Goal: Information Seeking & Learning: Find specific fact

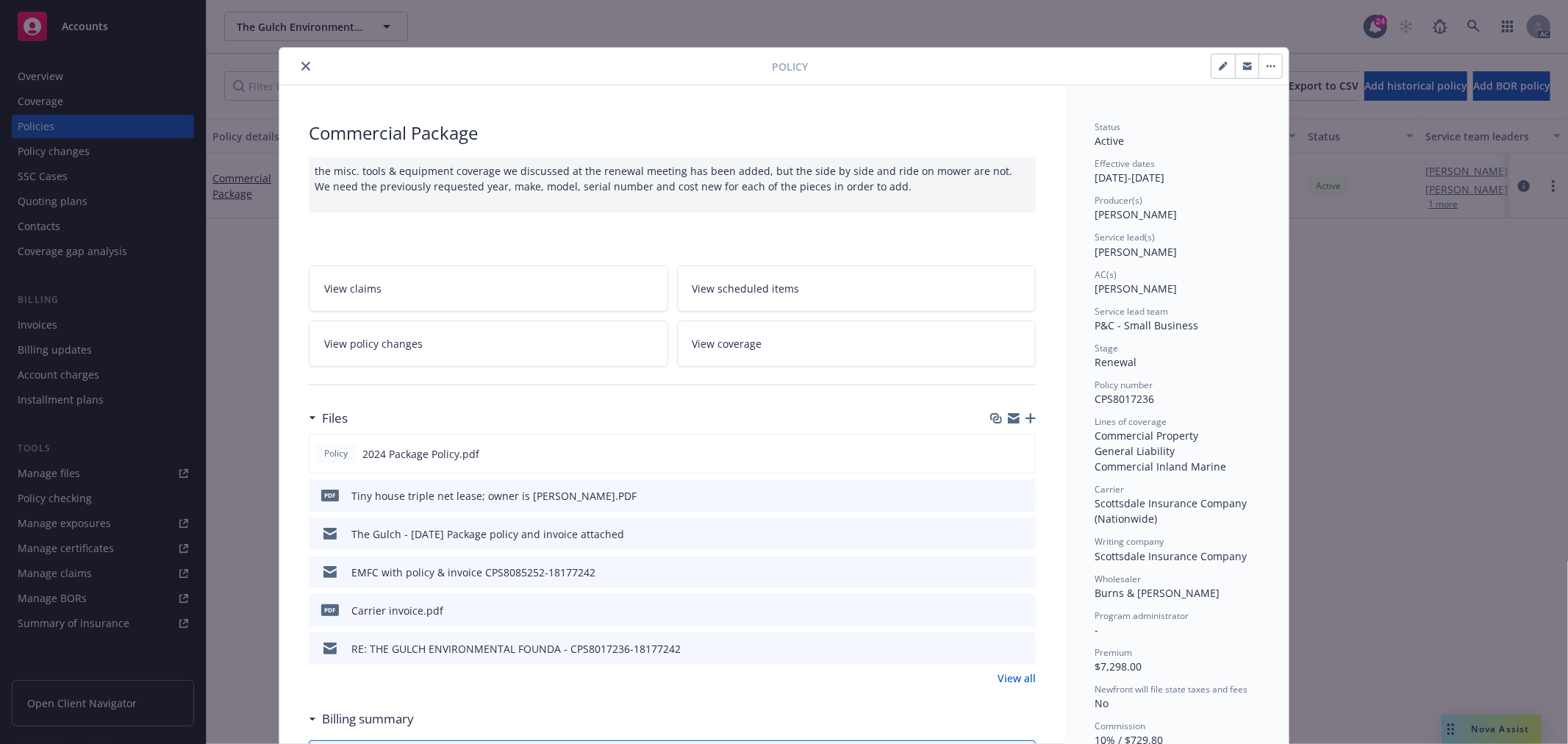
click at [1011, 678] on link "View all" at bounding box center [1017, 678] width 38 height 15
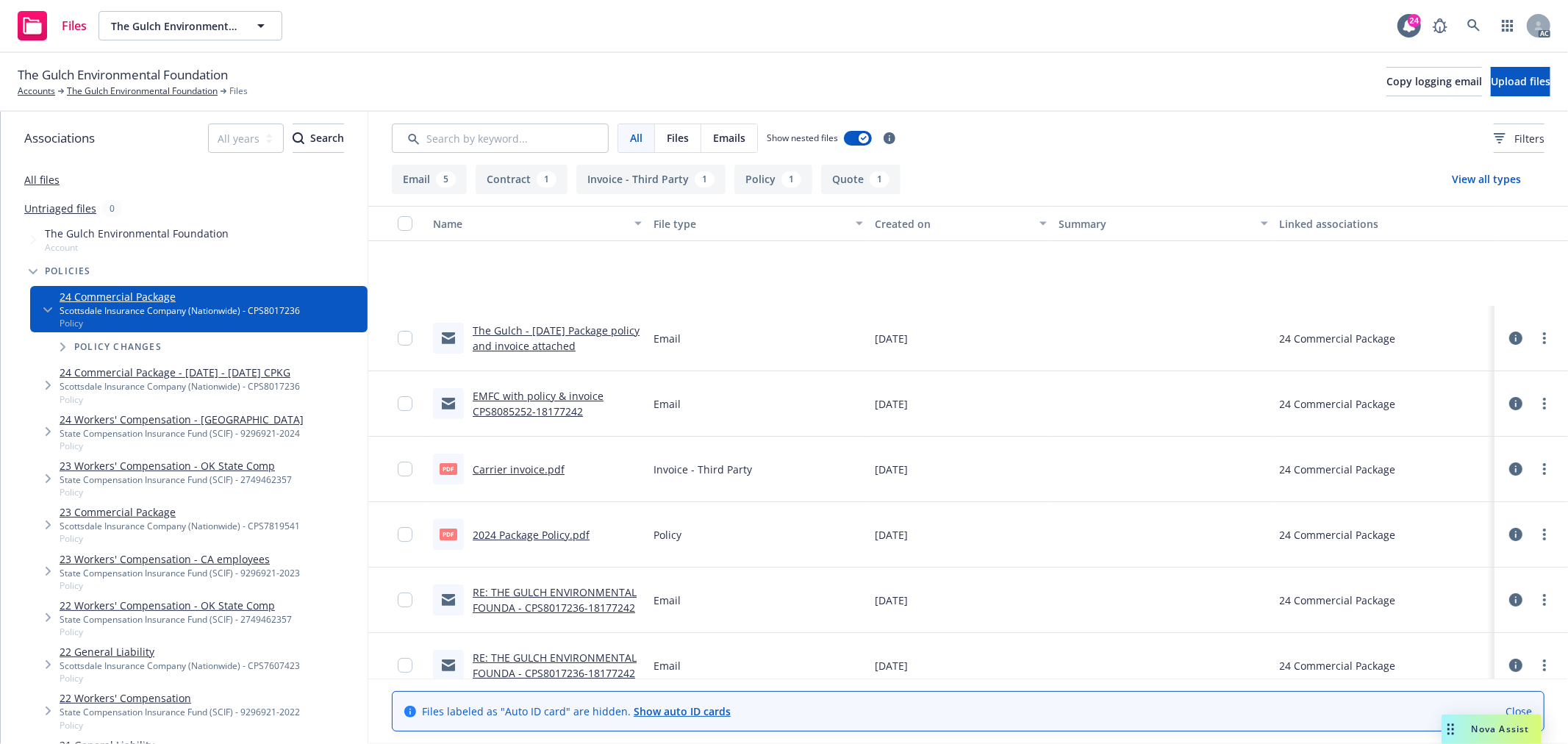
scroll to position [151, 0]
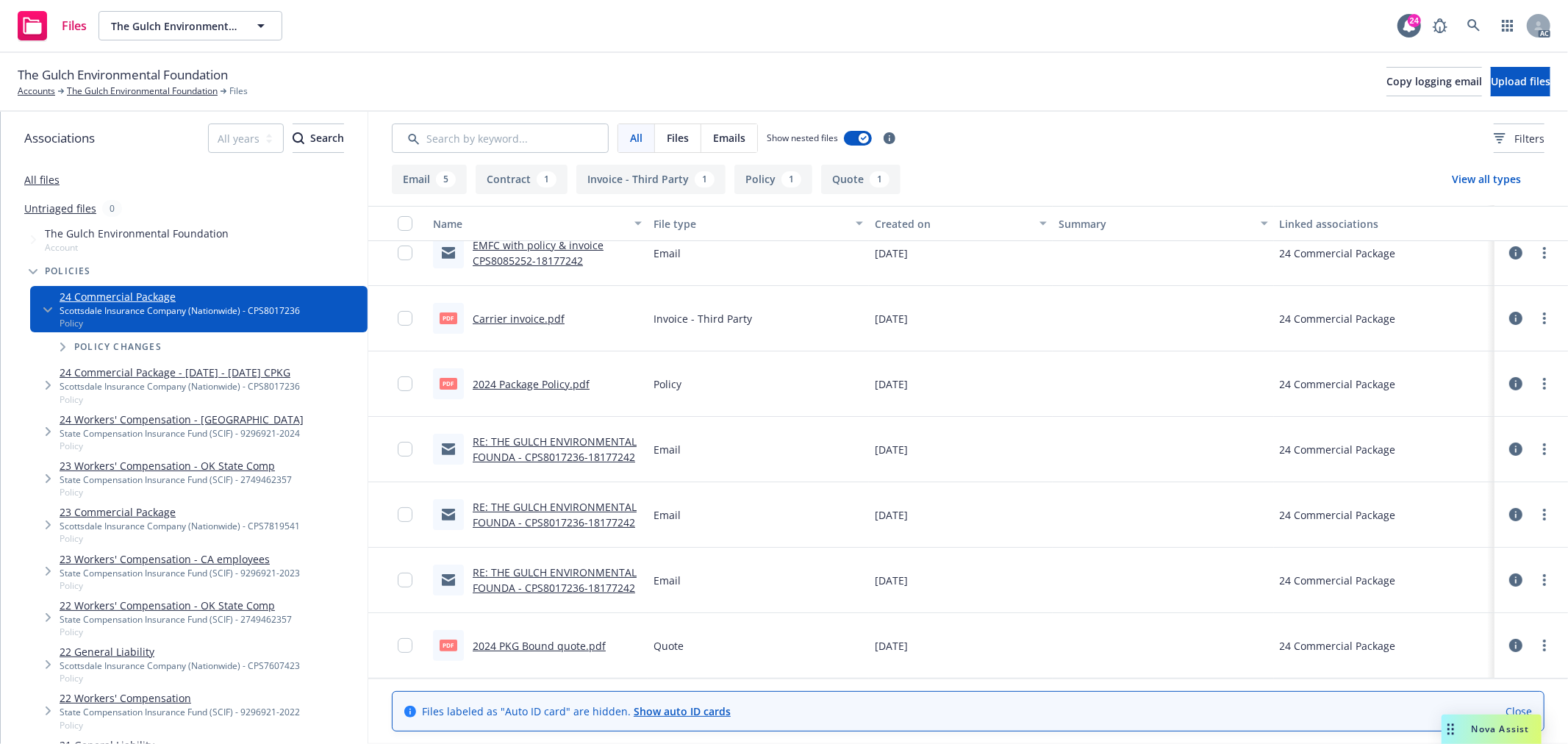
click at [533, 647] on link "2024 PKG Bound quote.pdf" at bounding box center [539, 646] width 133 height 14
click at [1498, 725] on span "Nova Assist" at bounding box center [1501, 729] width 58 height 13
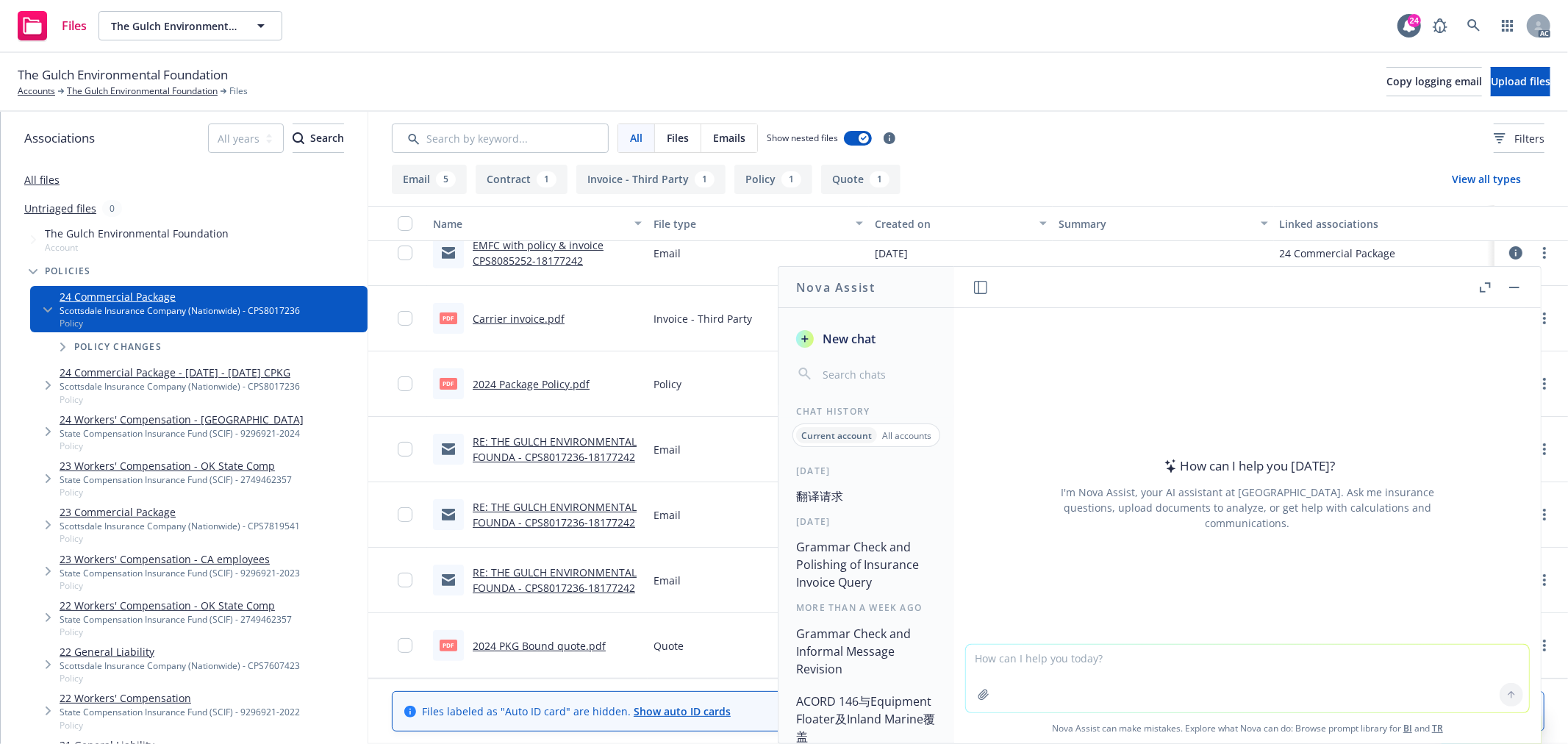
click at [1027, 660] on textarea at bounding box center [1247, 679] width 563 height 68
paste textarea "Please find the Scottsdale Indemnity renewal quote attached for the above insur…"
type textarea "f翻译：Please find the Scottsdale Indemnity renewal quote attached for the above i…"
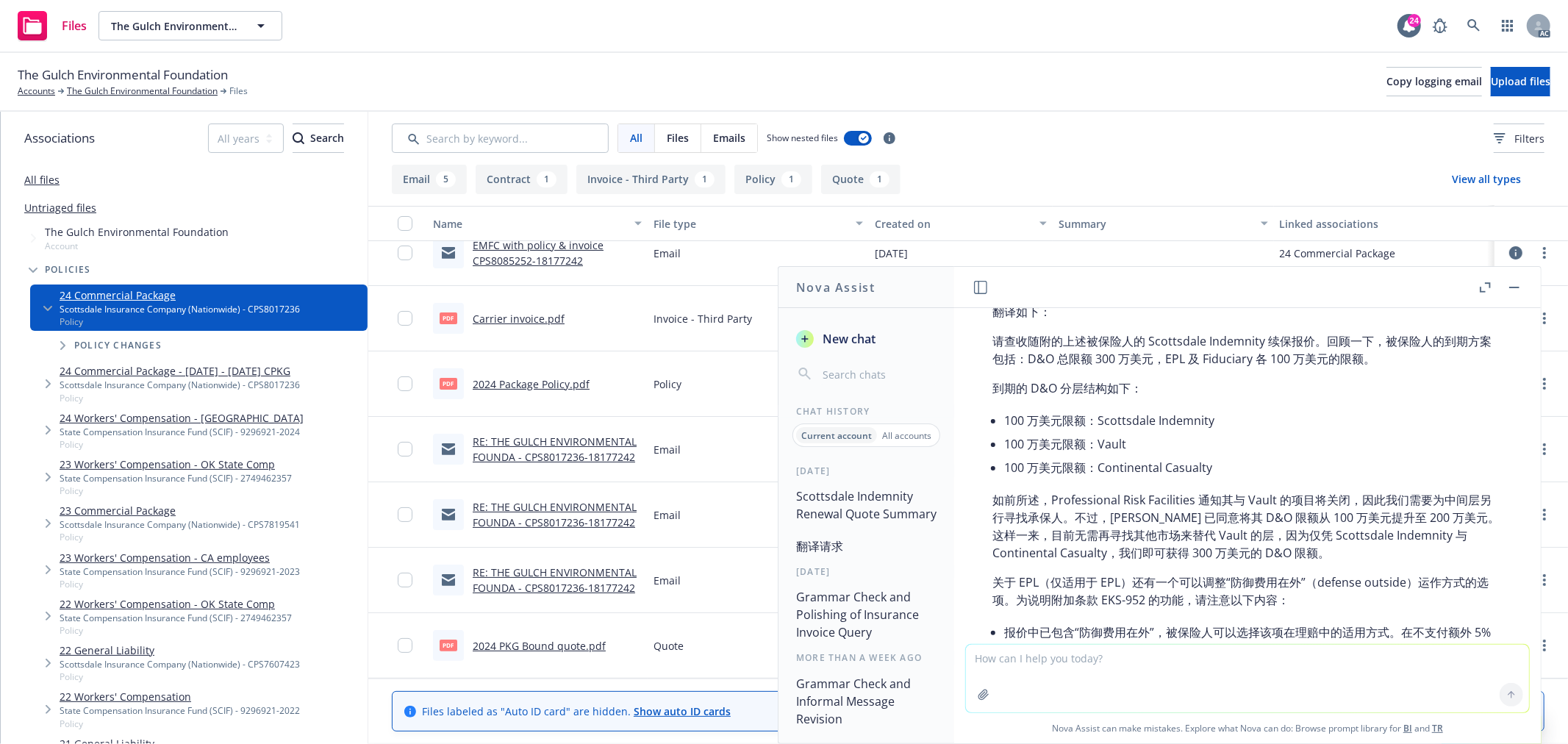
scroll to position [498, 0]
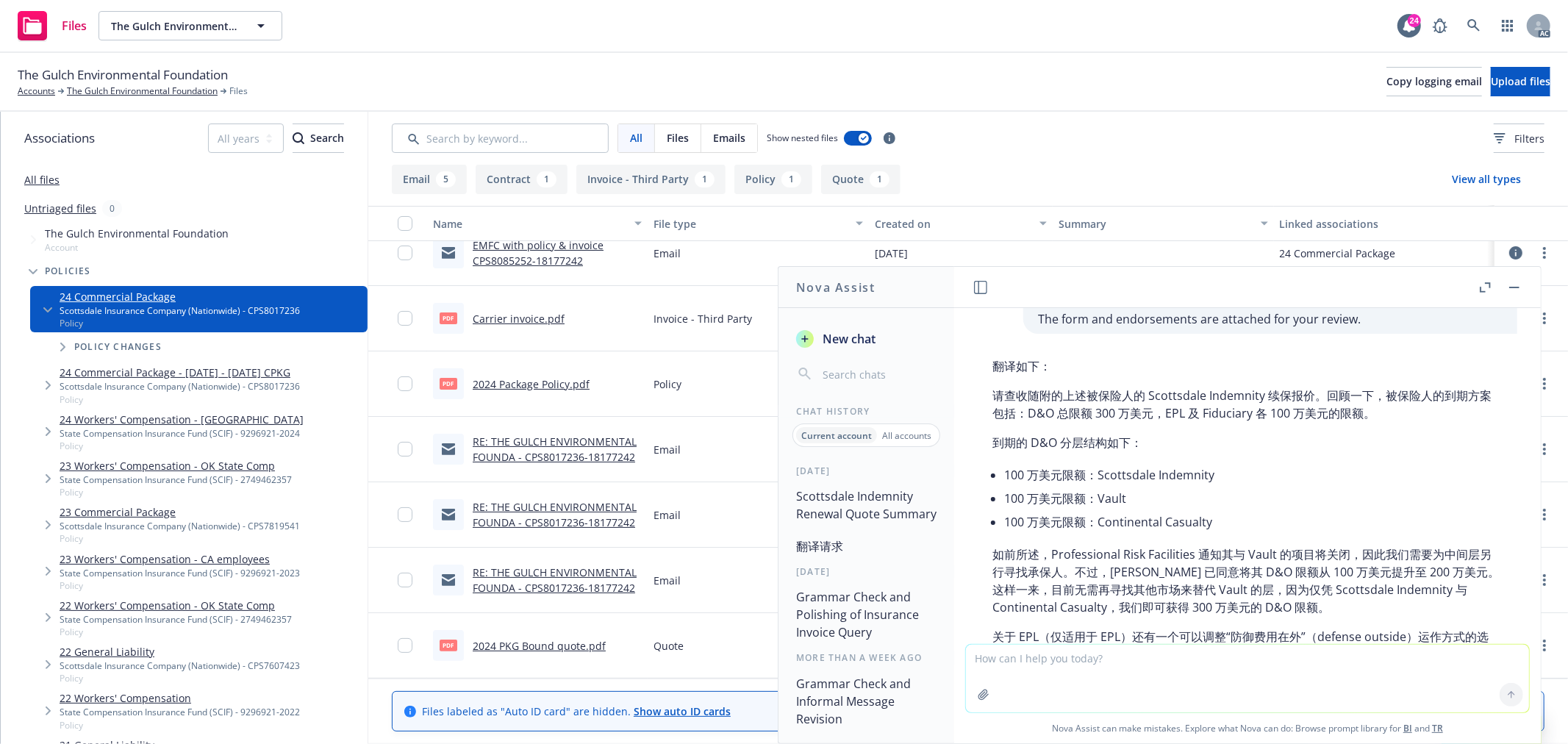
click at [1130, 525] on li "100 万美元限额：Continental Casualty" at bounding box center [1253, 523] width 499 height 24
copy li "Continental"
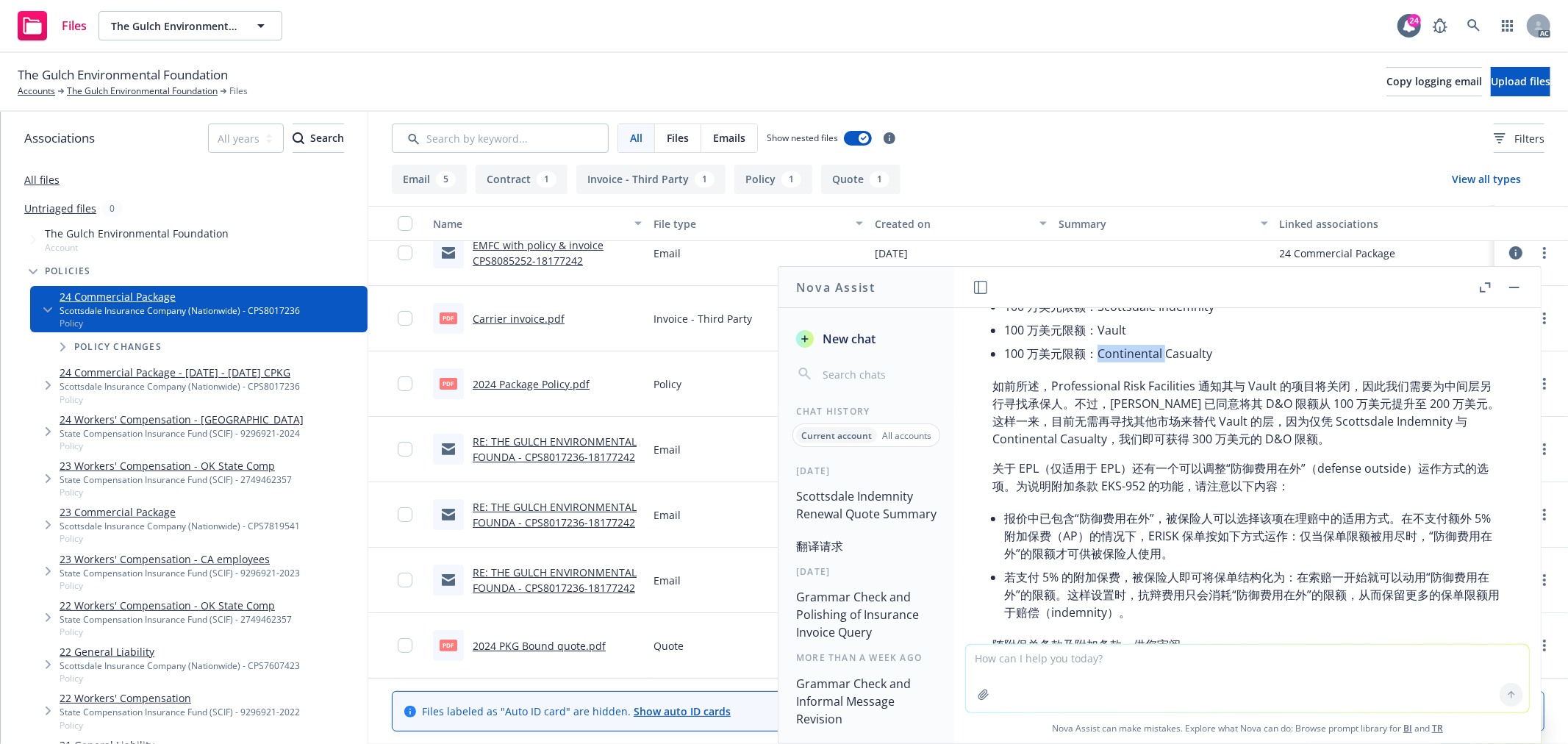
scroll to position [744, 0]
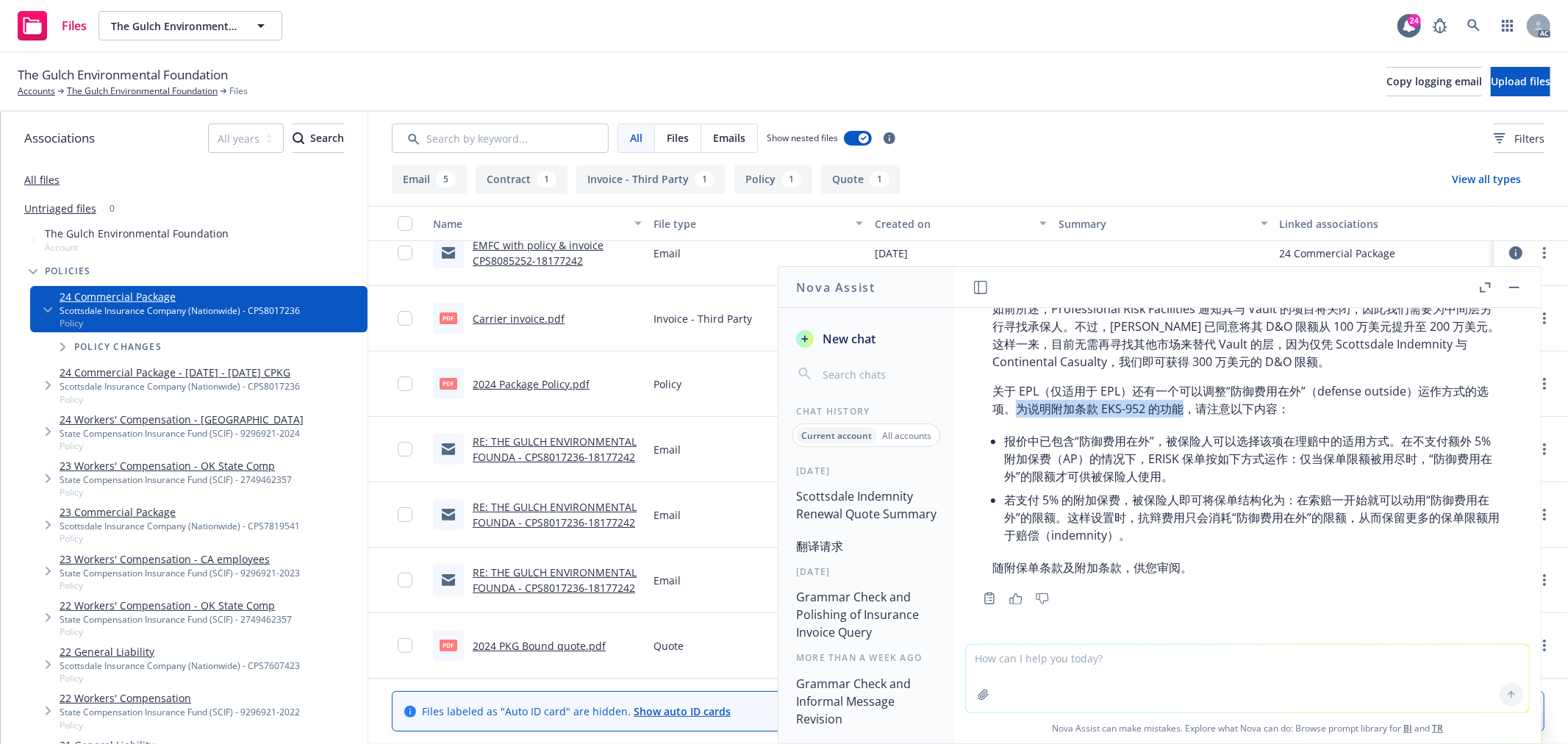
drag, startPoint x: 1031, startPoint y: 407, endPoint x: 1197, endPoint y: 407, distance: 166.0
click at [1197, 407] on p "关于 EPL（仅适用于 EPL）还有一个可以调整“防御费用在外”（defense outside）运作方式的选项。为说明附加条款 EKS-952 的功能，请注…" at bounding box center [1247, 400] width 511 height 35
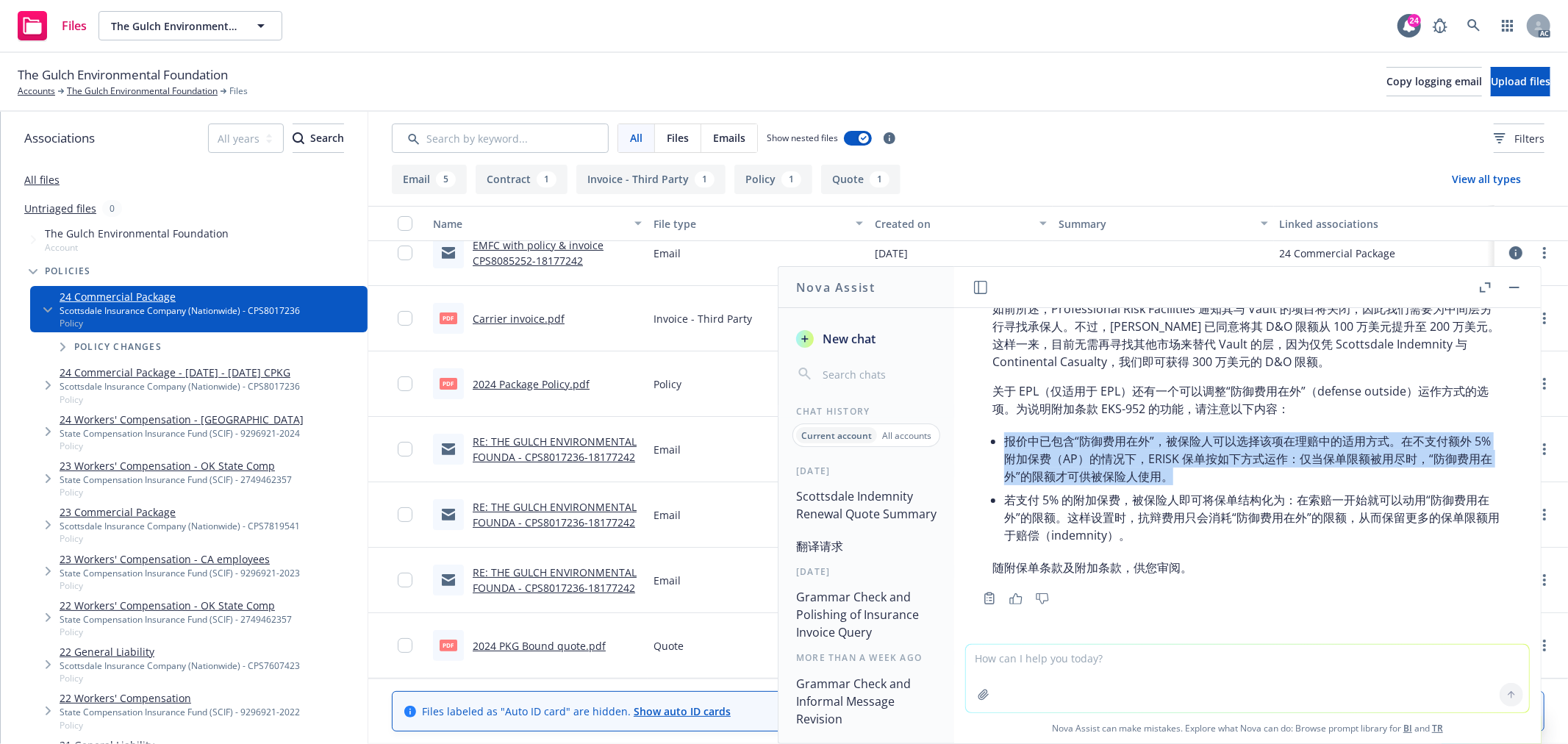
drag, startPoint x: 1008, startPoint y: 438, endPoint x: 1302, endPoint y: 471, distance: 295.8
click at [1302, 471] on li "报价中已包含“防御费用在外”，被保险人可以选择该项在理赔中的适用方式。在不支付额外 5% 附加保费（AP）的情况下，ERISK 保单按如下方式运作：仅当保单限…" at bounding box center [1253, 458] width 499 height 59
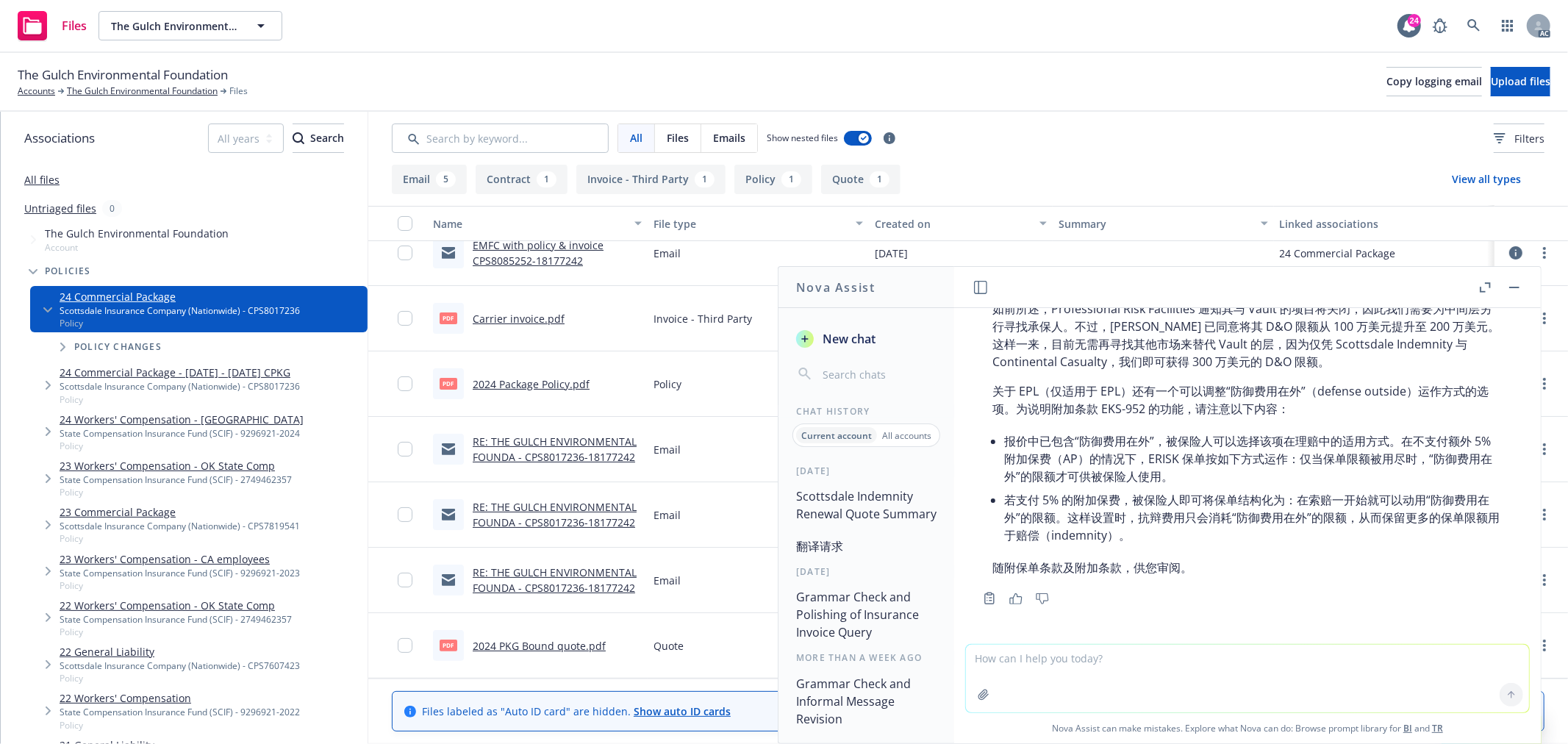
click at [1151, 492] on li "若支付 5% 的附加保费，被保险人即可将保单结构化为：在索赔一开始就可以动用“防御费用在外”的限额。这样设置时，抗辩费用只会消耗“防御费用在外”的限额，从而保…" at bounding box center [1253, 517] width 499 height 59
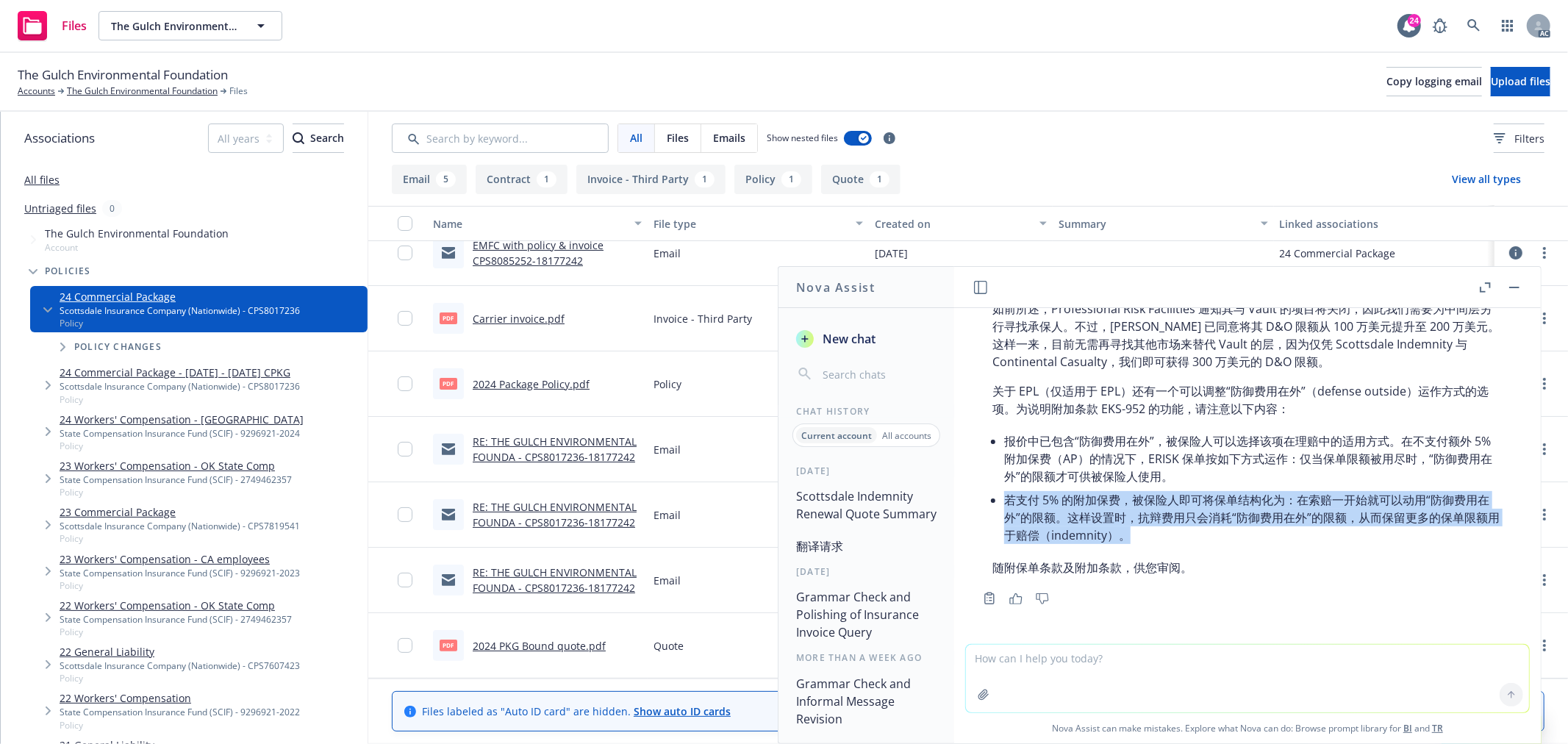
drag, startPoint x: 1001, startPoint y: 500, endPoint x: 1250, endPoint y: 534, distance: 251.3
click at [1250, 534] on div "翻译如下： 请查收随附的上述被保险人的 Scottsdale Indemnity 续保报价。回顾一下，被保险人的到期方案包括：D&O 总限额 300 万美元，…" at bounding box center [1247, 344] width 540 height 476
click at [1242, 550] on div "翻译如下： 请查收随附的上述被保险人的 Scottsdale Indemnity 续保报价。回顾一下，被保险人的到期方案包括：D&O 总限额 300 万美元，…" at bounding box center [1247, 344] width 540 height 476
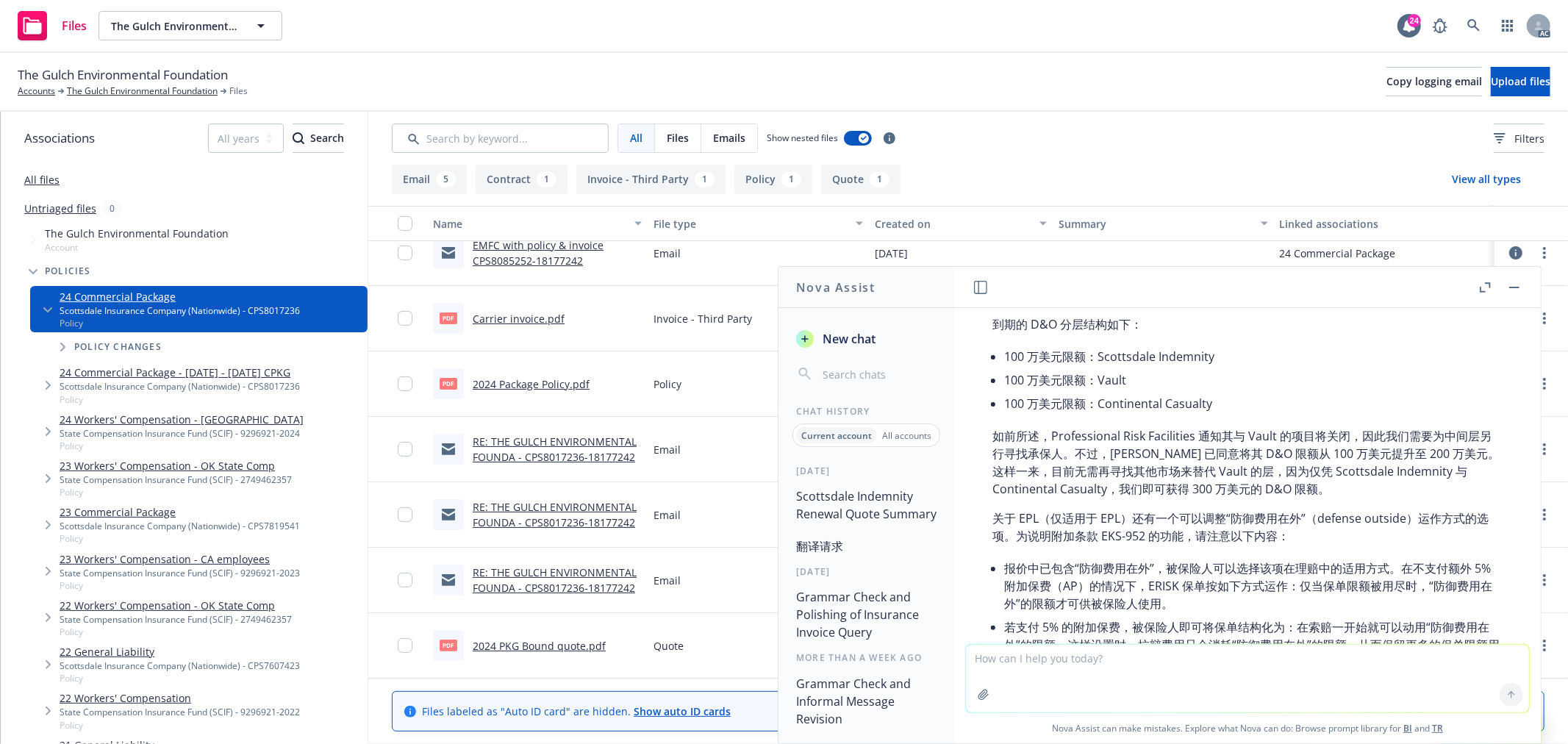
scroll to position [580, 0]
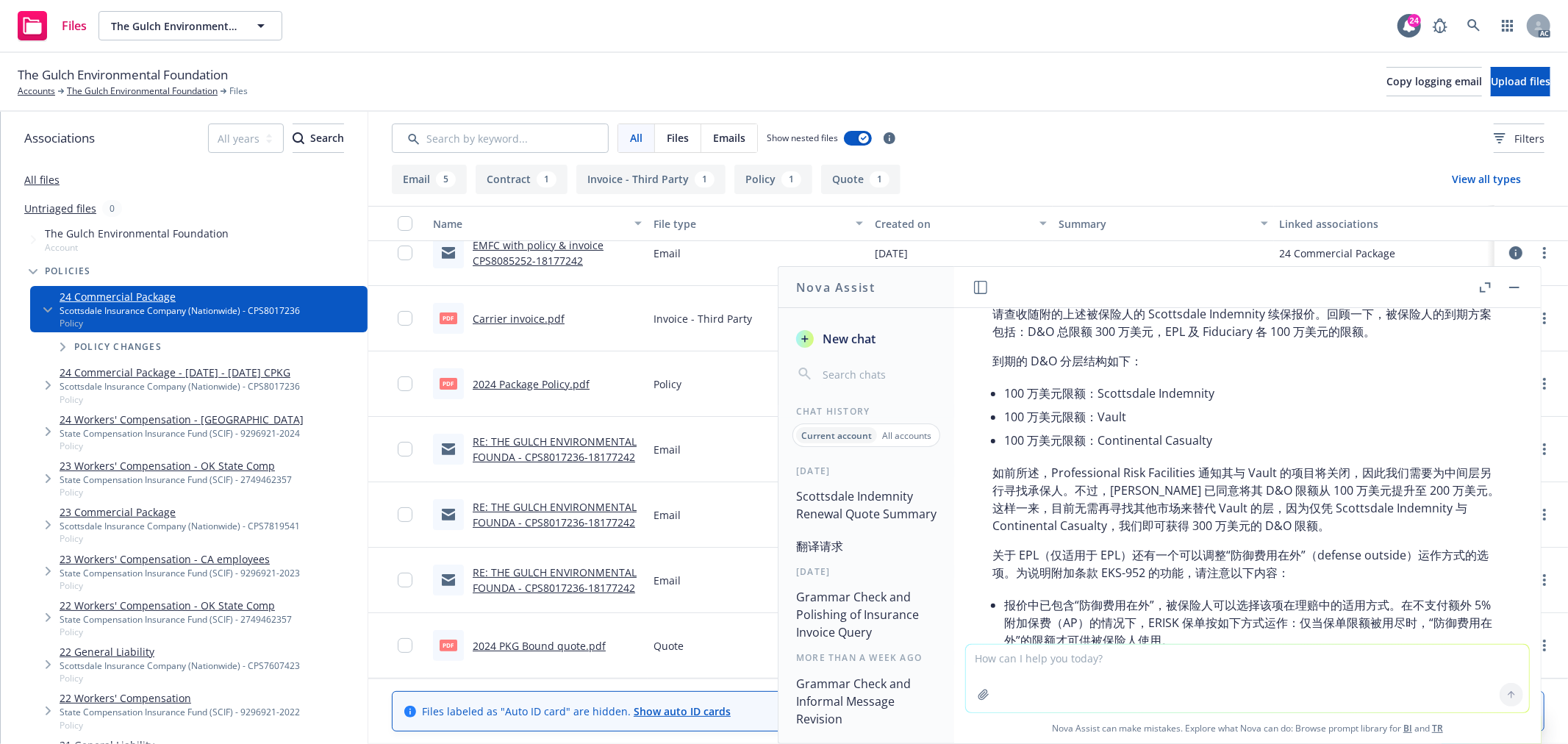
click at [979, 698] on icon "button" at bounding box center [983, 694] width 10 height 10
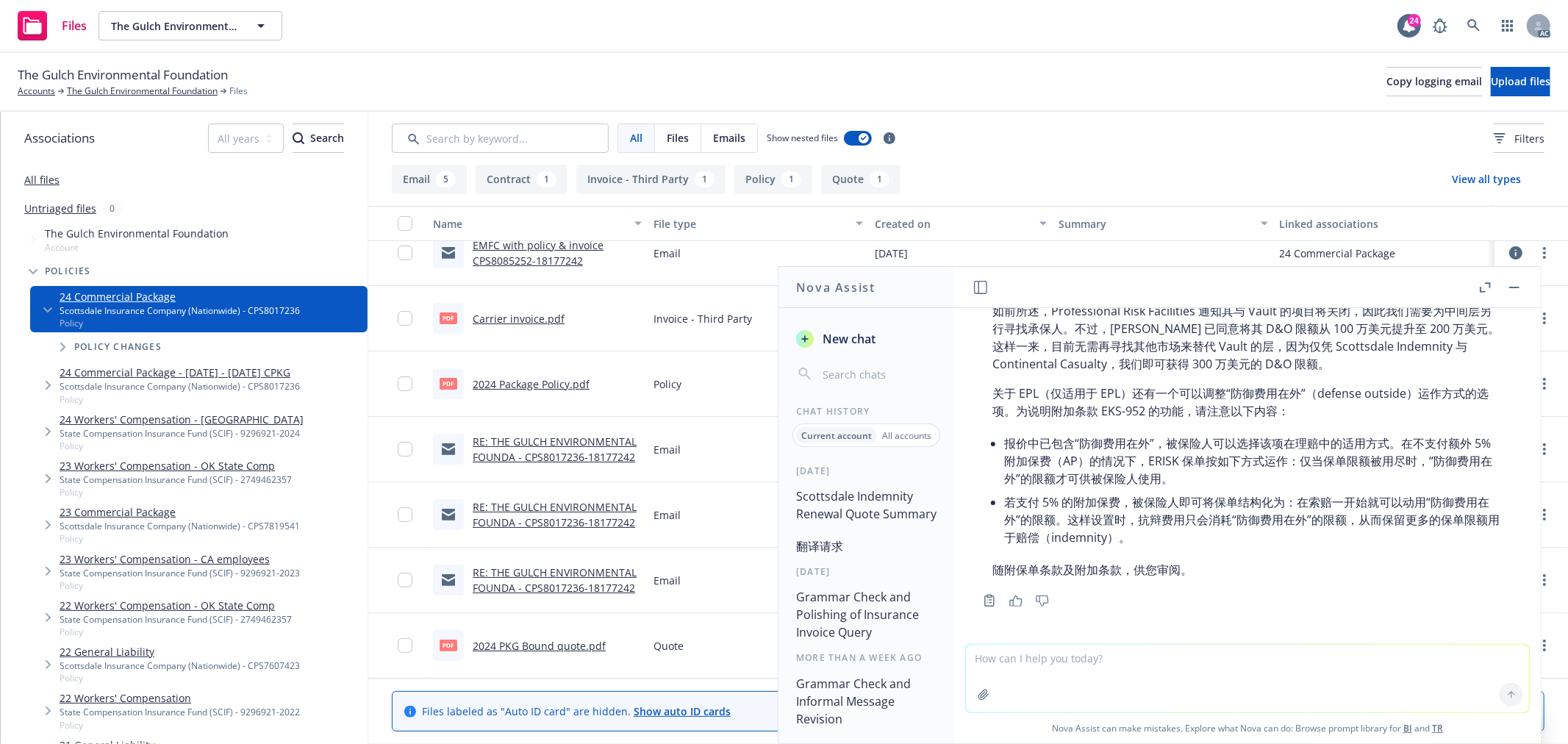
scroll to position [744, 0]
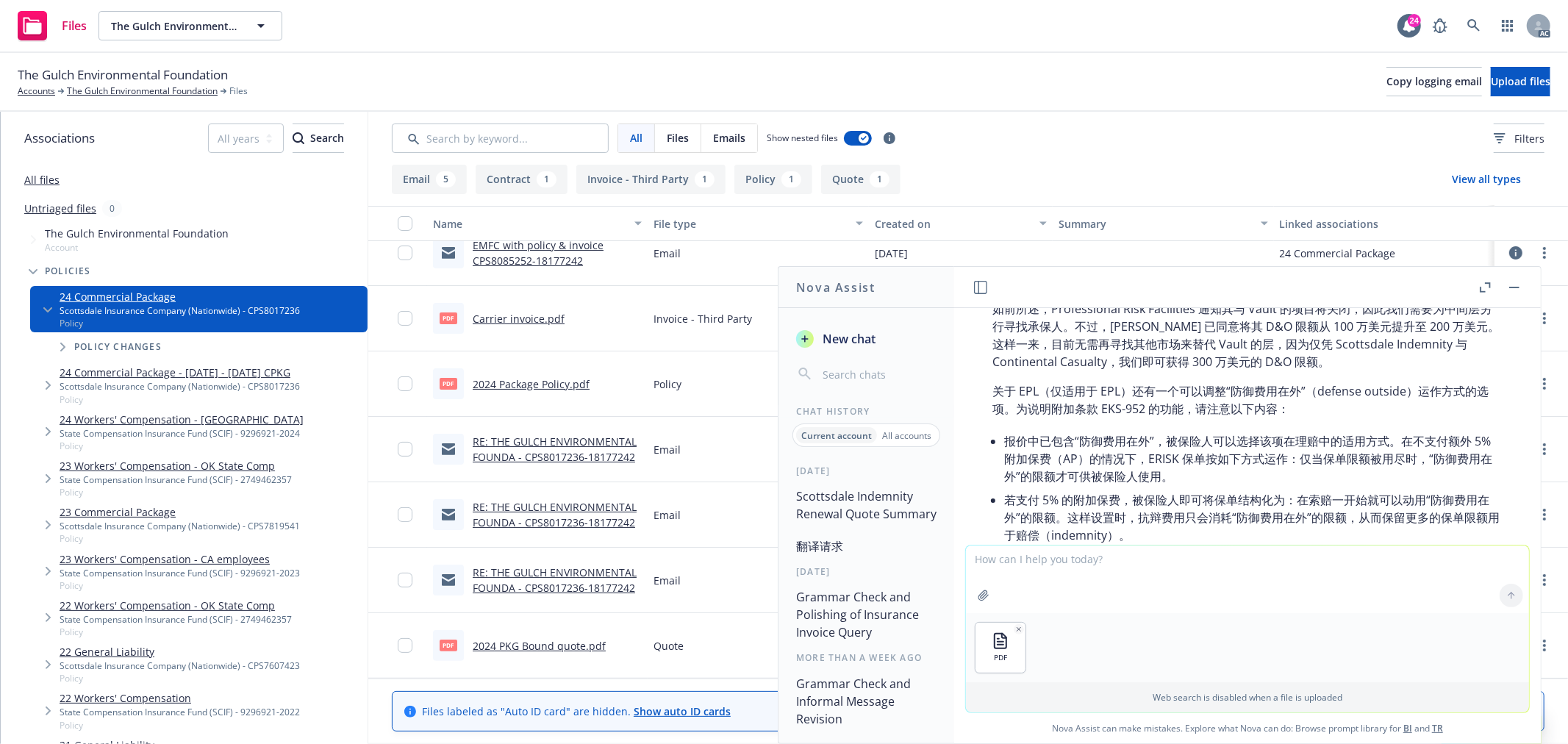
click at [1031, 564] on textarea at bounding box center [1247, 580] width 563 height 68
type textarea "d"
type textarea "第一页的spearate premium和shared premium是什么意思？"
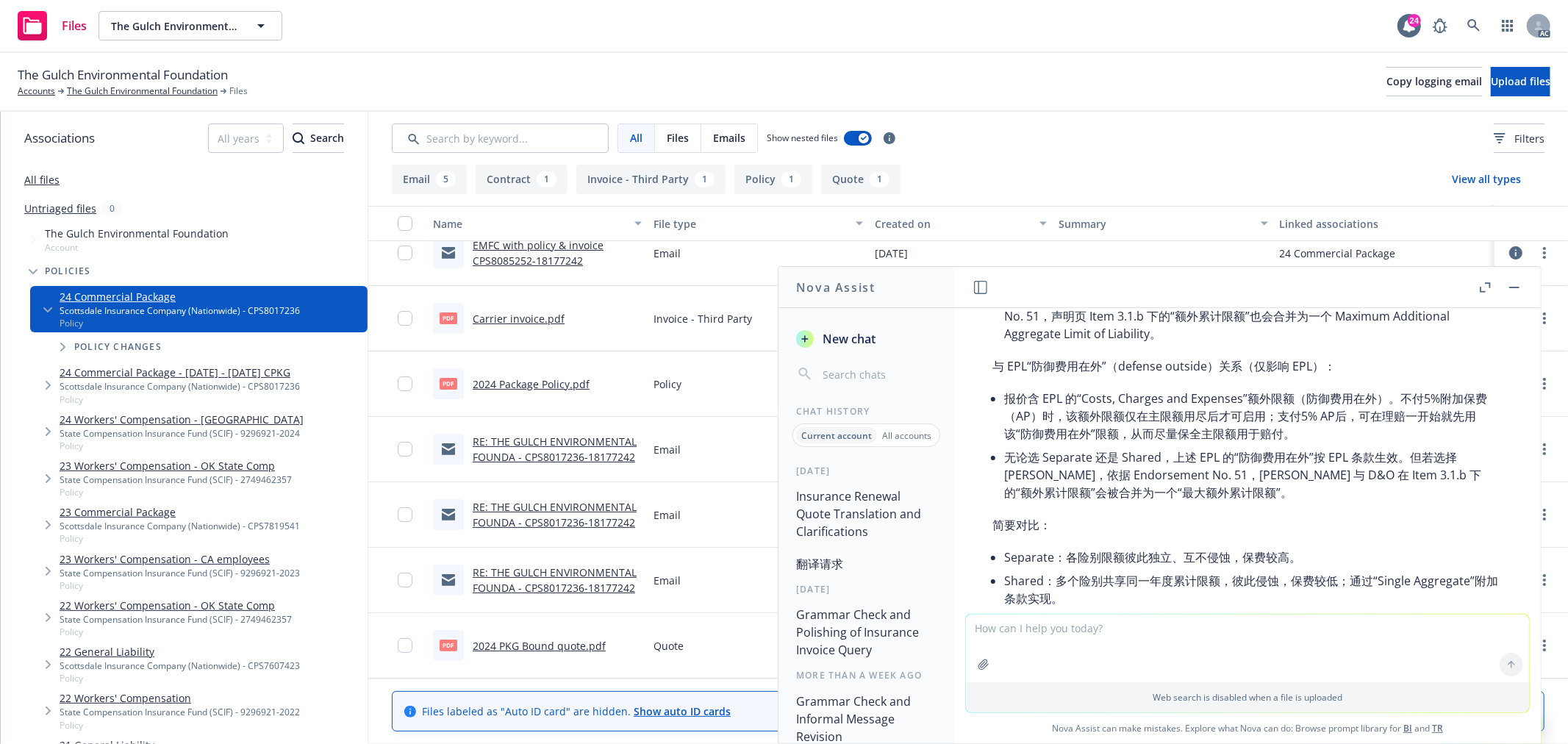
scroll to position [1455, 0]
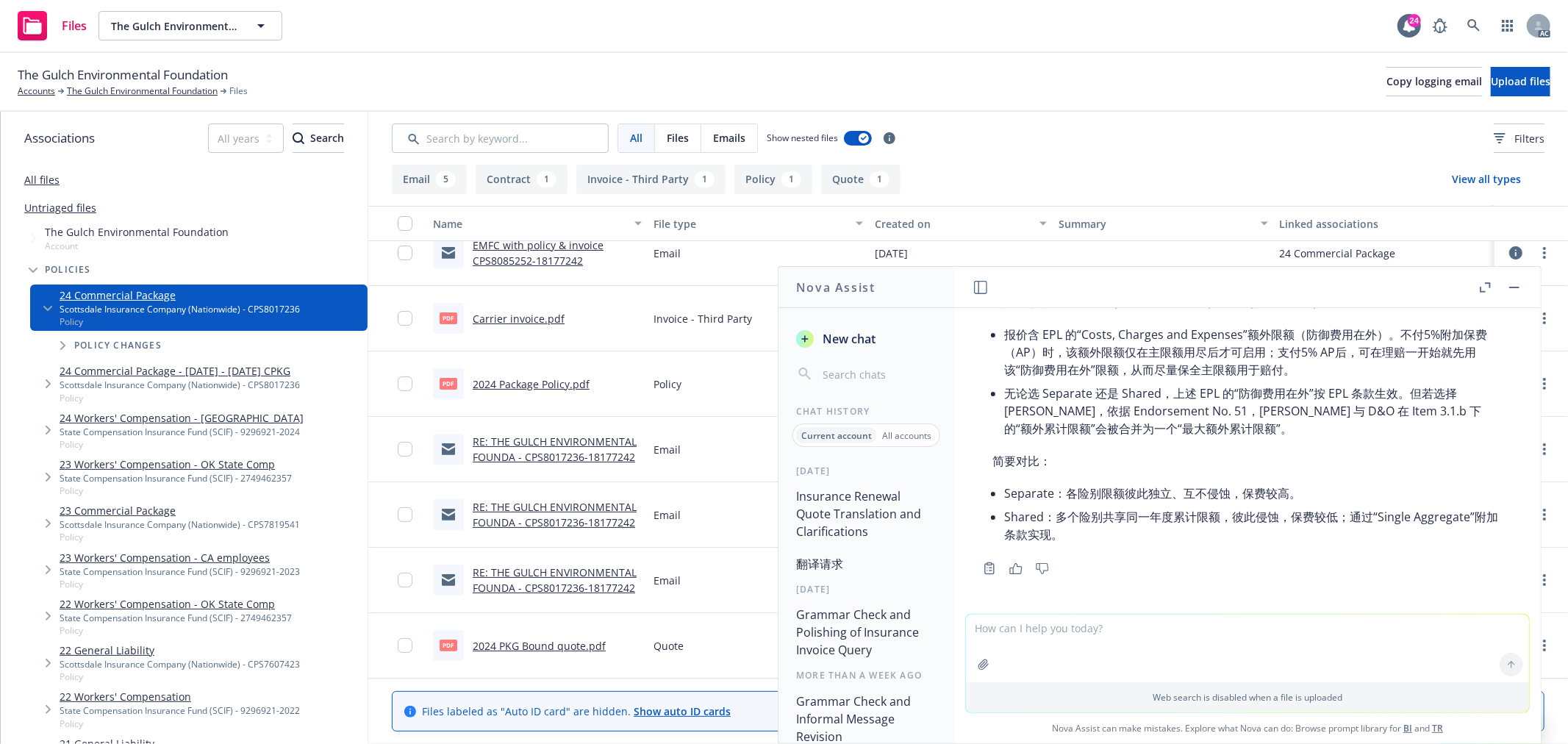
click at [1159, 640] on textarea at bounding box center [1247, 649] width 563 height 68
paste textarea "3/7/2025 To 10/19/2025"
click at [1232, 632] on textarea "3/7/2025 To 10/19/2025 的policy premium是" at bounding box center [1247, 648] width 563 height 69
paste textarea "$2,657.79"
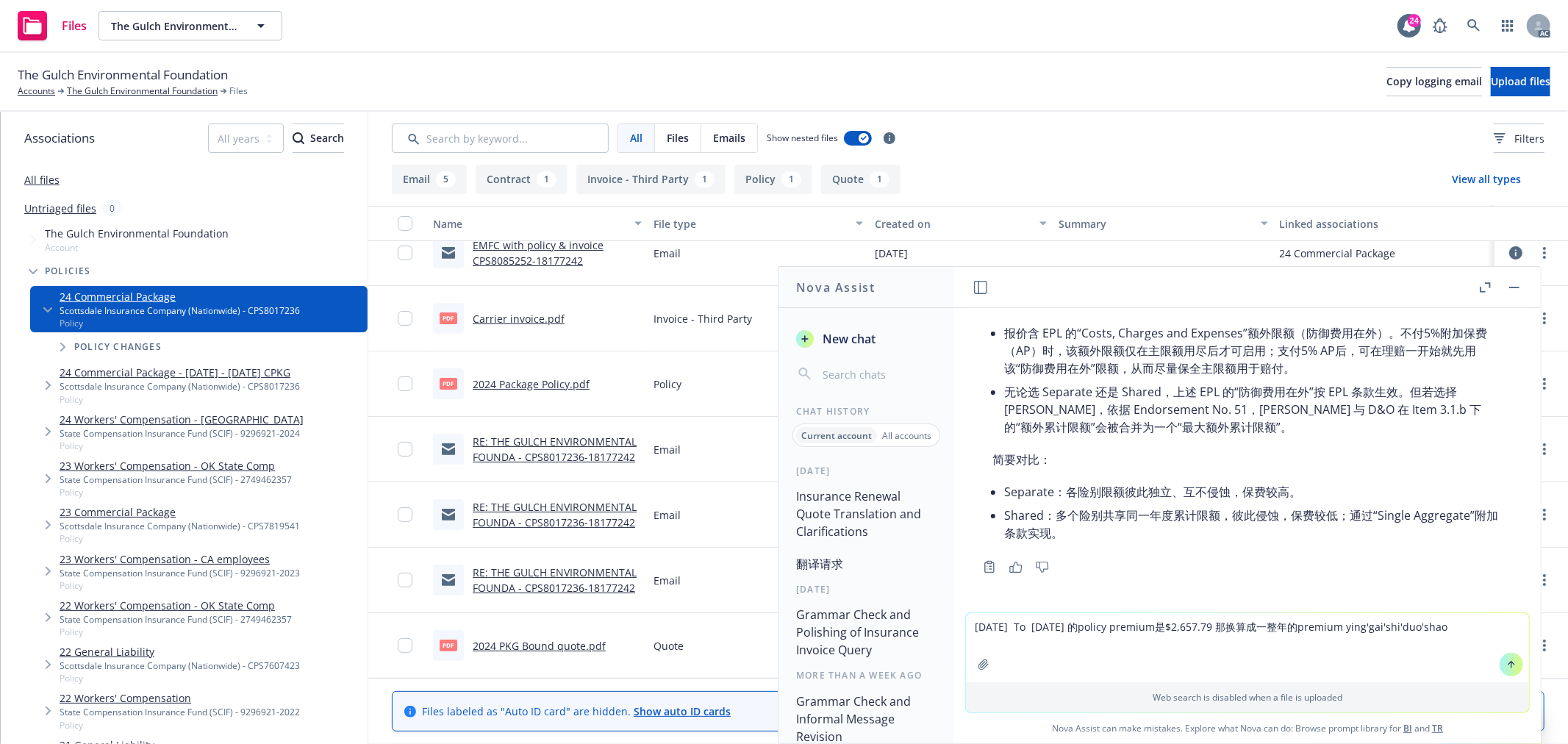
type textarea "3/7/2025 To 10/19/2025 的policy premium是$2,657.79 那换算成一整年的premium 应该是多少"
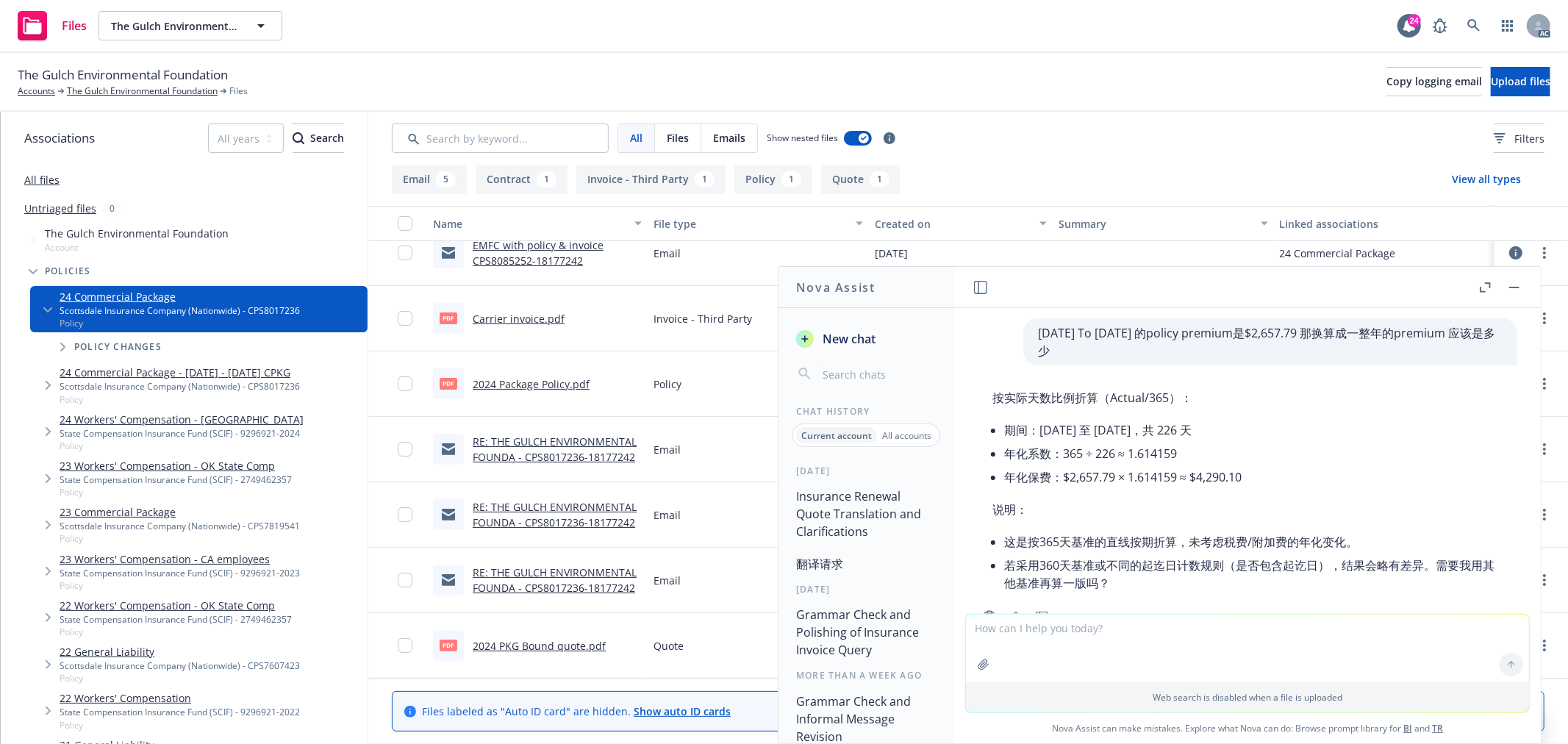
scroll to position [1700, 0]
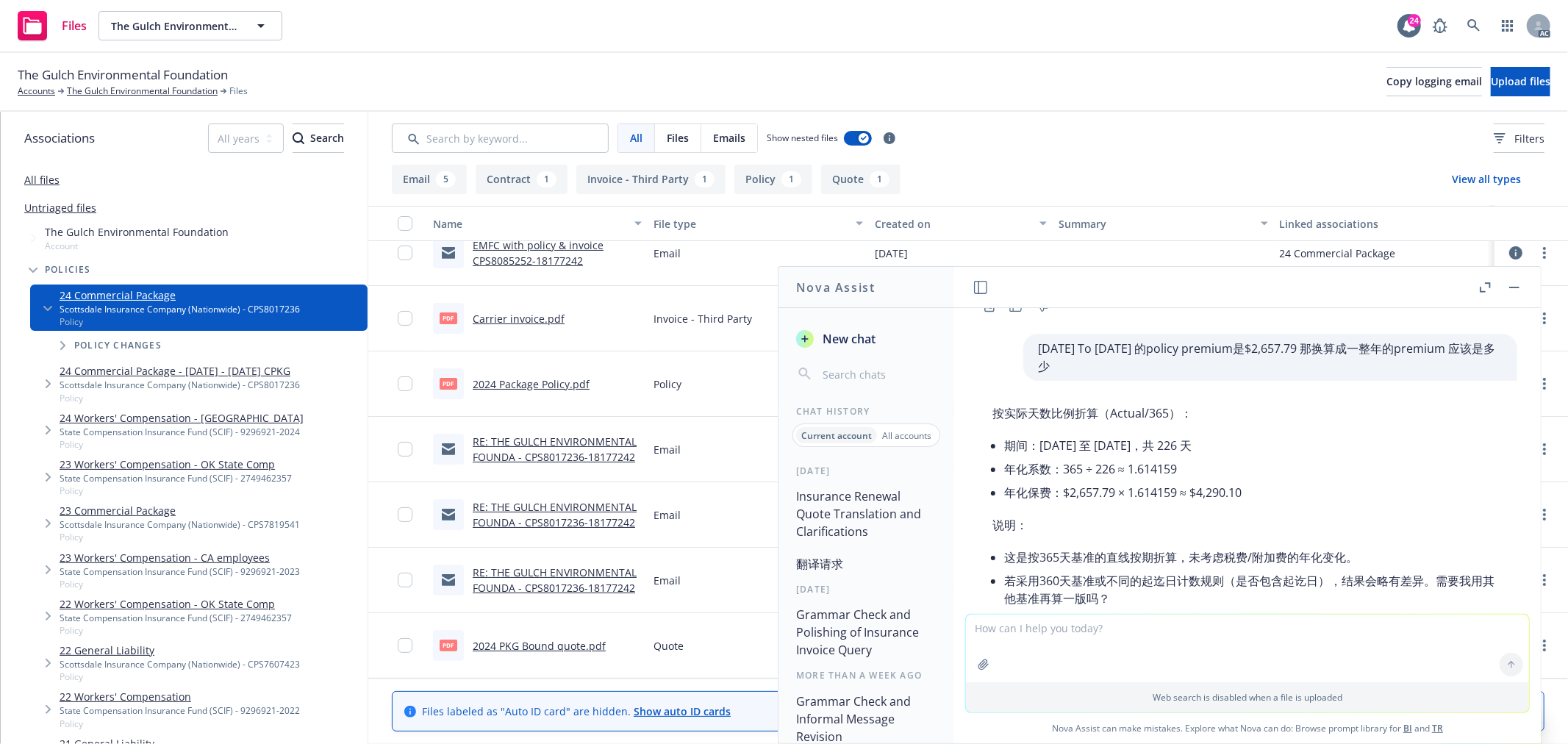
click at [1127, 649] on textarea at bounding box center [1247, 649] width 563 height 68
paste textarea "01614004: Quotes received. Draft proposal also ready. The D&O increased the lim…"
type textarea "check grammar： 01614004: Quotes received. Draft proposal also ready. The D&O in…"
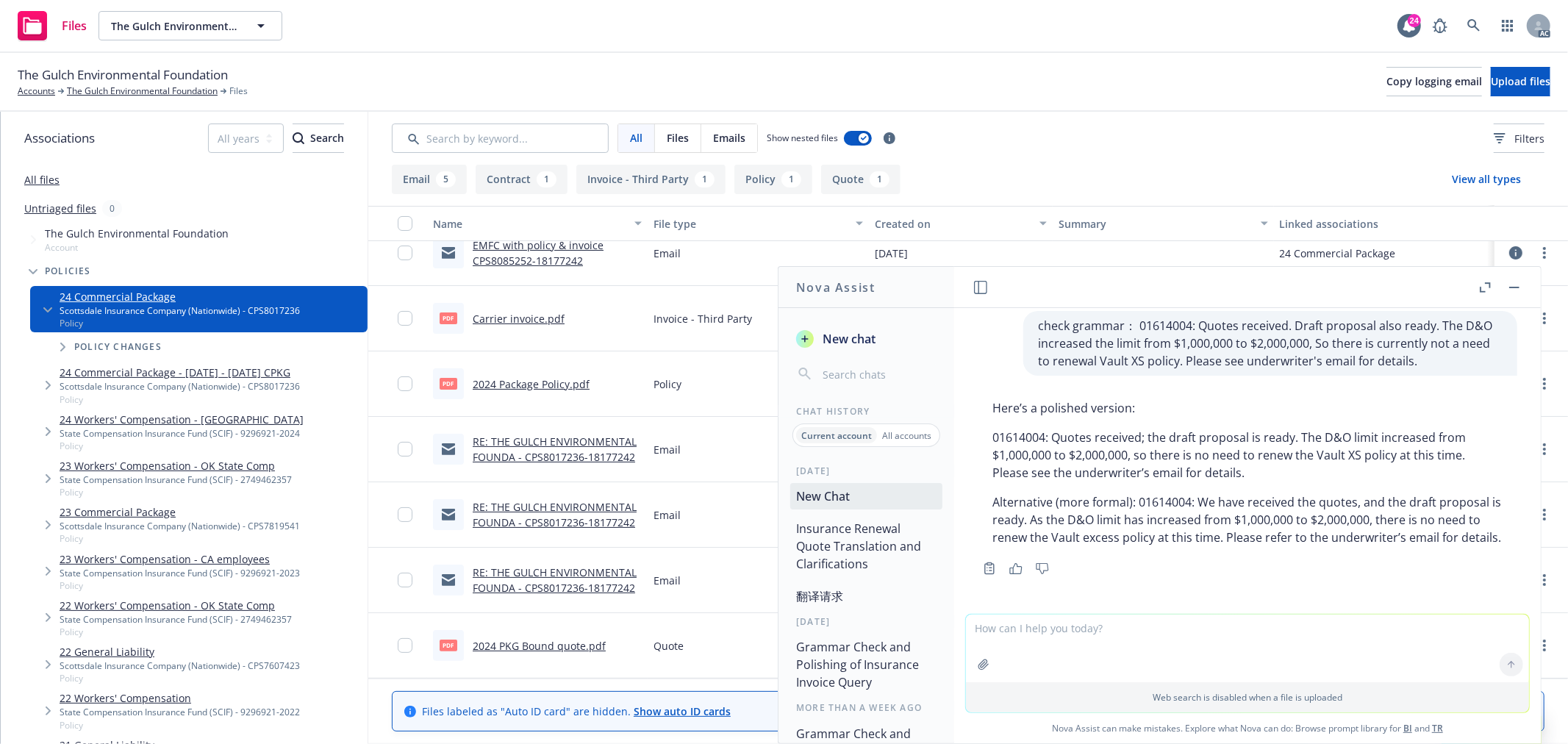
scroll to position [2085, 0]
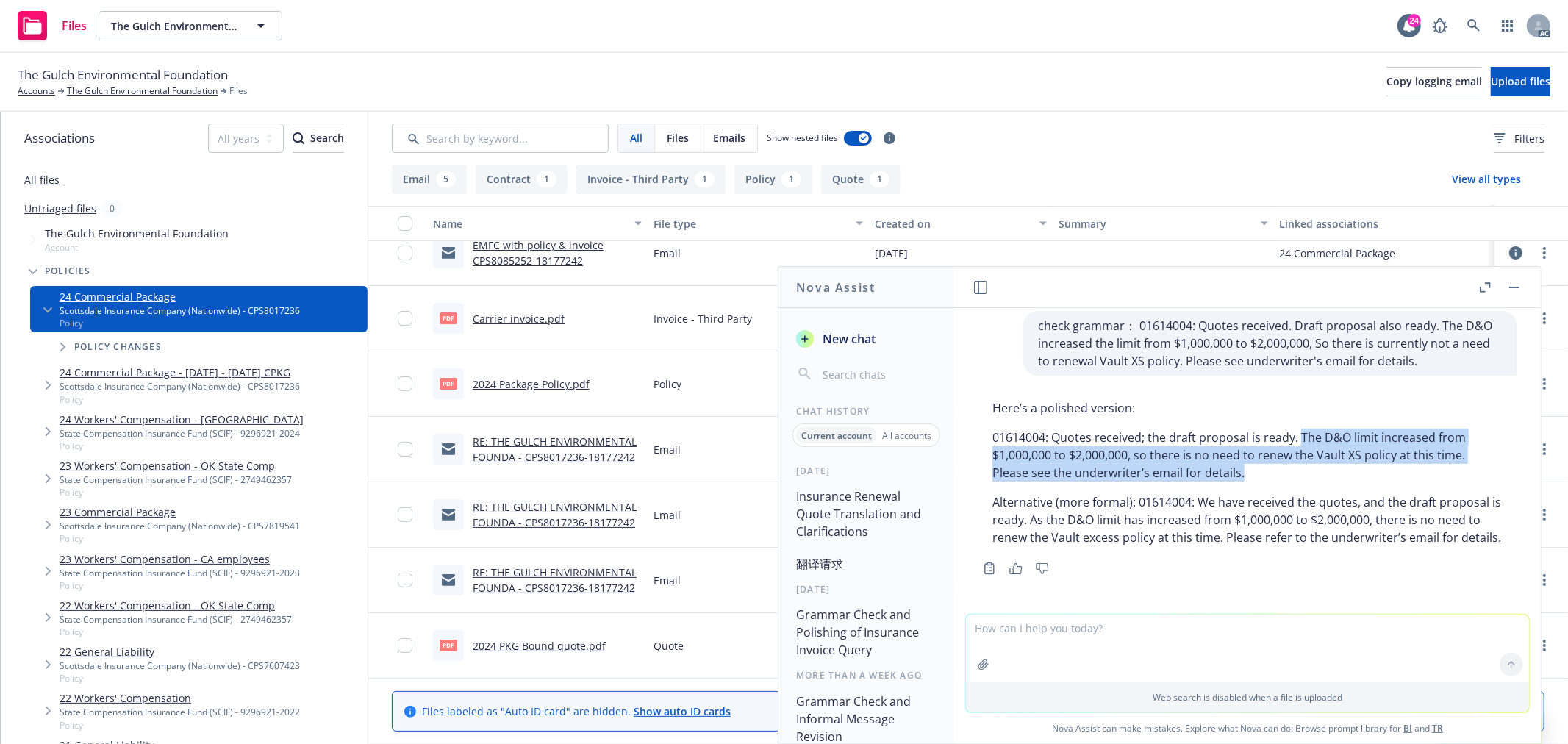
drag, startPoint x: 1300, startPoint y: 416, endPoint x: 1281, endPoint y: 451, distance: 39.8
click at [1281, 451] on p "01614004: Quotes received; the draft proposal is ready. The D&O limit increased…" at bounding box center [1247, 455] width 511 height 53
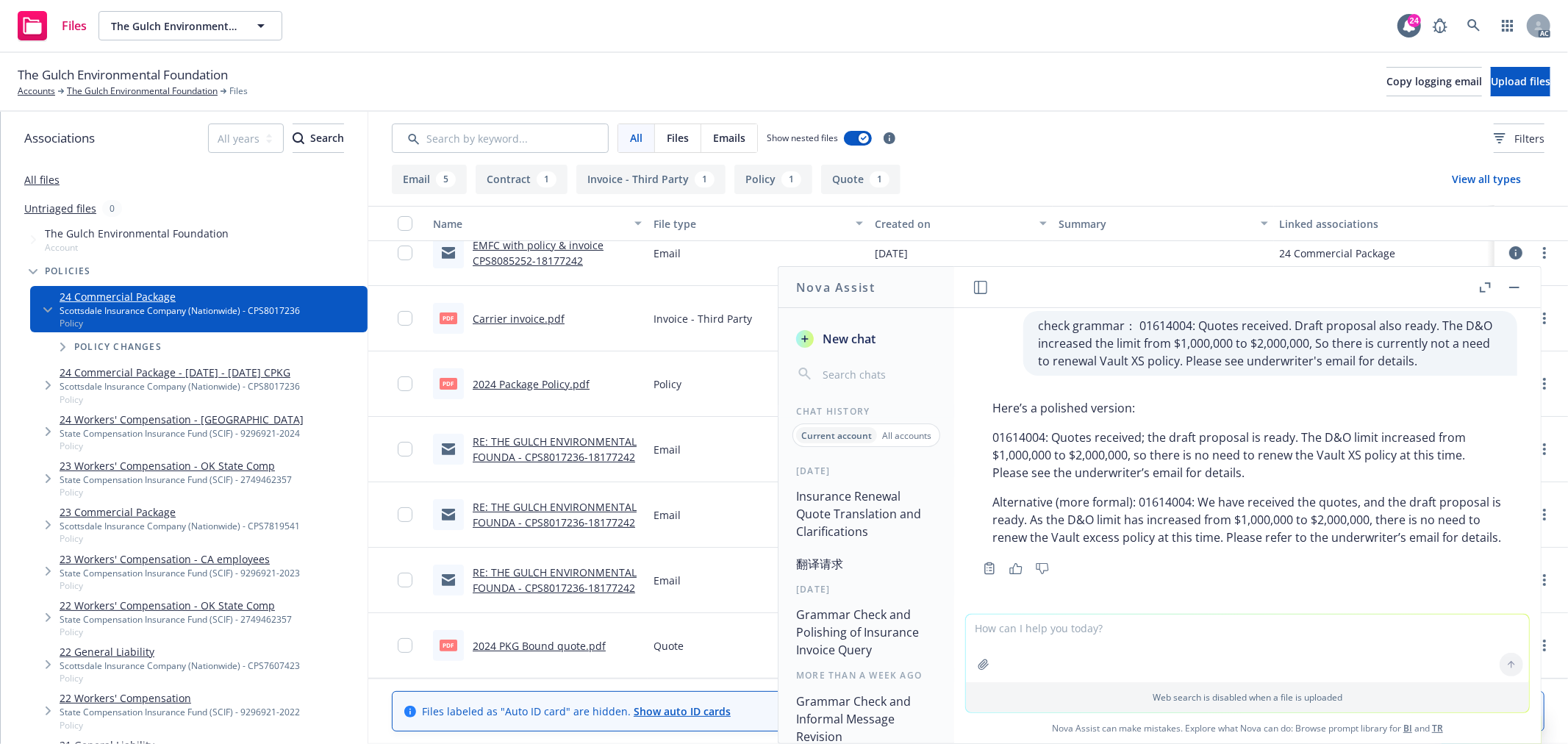
click at [1260, 494] on p "Alternative (more formal): 01614004: We have received the quotes, and the draft…" at bounding box center [1247, 520] width 511 height 53
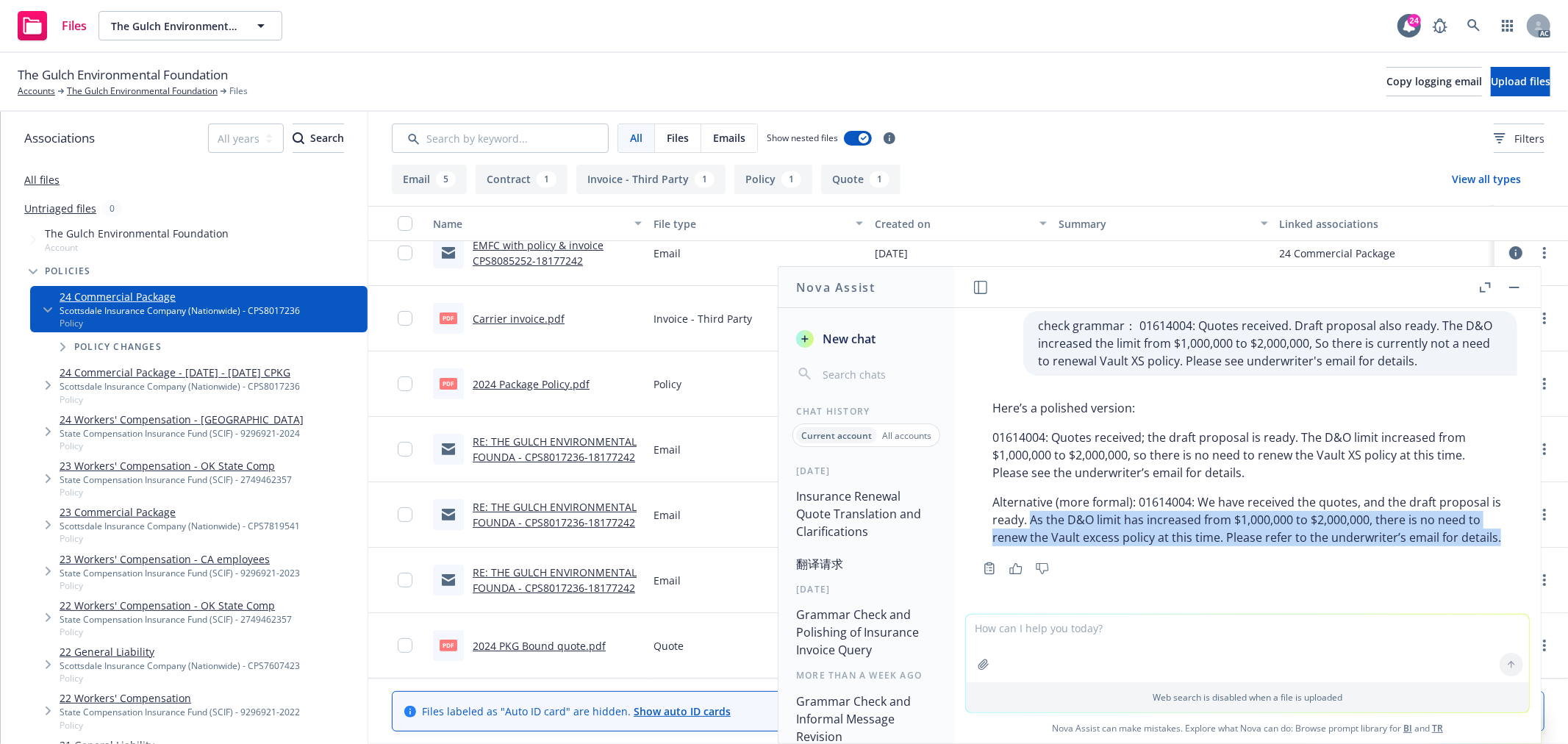
drag, startPoint x: 1096, startPoint y: 506, endPoint x: 1296, endPoint y: 531, distance: 201.6
click at [1296, 531] on p "Alternative (more formal): 01614004: We have received the quotes, and the draft…" at bounding box center [1247, 520] width 511 height 53
copy p "As the D&O limit has increased from $1,000,000 to $2,000,000, there is no need …"
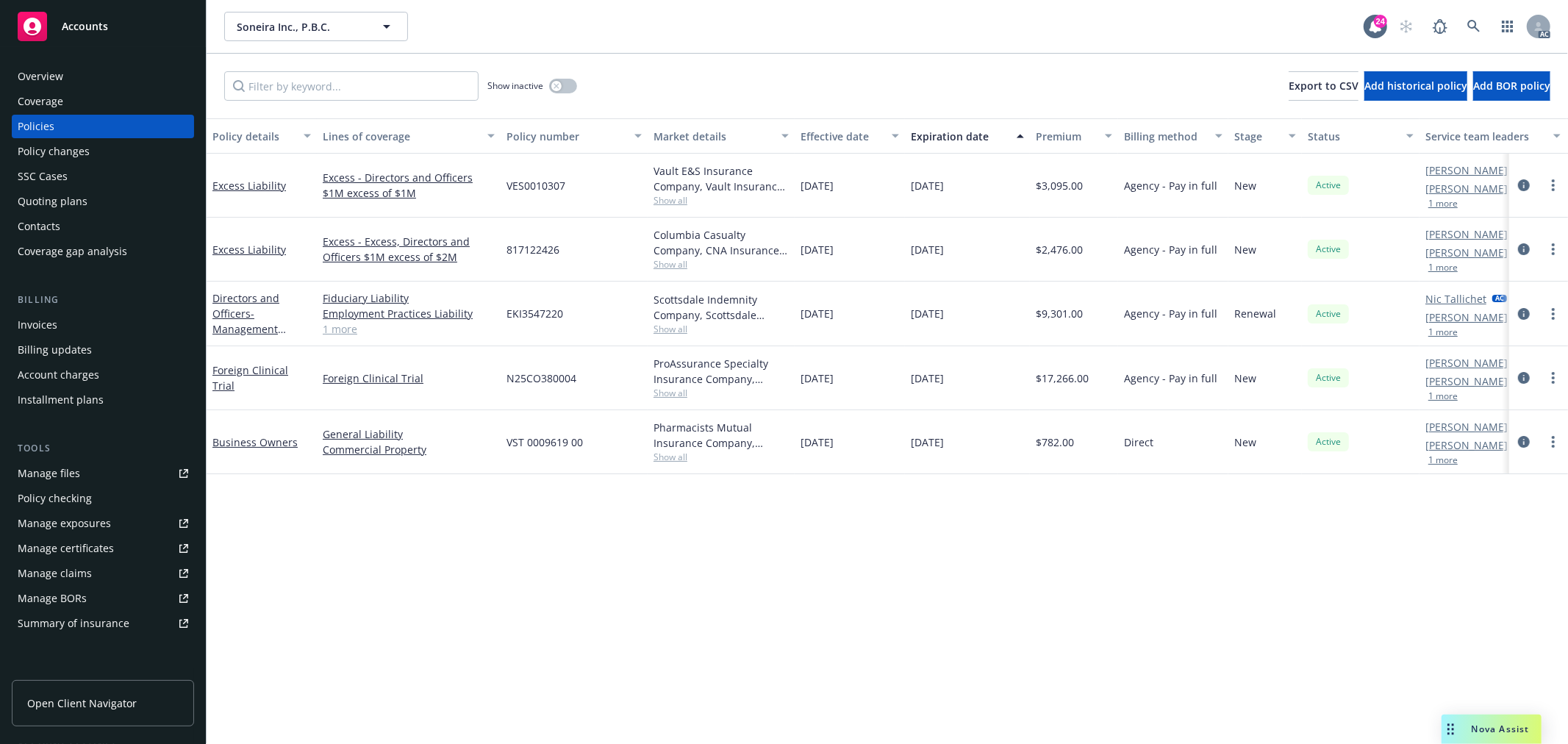
click at [670, 266] on span "Show all" at bounding box center [721, 265] width 135 height 13
click at [674, 201] on span "Show all" at bounding box center [721, 201] width 135 height 13
click at [738, 567] on div "Policy details Lines of coverage Policy number Market details Effective date Ex…" at bounding box center [887, 432] width 1361 height 626
click at [686, 267] on span "Show all" at bounding box center [721, 265] width 135 height 13
click at [861, 546] on div "Policy details Lines of coverage Policy number Market details Effective date Ex…" at bounding box center [887, 432] width 1361 height 626
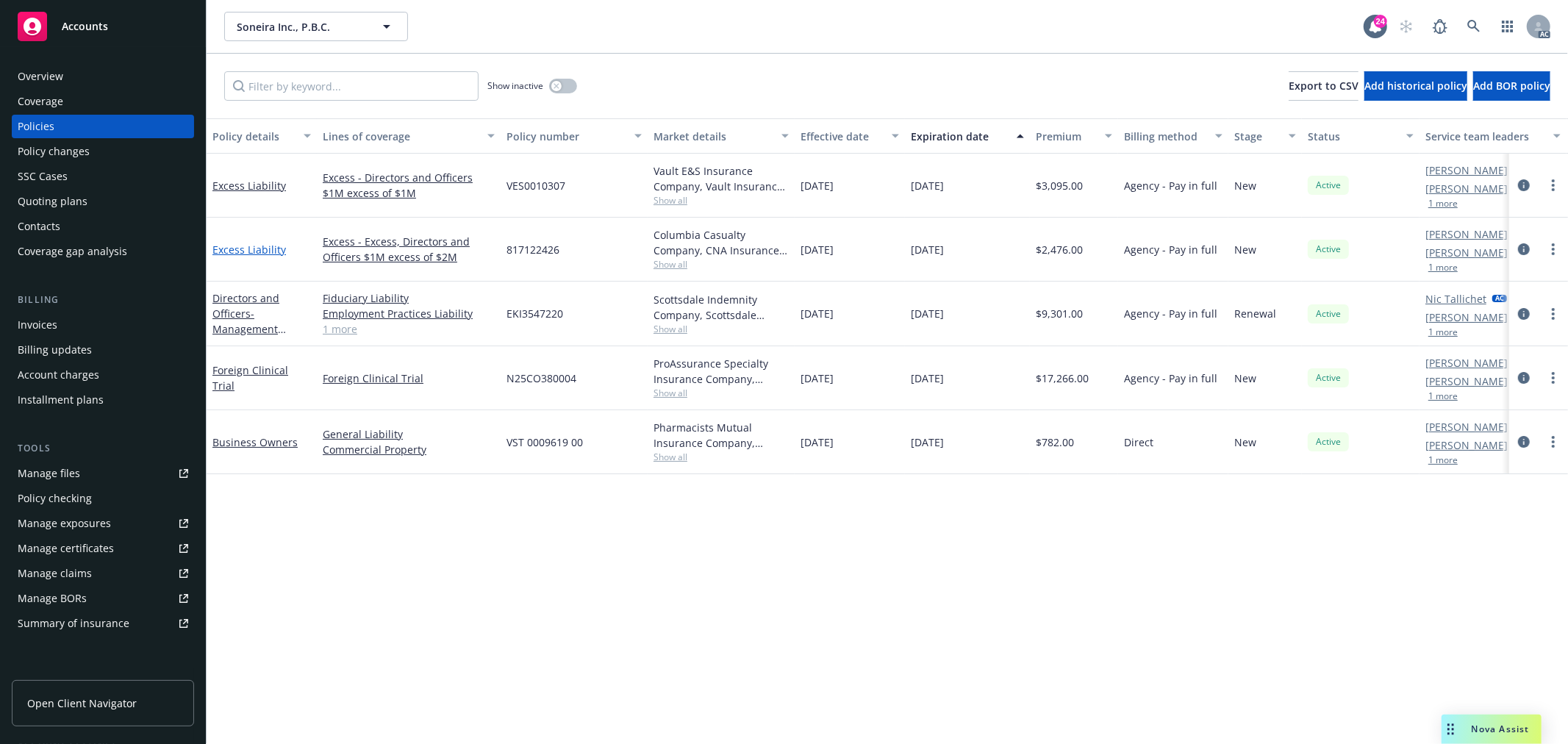
click at [246, 246] on link "Excess Liability" at bounding box center [248, 250] width 73 height 14
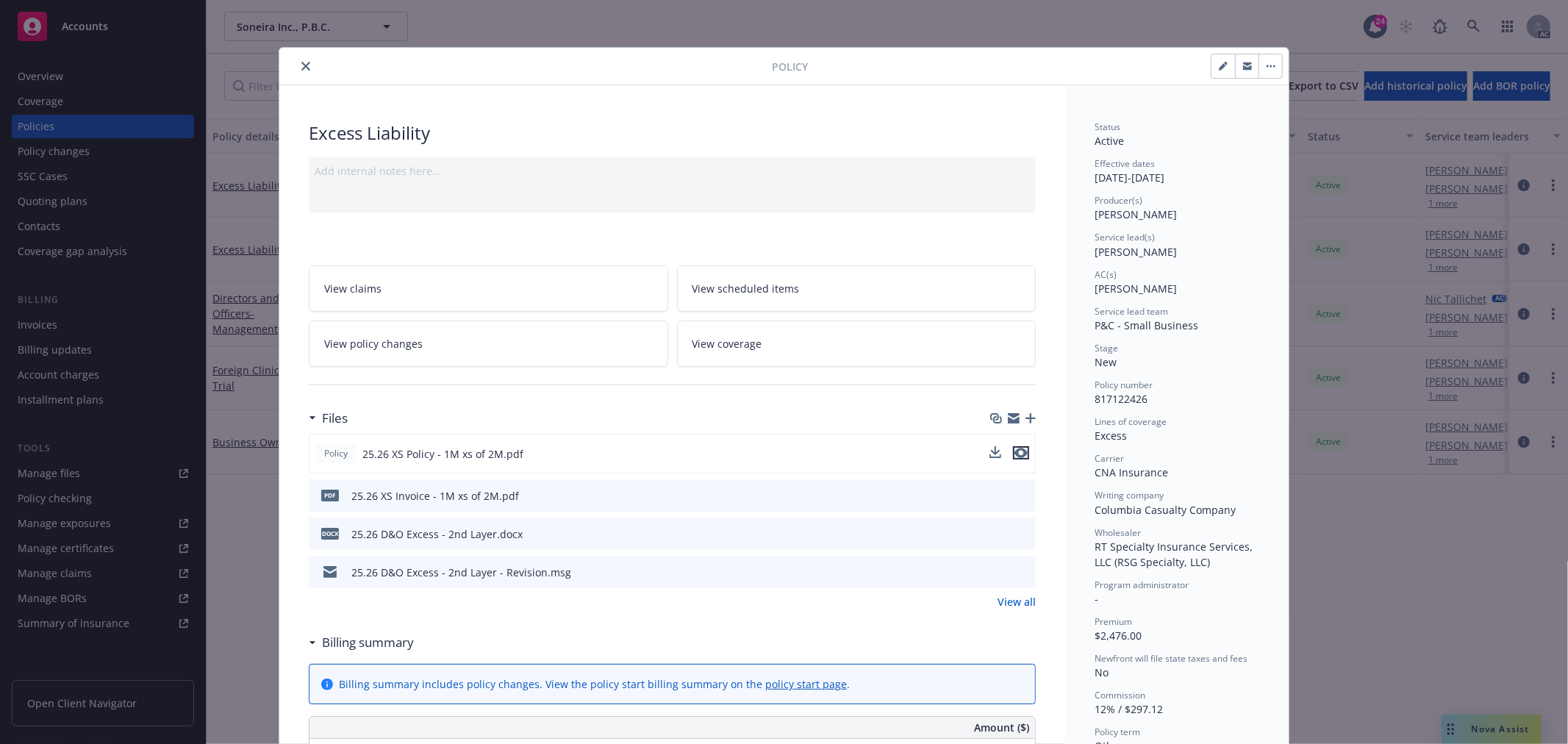
click at [1015, 452] on icon "preview file" at bounding box center [1021, 453] width 14 height 10
click at [297, 61] on button "close" at bounding box center [306, 65] width 17 height 17
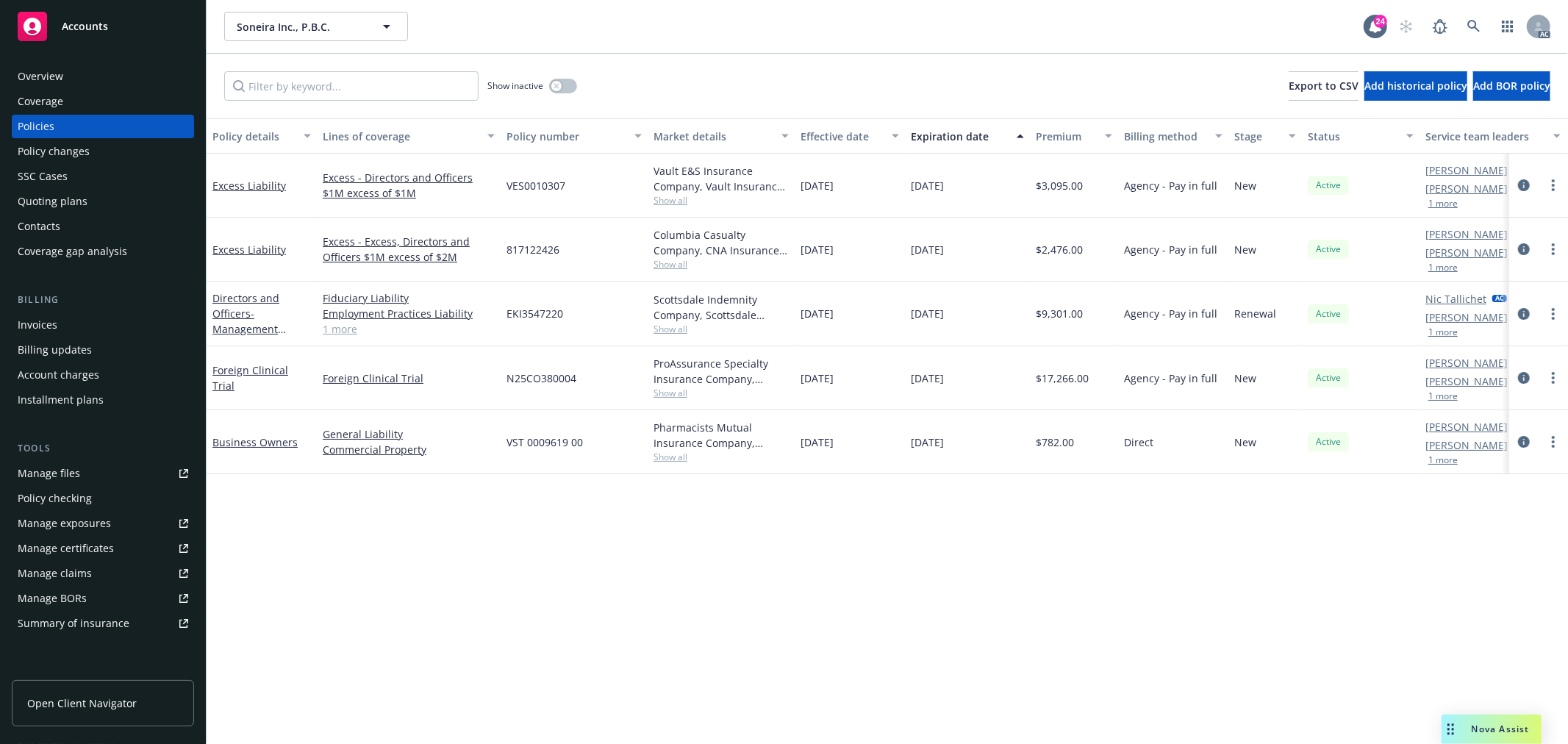
click at [677, 337] on div "Scottsdale Indemnity Company, Scottsdale Insurance Company (Nationwide), RT Spe…" at bounding box center [721, 314] width 147 height 64
click at [675, 331] on span "Show all" at bounding box center [721, 329] width 135 height 13
click at [681, 201] on span "Show all" at bounding box center [721, 201] width 135 height 13
click at [640, 562] on div "Policy details Lines of coverage Policy number Market details Effective date Ex…" at bounding box center [887, 432] width 1361 height 626
click at [236, 298] on link "Directors and Officers - Management Liability" at bounding box center [246, 321] width 67 height 60
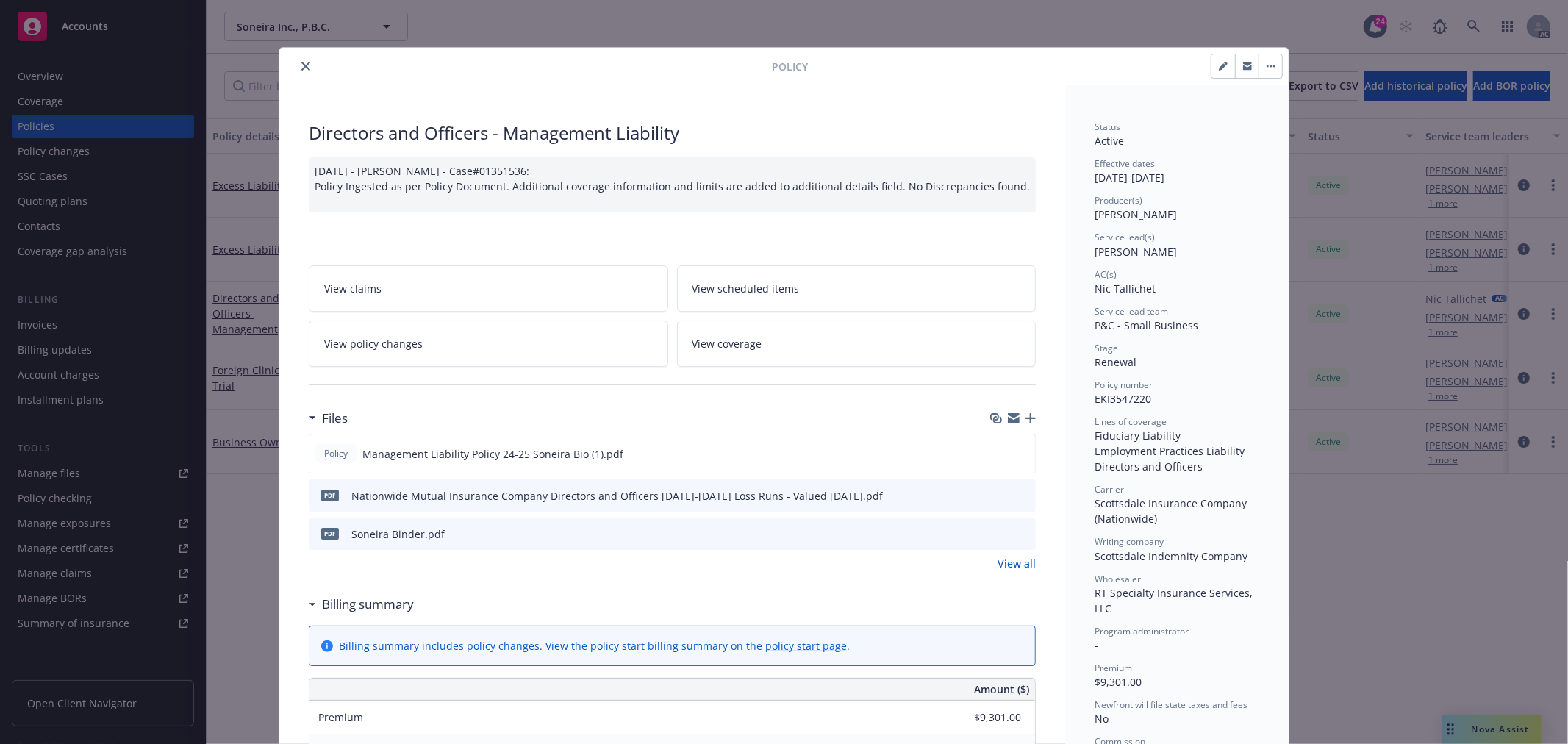
drag, startPoint x: 456, startPoint y: 337, endPoint x: 456, endPoint y: 353, distance: 16.0
click at [456, 337] on link "View policy changes" at bounding box center [489, 343] width 359 height 46
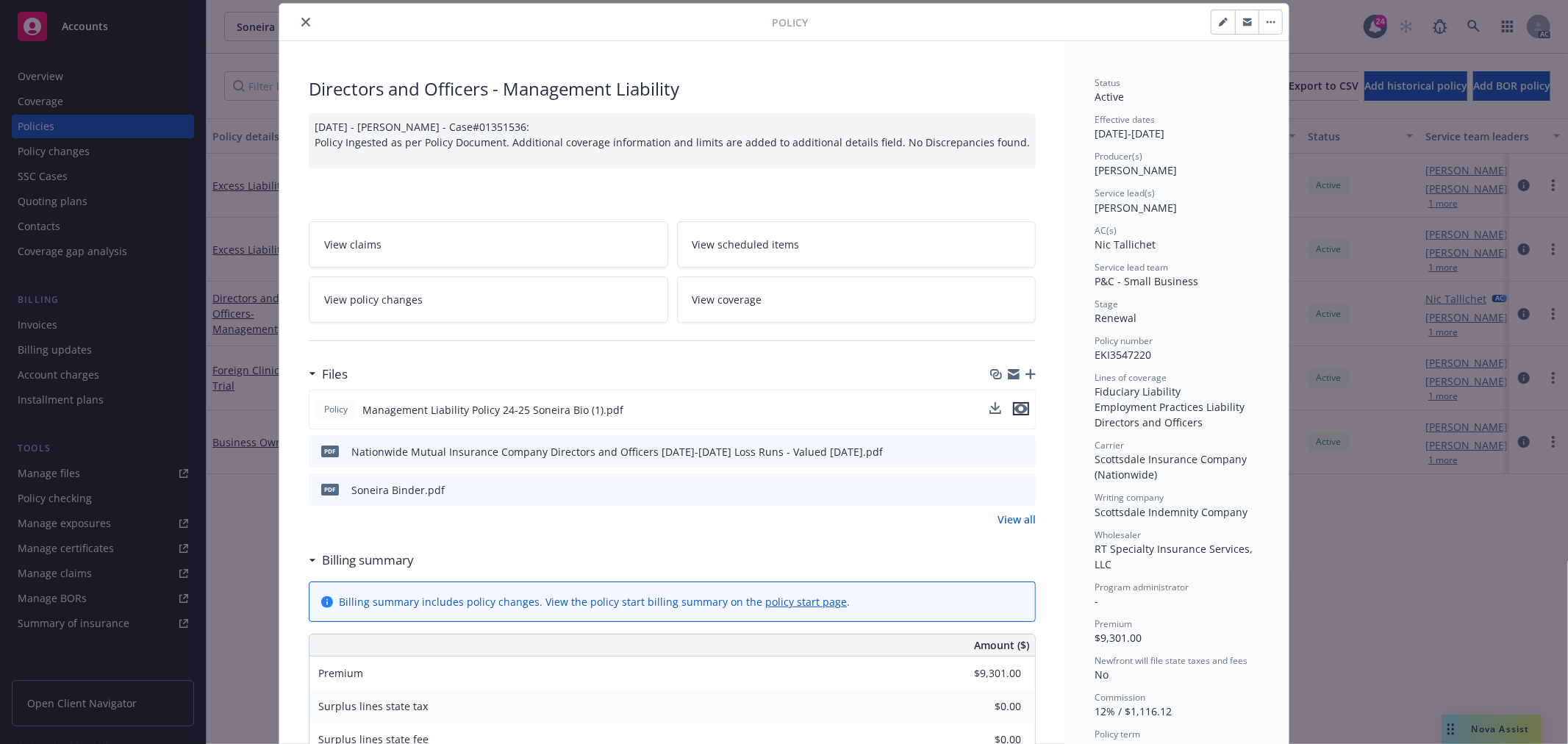
click at [1015, 410] on icon "preview file" at bounding box center [1021, 408] width 14 height 10
click at [1016, 491] on icon "preview file" at bounding box center [1022, 488] width 14 height 10
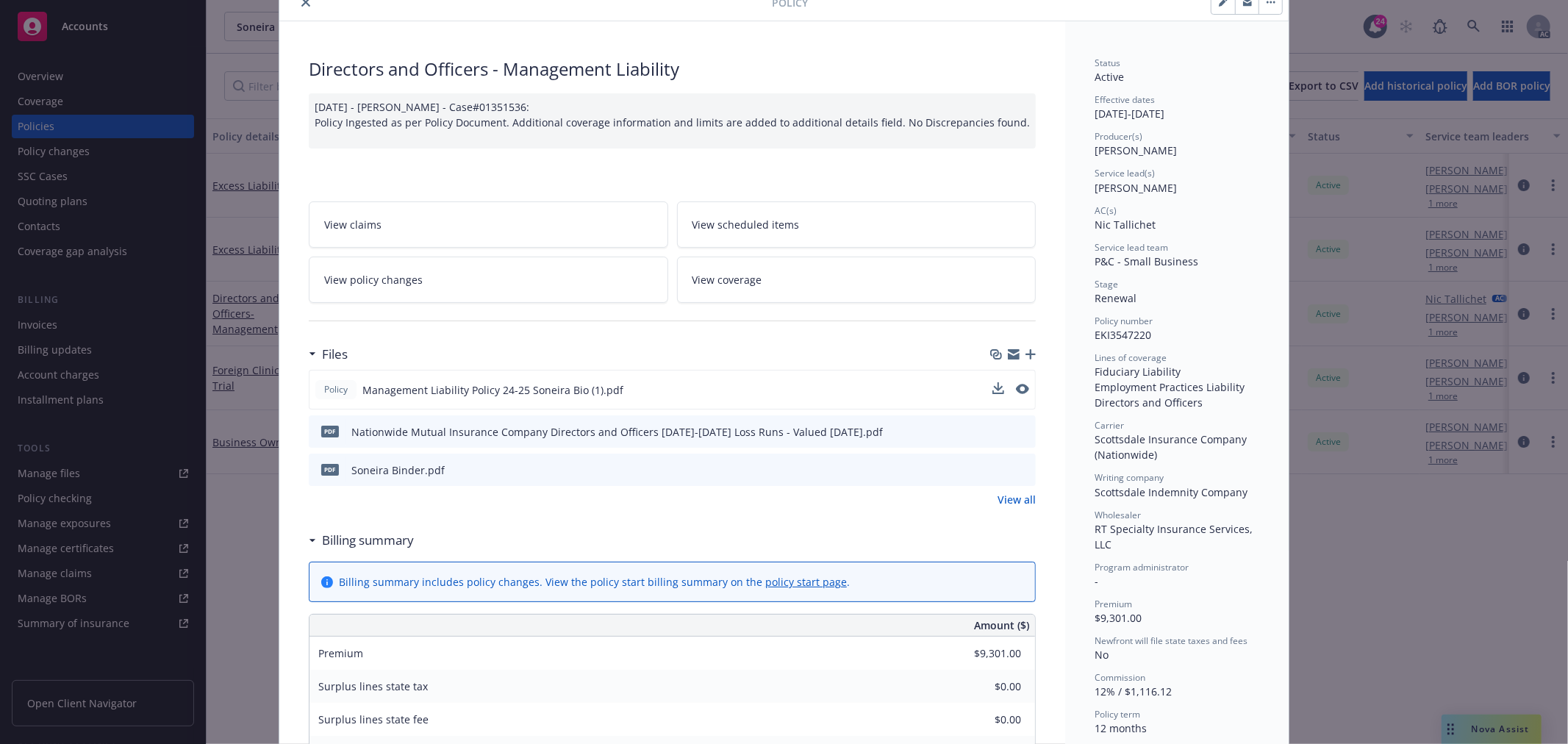
scroll to position [0, 0]
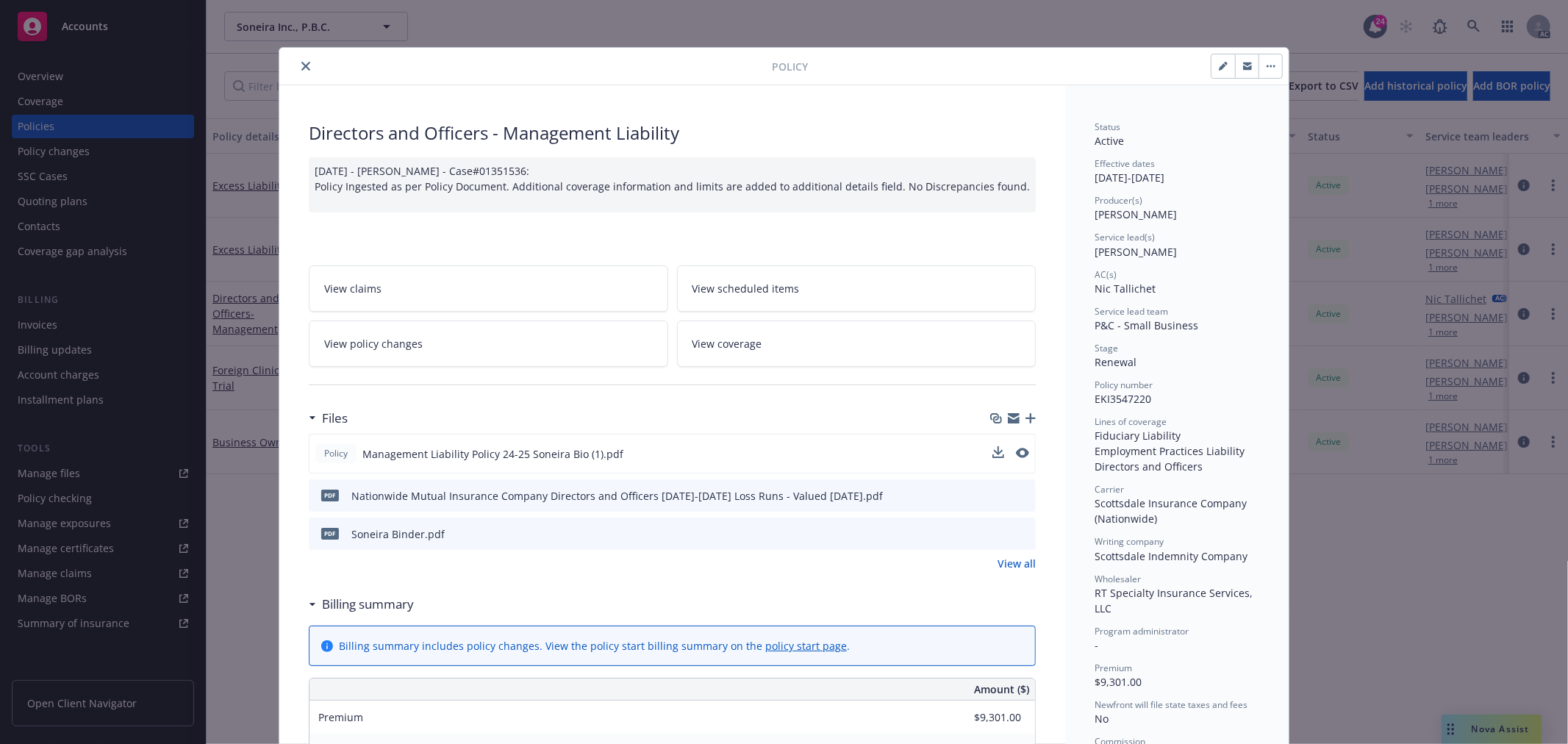
click at [301, 67] on icon "close" at bounding box center [306, 66] width 9 height 9
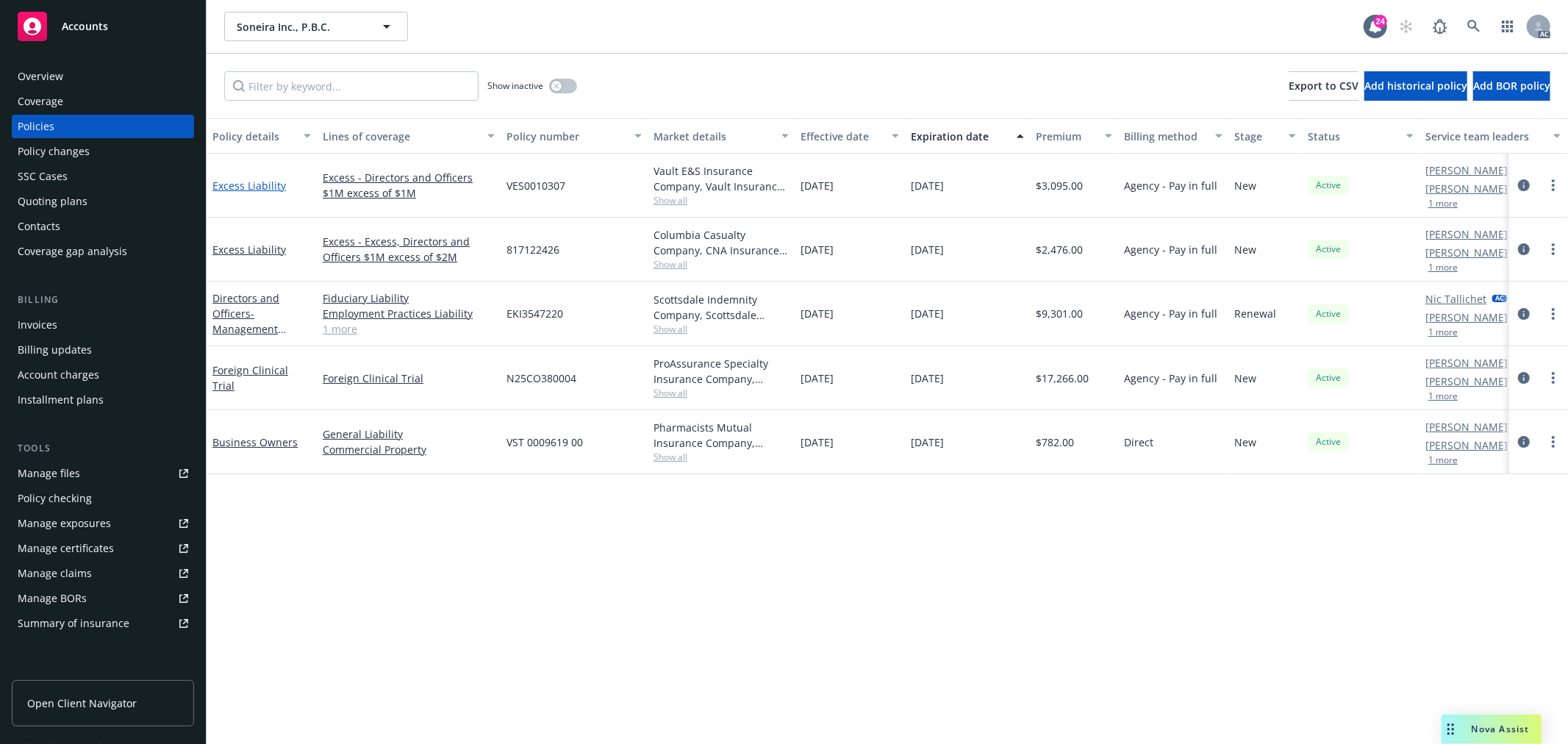
click at [258, 186] on link "Excess Liability" at bounding box center [248, 185] width 73 height 14
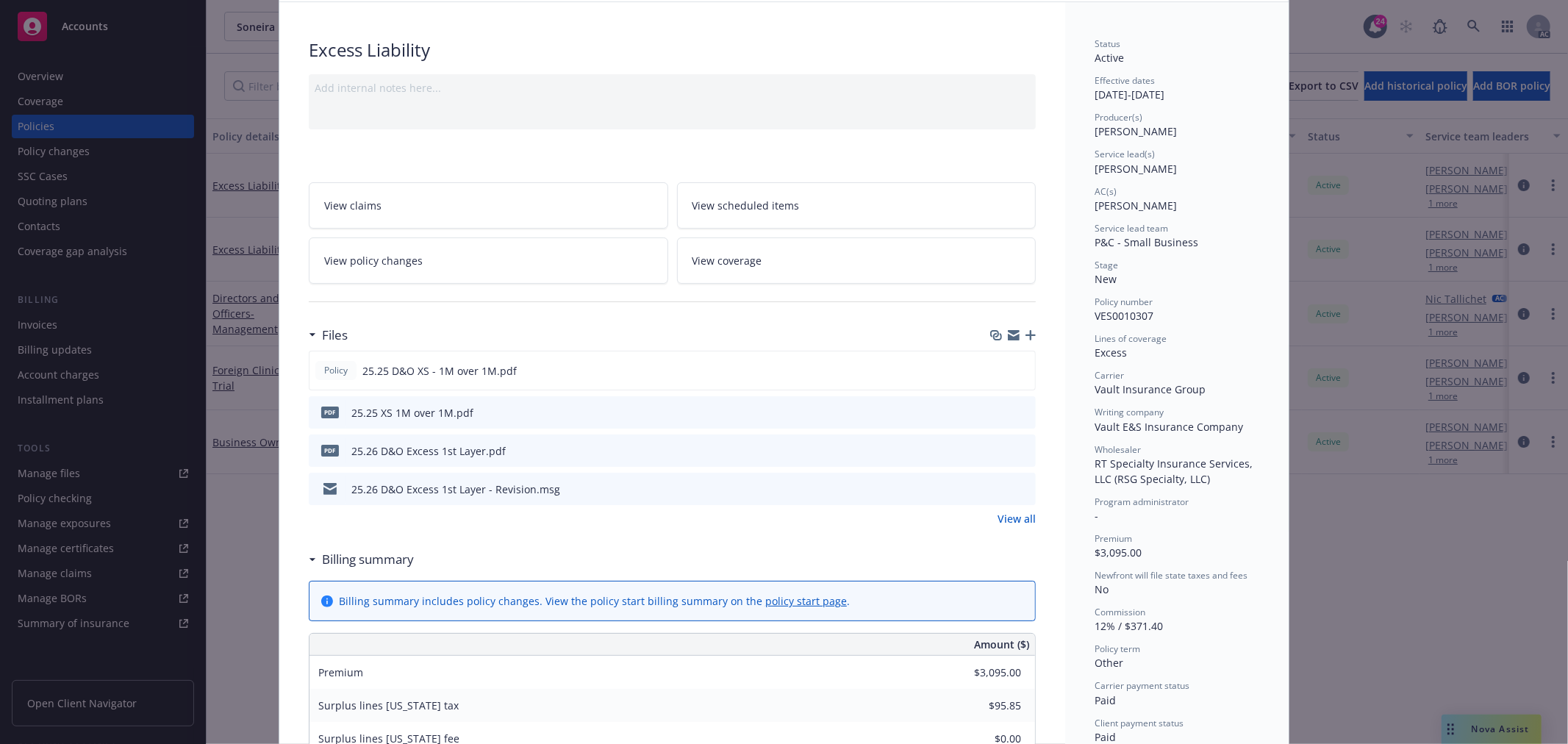
scroll to position [82, 0]
click at [1015, 372] on icon "preview file" at bounding box center [1021, 371] width 14 height 10
click at [511, 253] on link "View policy changes" at bounding box center [489, 261] width 359 height 46
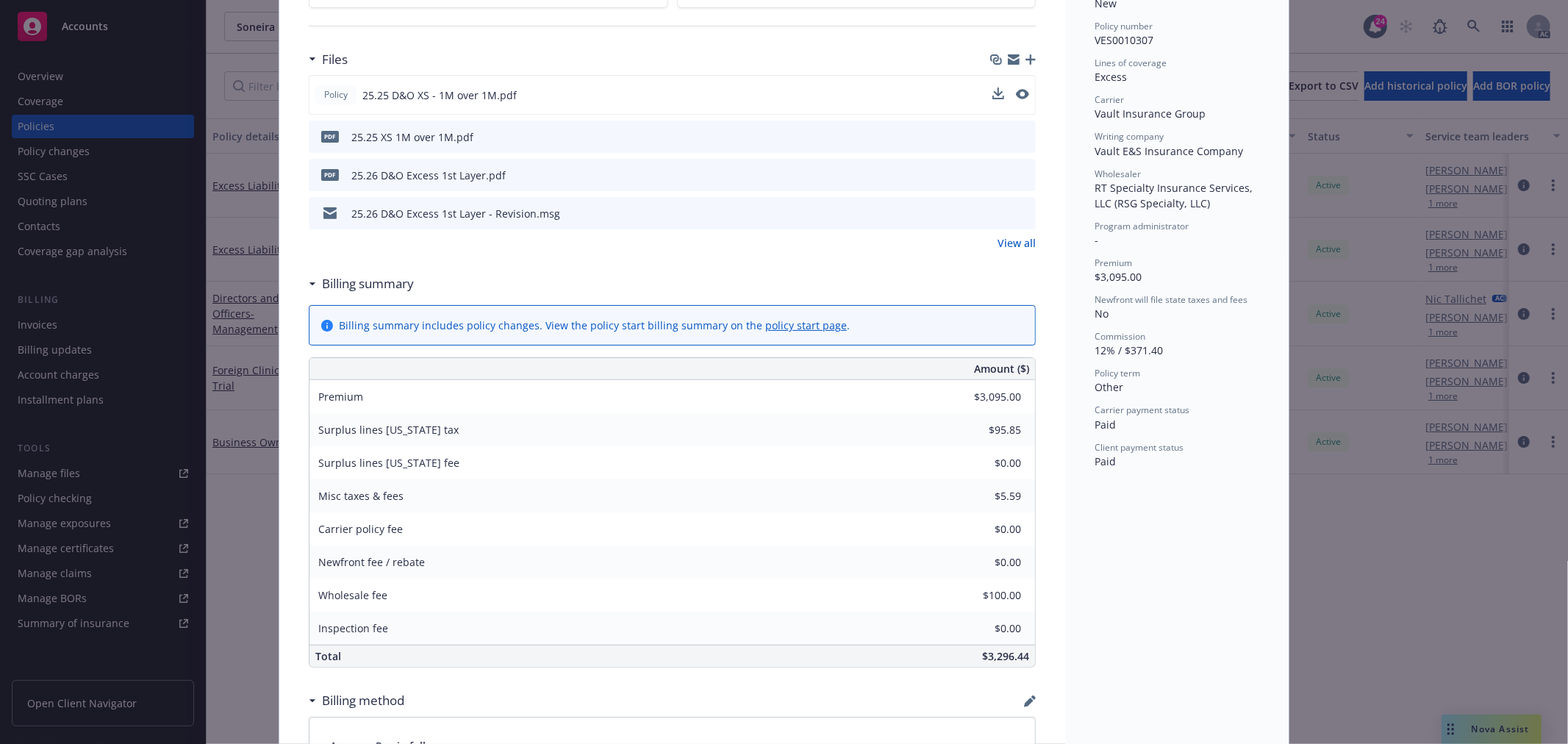
scroll to position [534, 0]
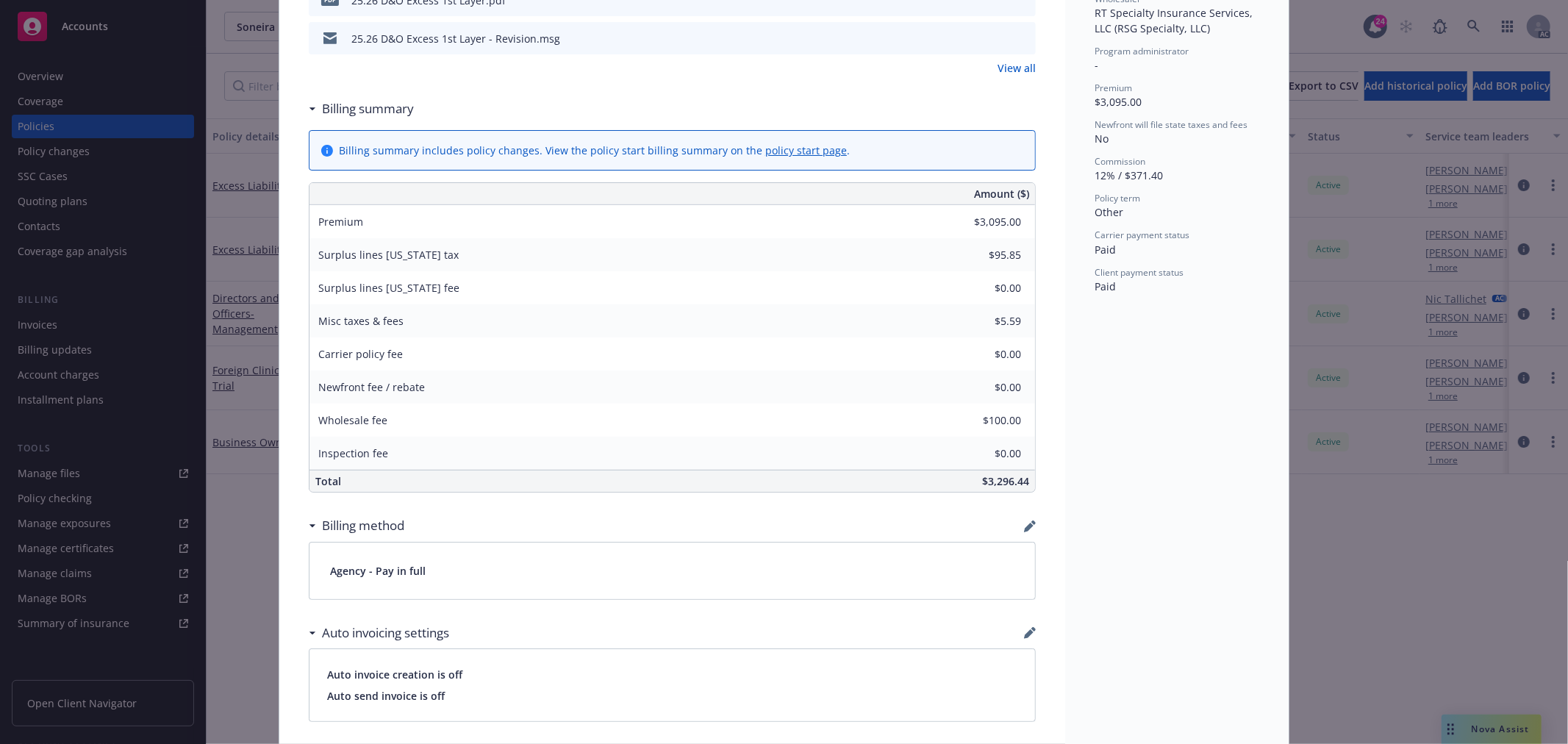
click at [1202, 542] on div "Status Active Effective dates 03/07/2025 - 10/19/2025 Producer(s) Nick Mayle Se…" at bounding box center [1177, 407] width 223 height 1713
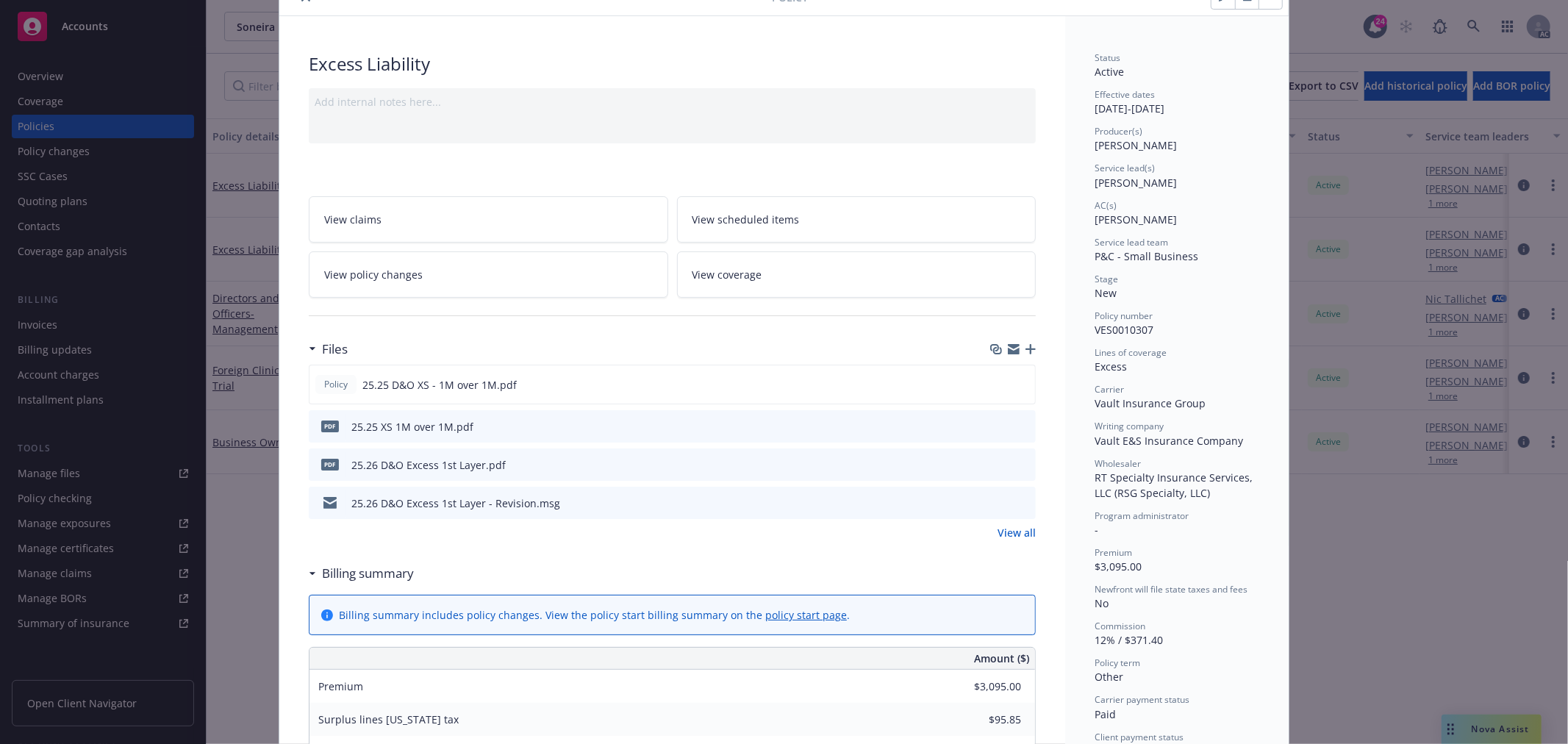
scroll to position [44, 0]
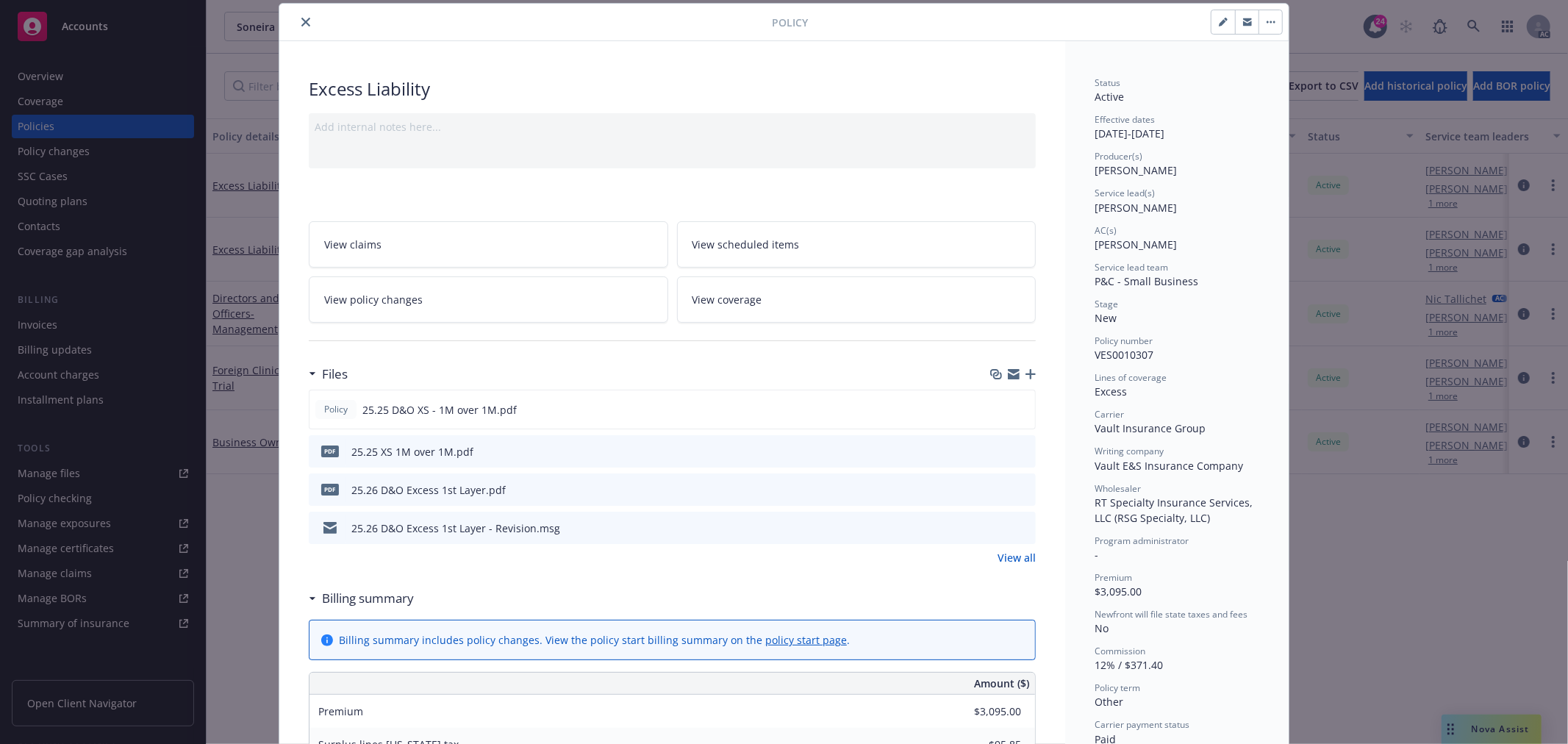
click at [436, 280] on link "View policy changes" at bounding box center [489, 299] width 359 height 46
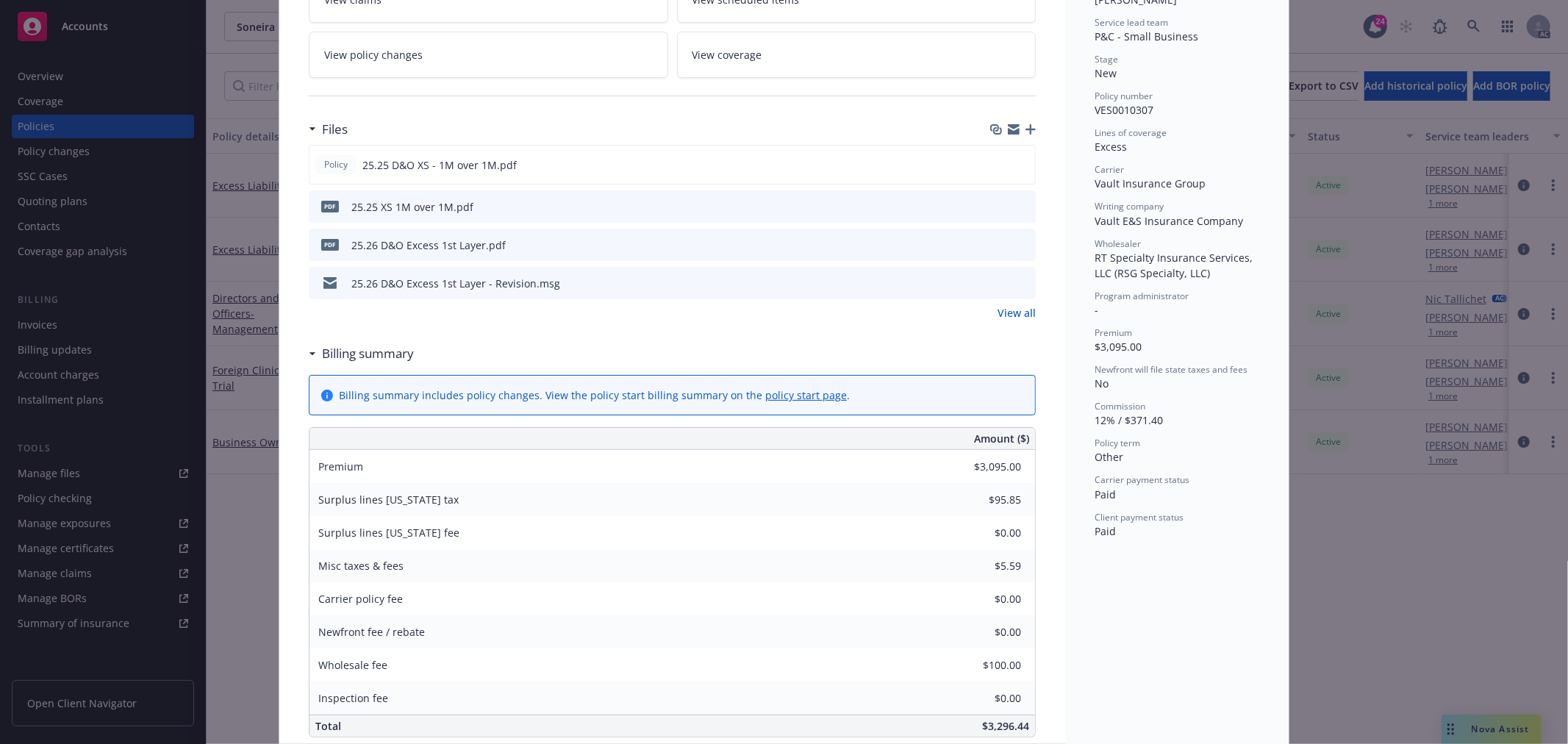
scroll to position [208, 0]
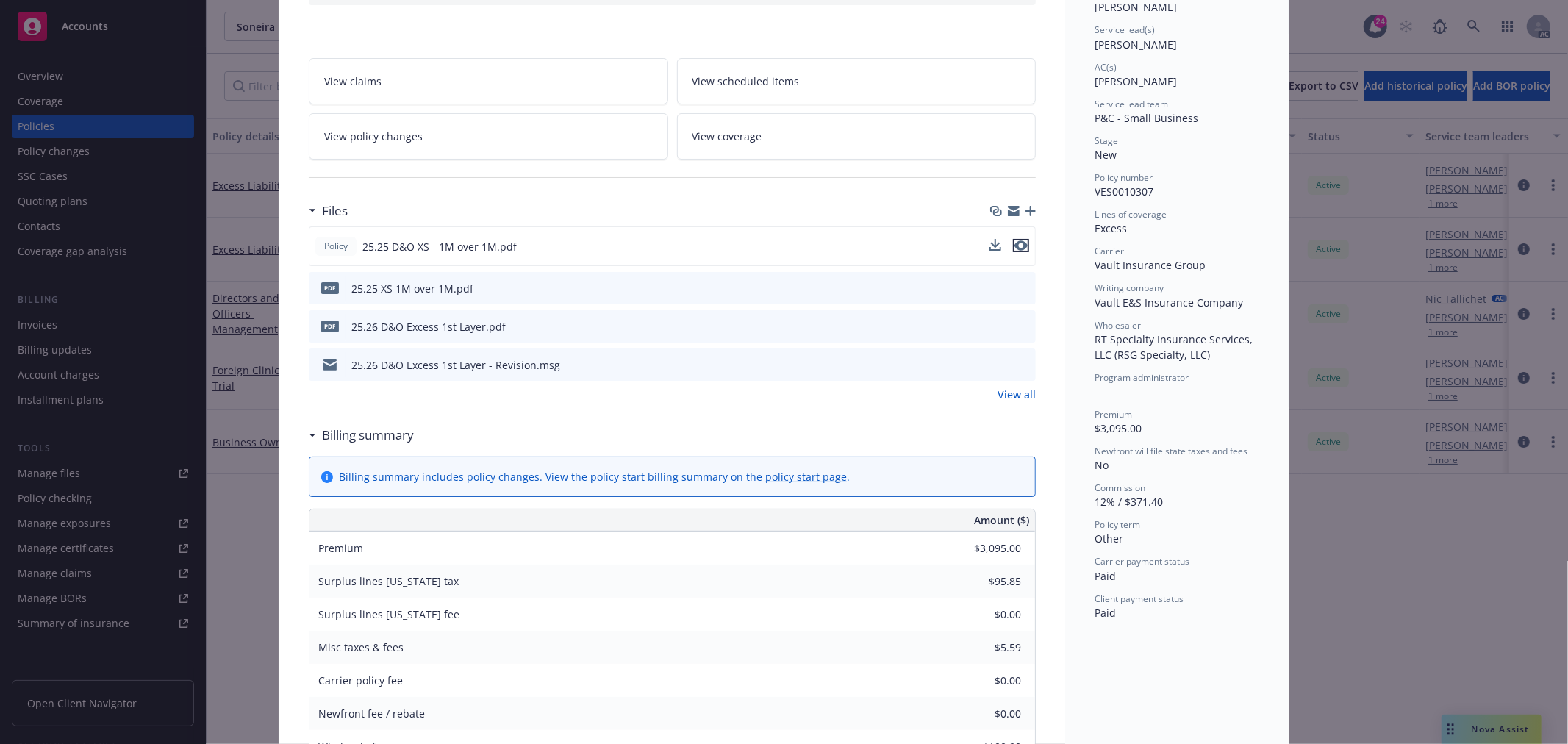
click at [1015, 247] on icon "preview file" at bounding box center [1021, 245] width 14 height 10
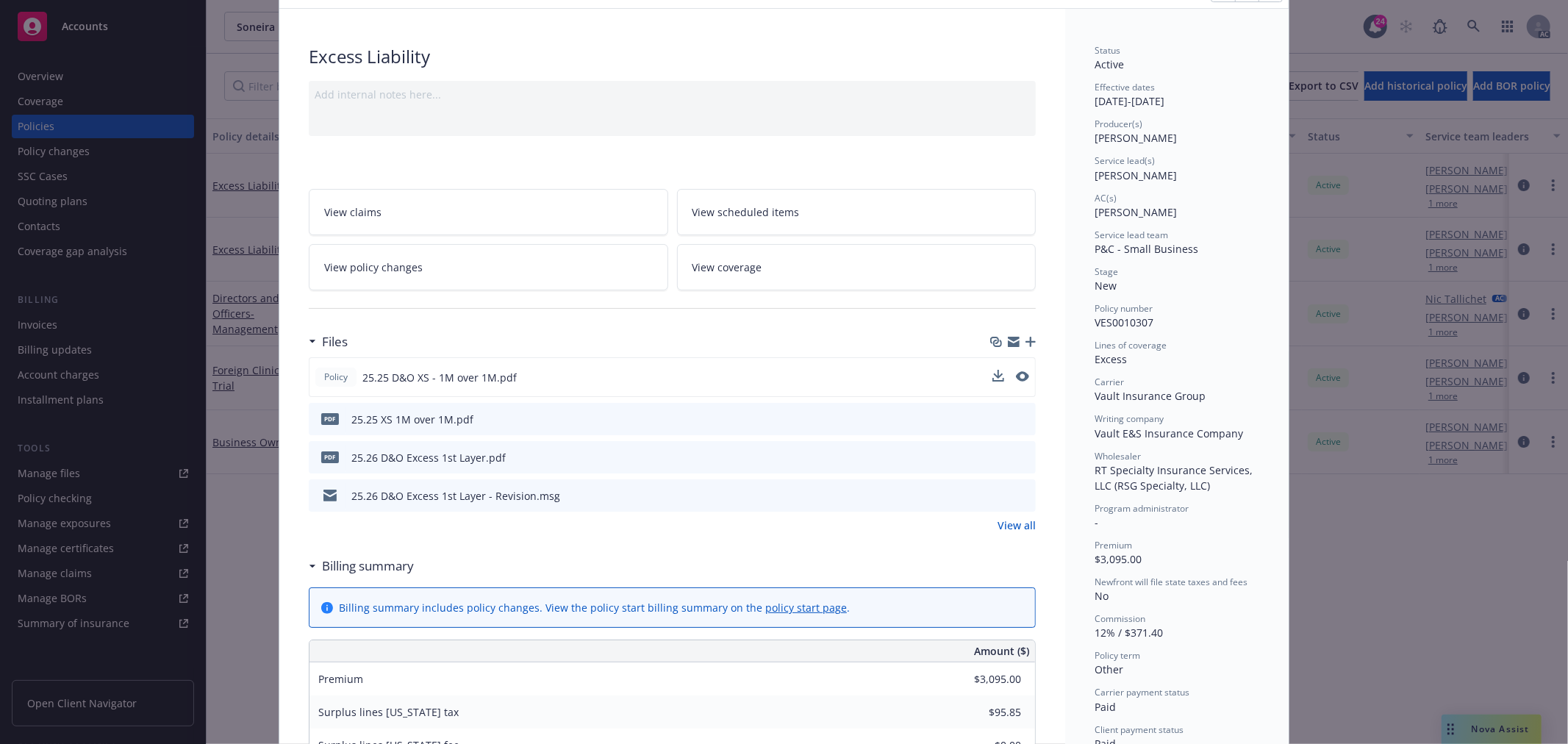
scroll to position [0, 0]
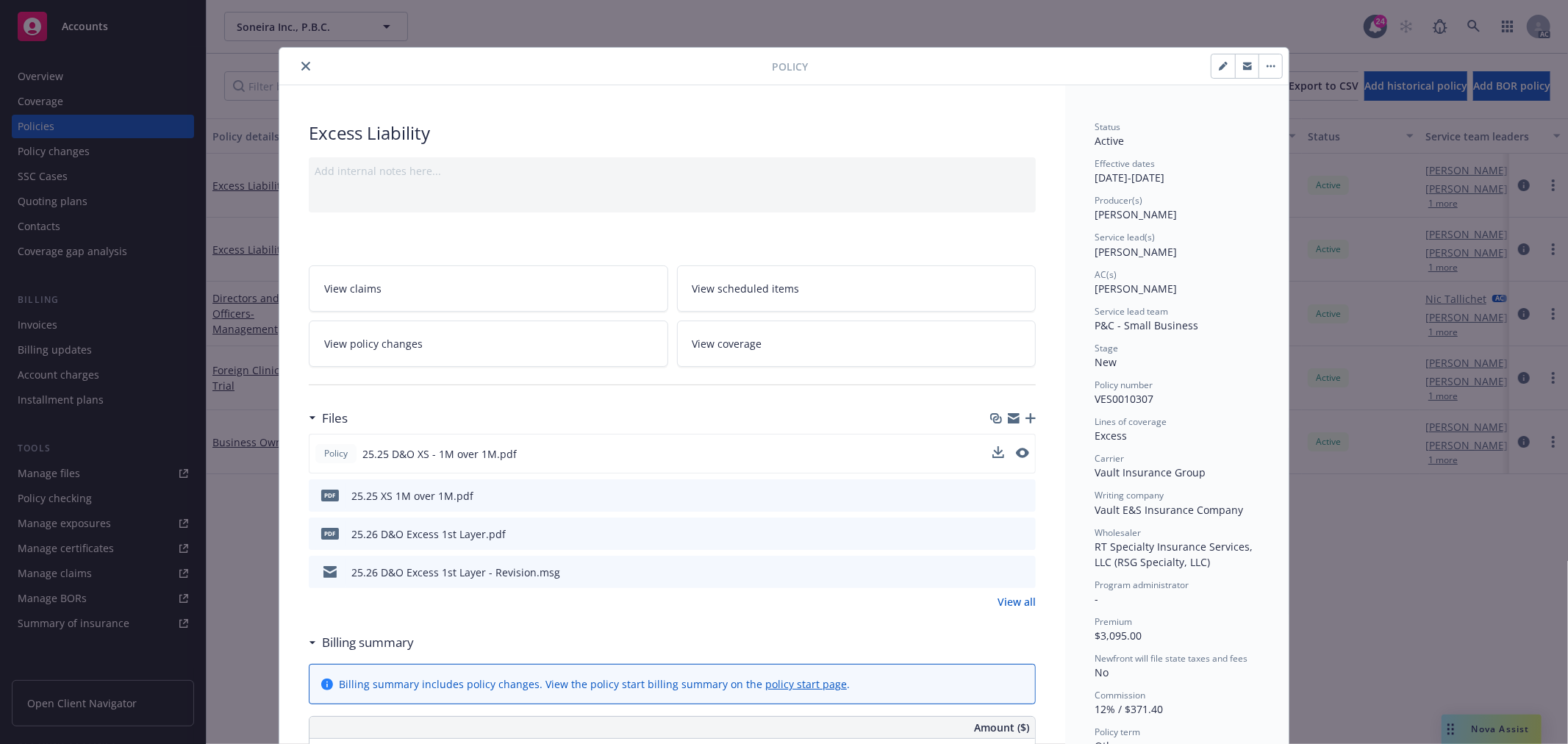
click at [301, 70] on icon "close" at bounding box center [306, 66] width 9 height 9
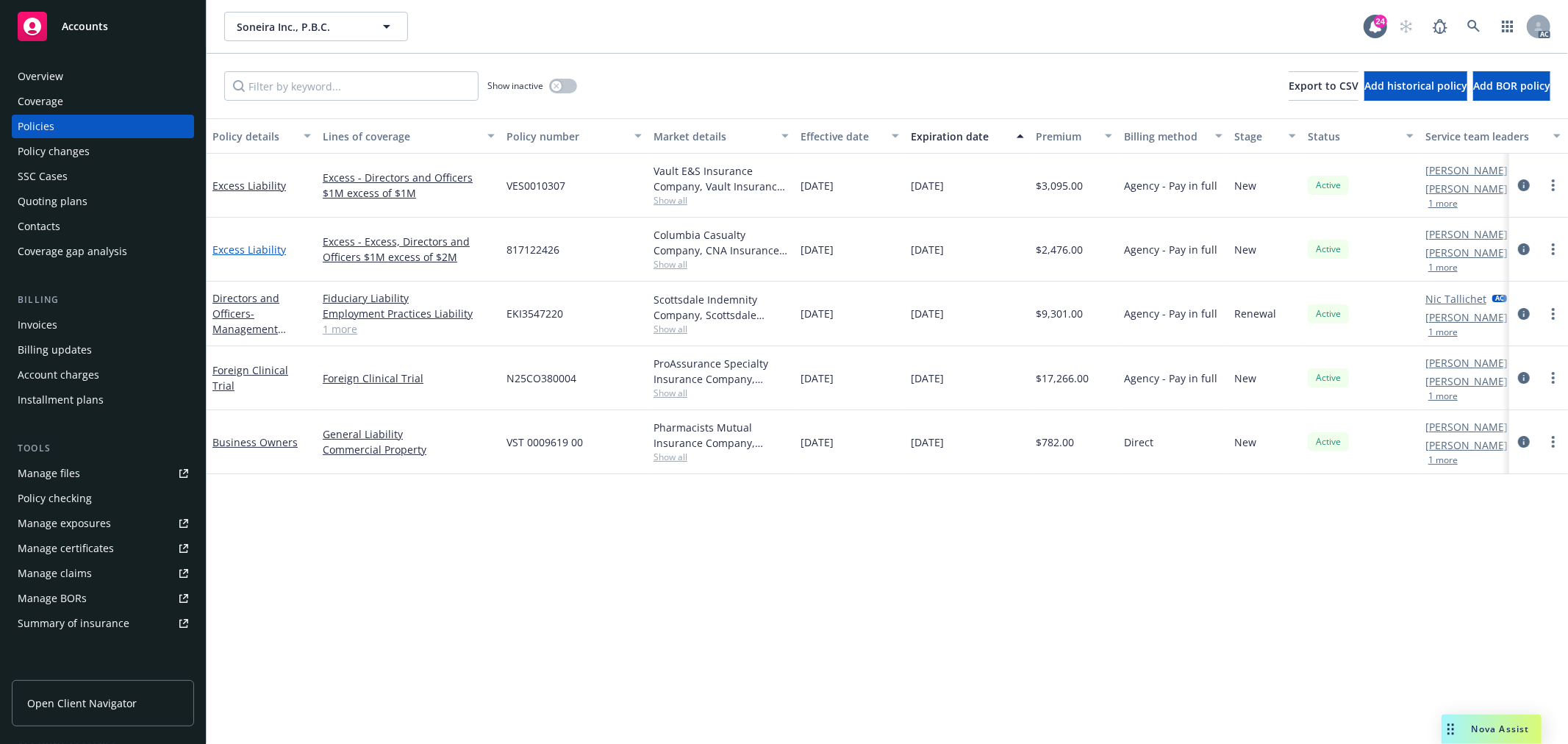
click at [248, 251] on link "Excess Liability" at bounding box center [248, 250] width 73 height 14
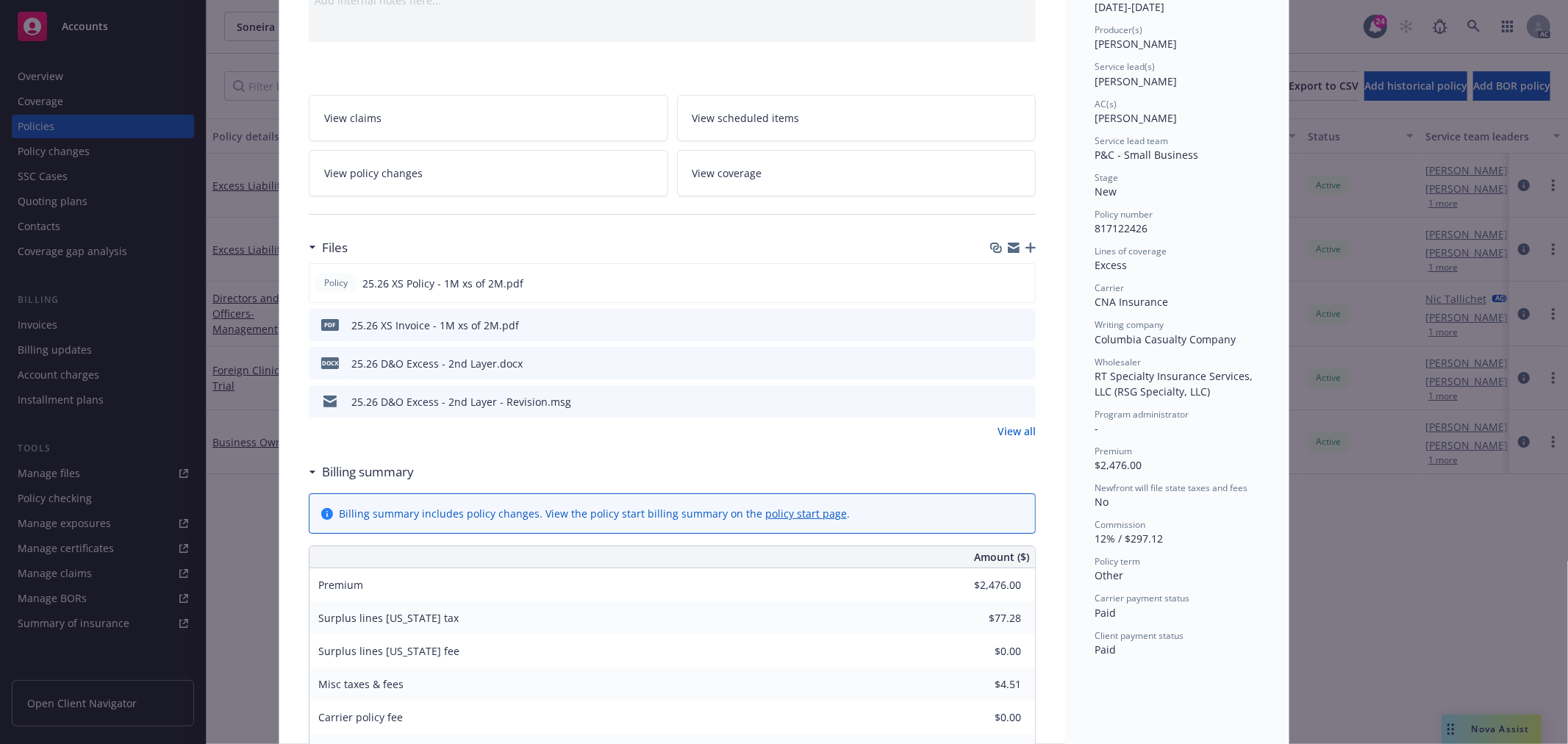
scroll to position [163, 0]
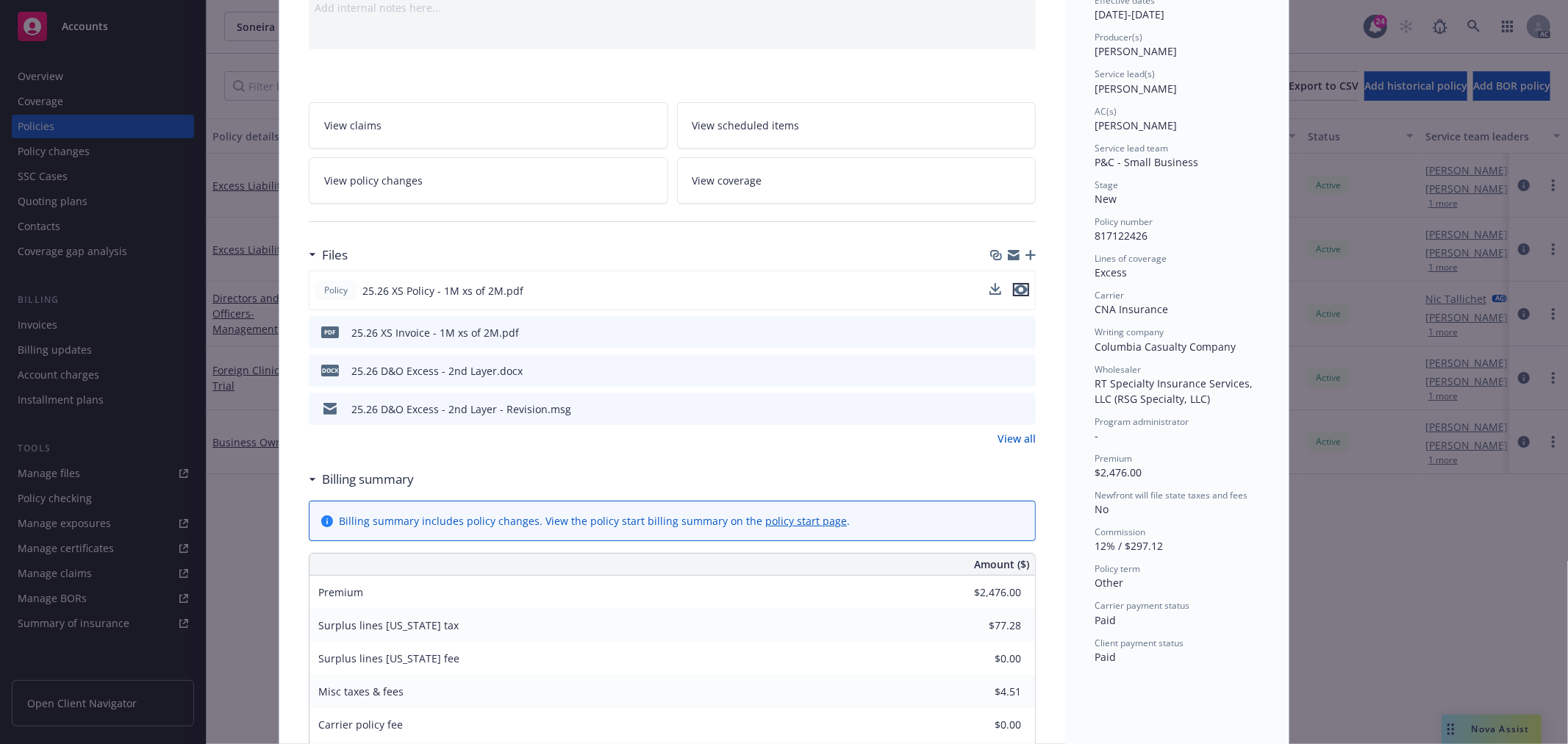
click at [1015, 289] on icon "preview file" at bounding box center [1021, 289] width 14 height 10
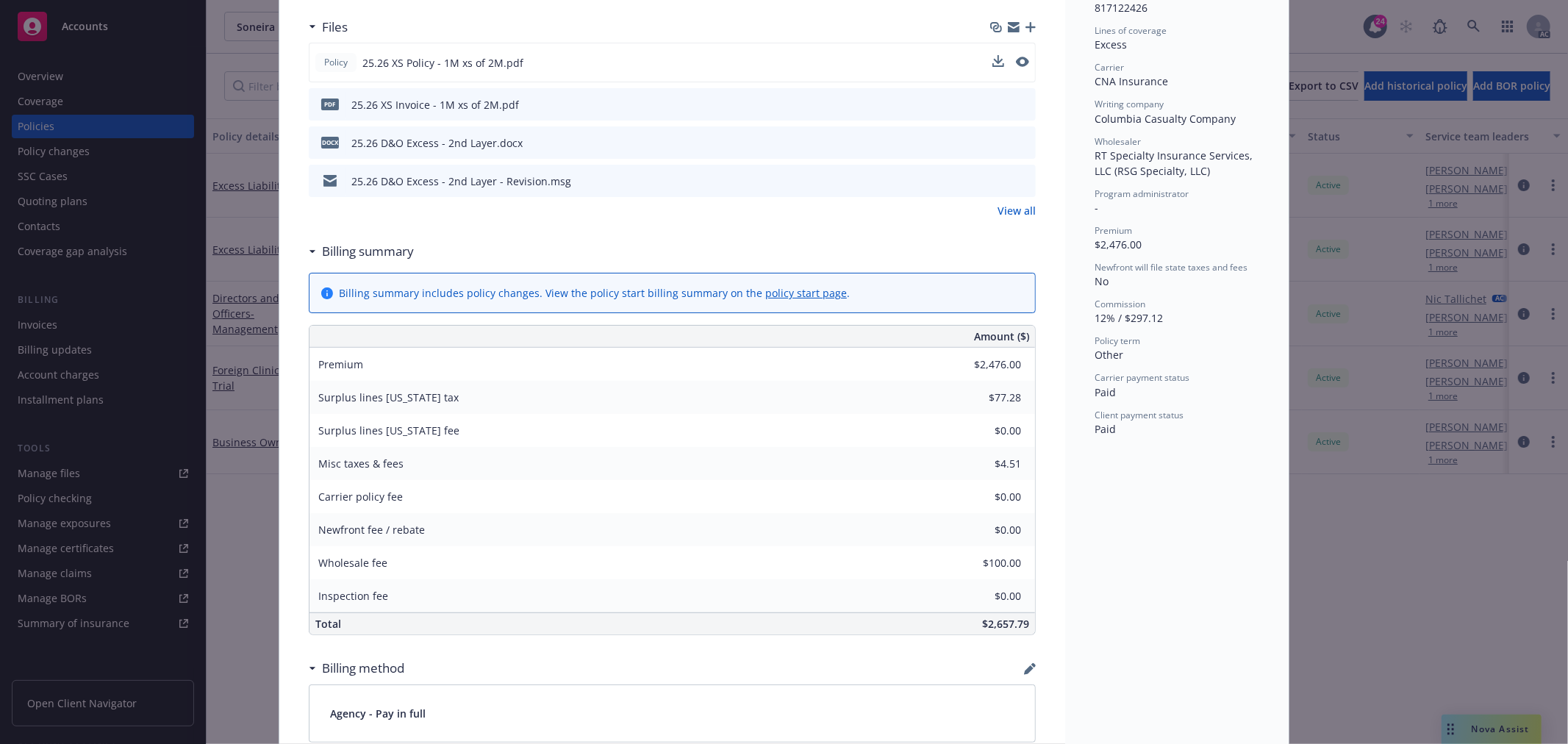
scroll to position [408, 0]
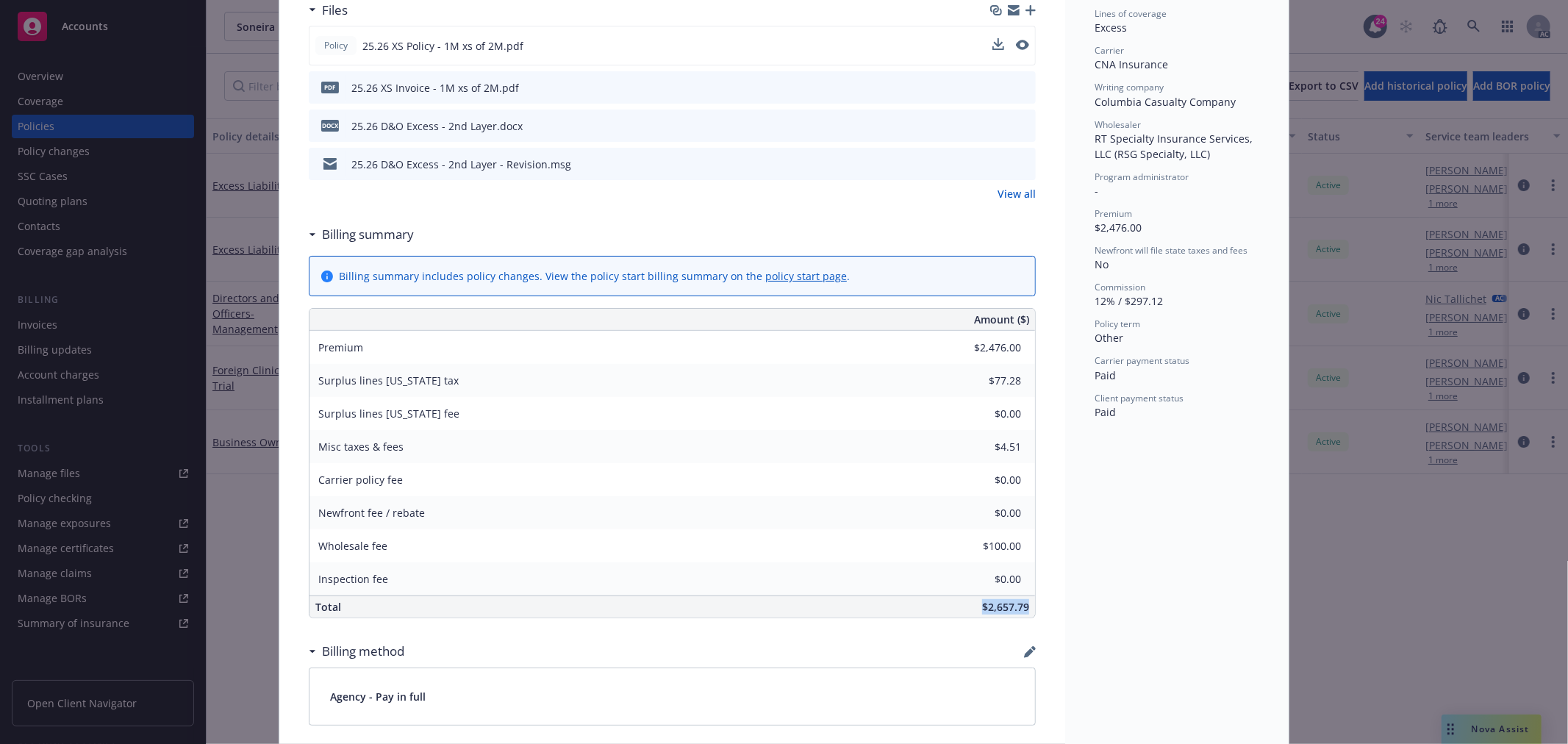
drag, startPoint x: 969, startPoint y: 604, endPoint x: 783, endPoint y: 245, distance: 404.3
click at [1030, 604] on div "Excess Liability Add internal notes here... View claims View scheduled items Vi…" at bounding box center [672, 534] width 786 height 1713
copy span "$2,657.79"
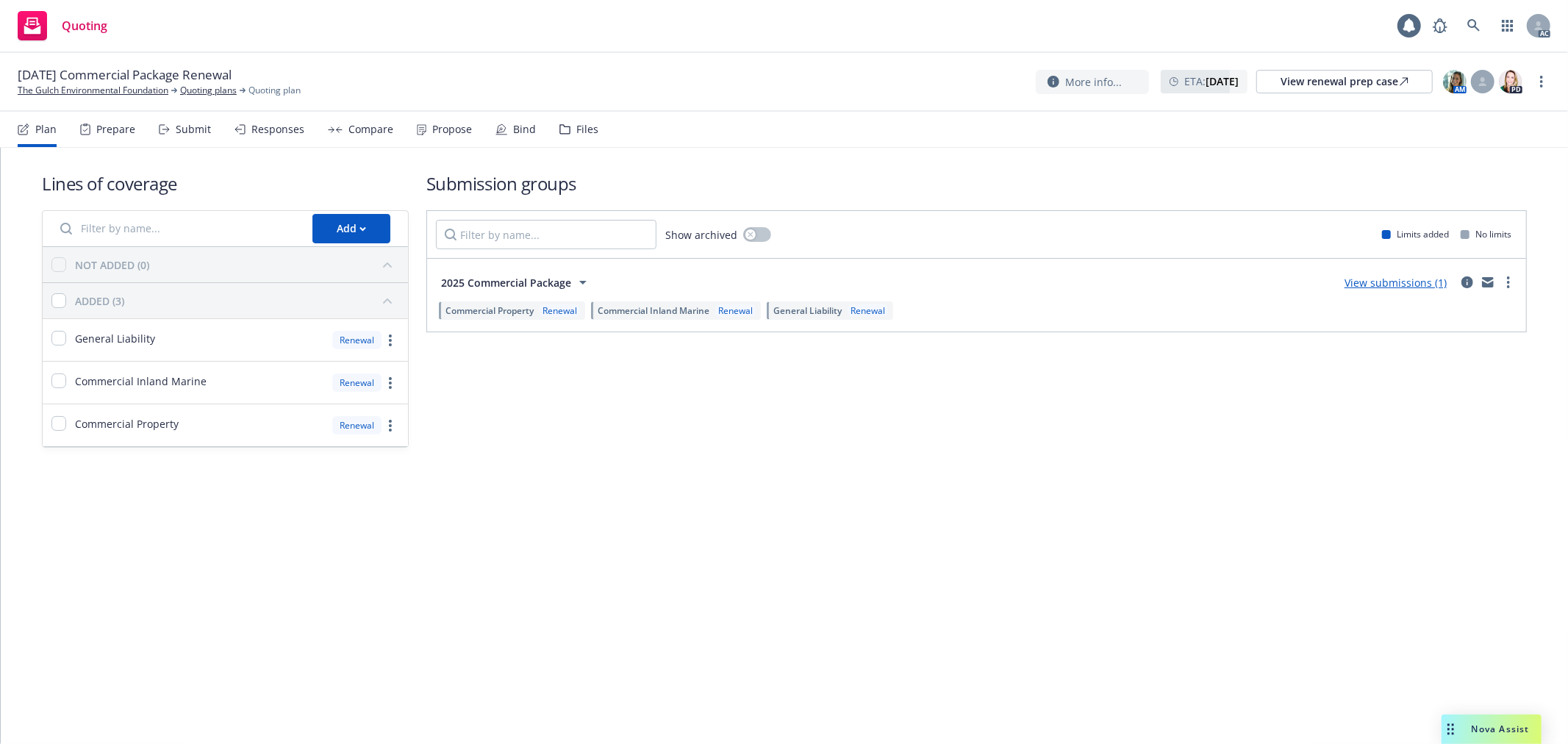
click at [194, 130] on div "Submit" at bounding box center [193, 129] width 35 height 12
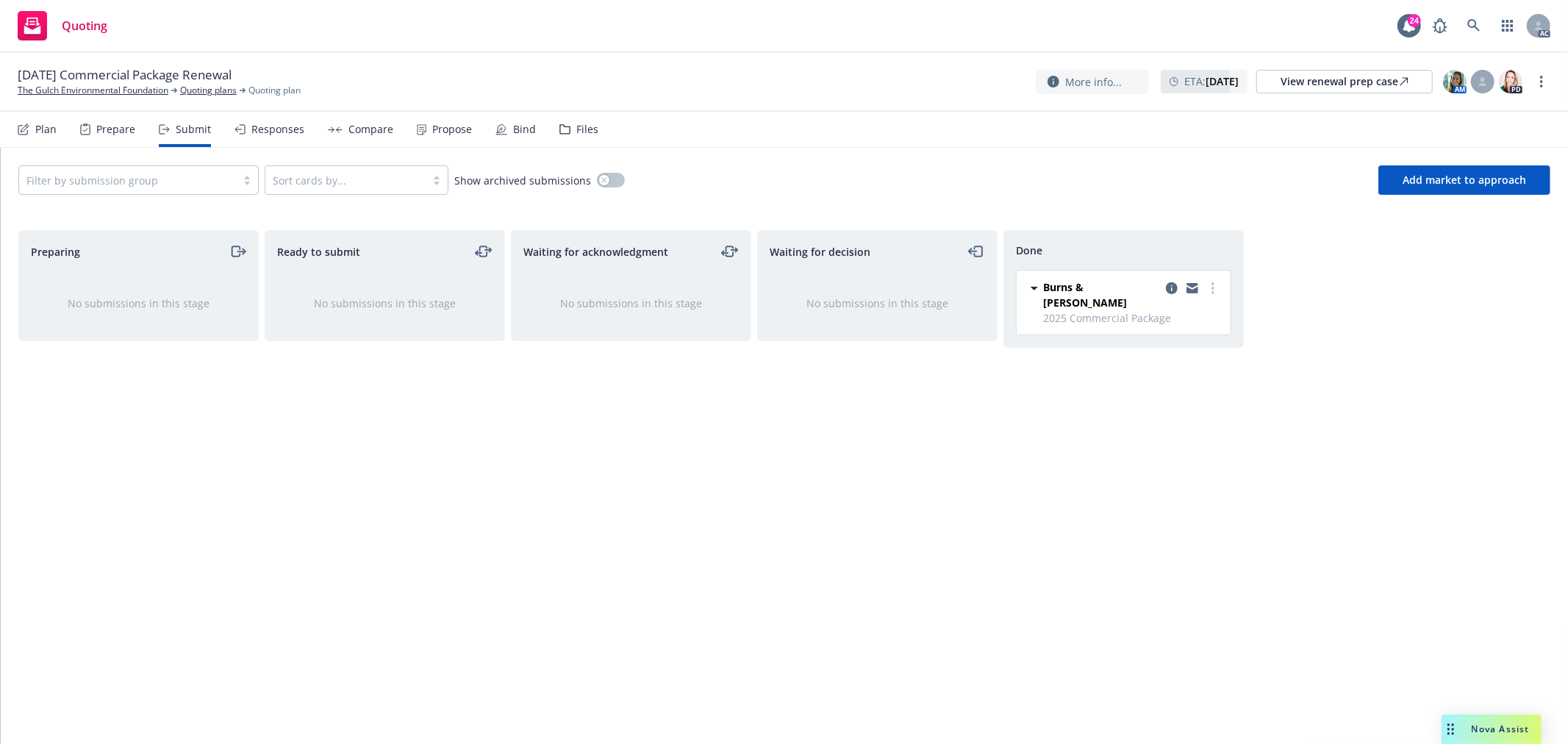
click at [270, 123] on div "Responses" at bounding box center [278, 129] width 53 height 12
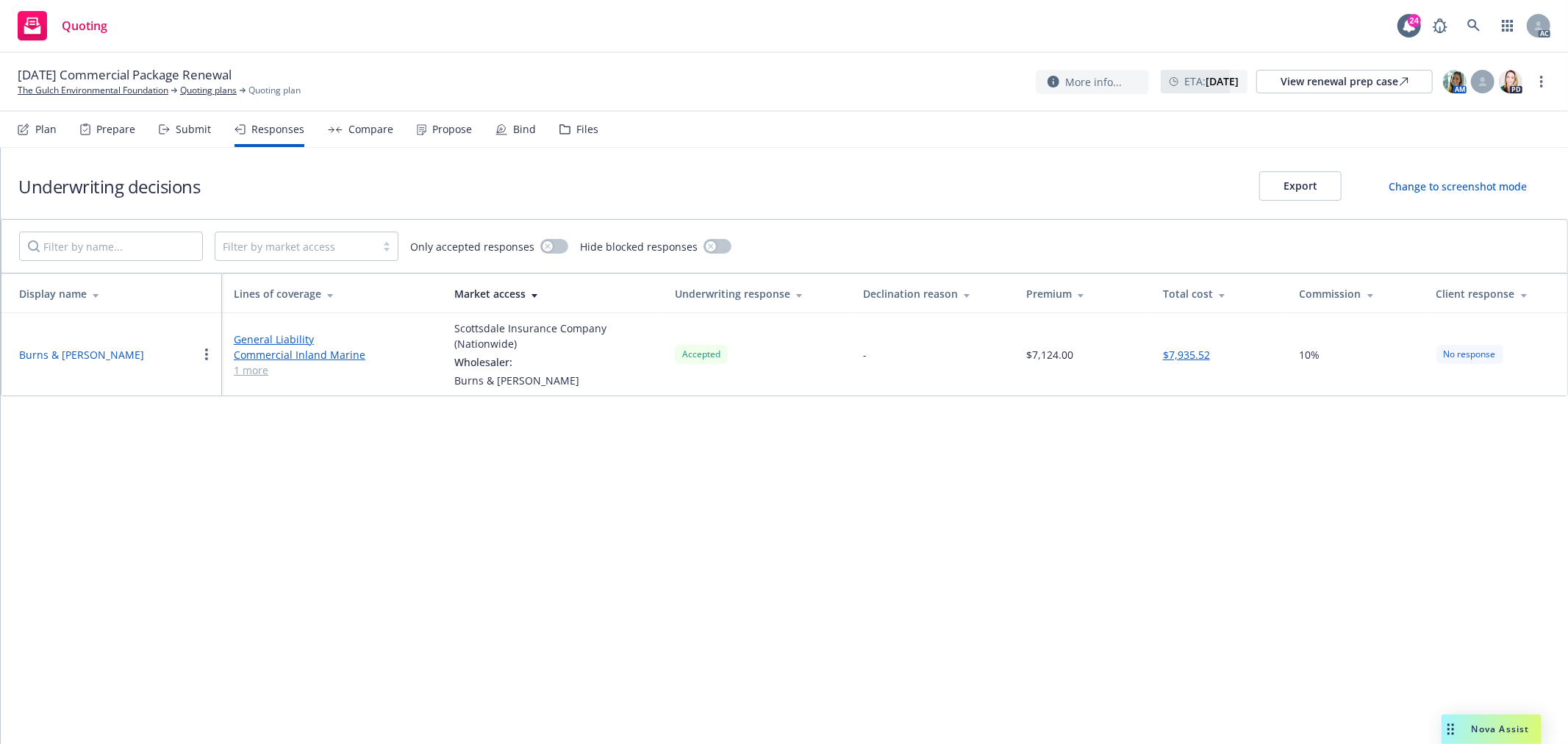
click at [374, 123] on div "Compare" at bounding box center [370, 129] width 44 height 12
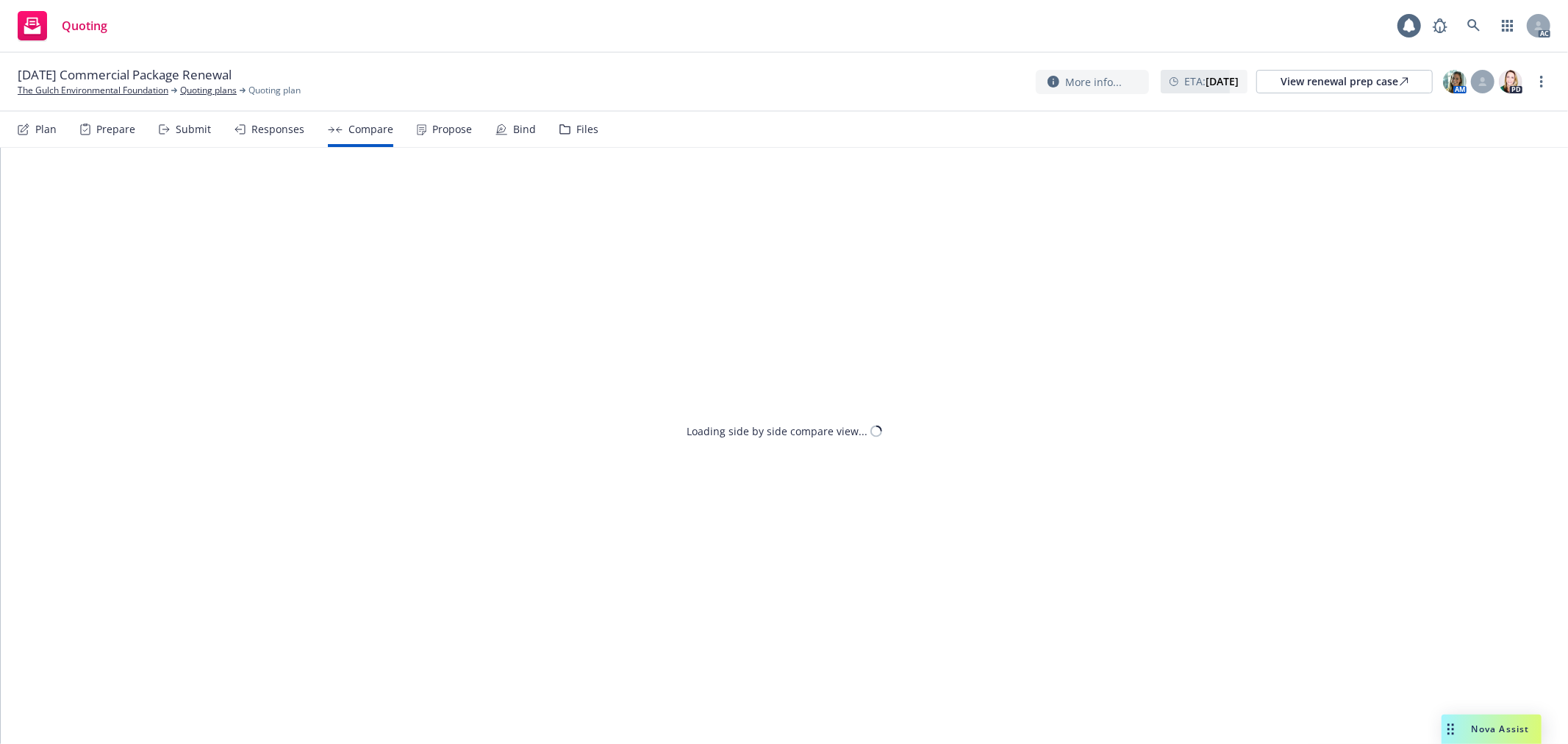
click at [272, 123] on div "Responses" at bounding box center [278, 129] width 53 height 12
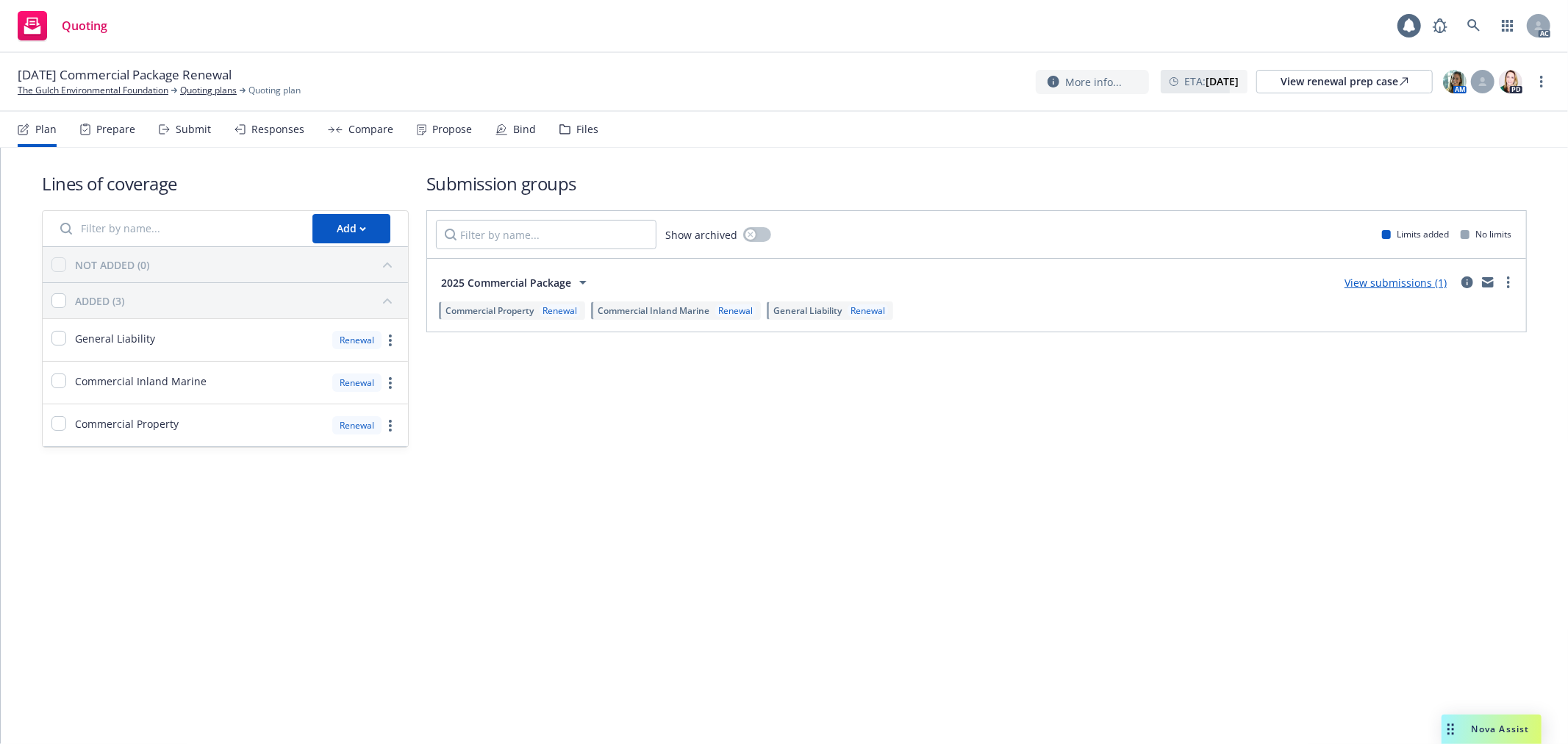
click at [280, 119] on div "Responses" at bounding box center [269, 129] width 70 height 35
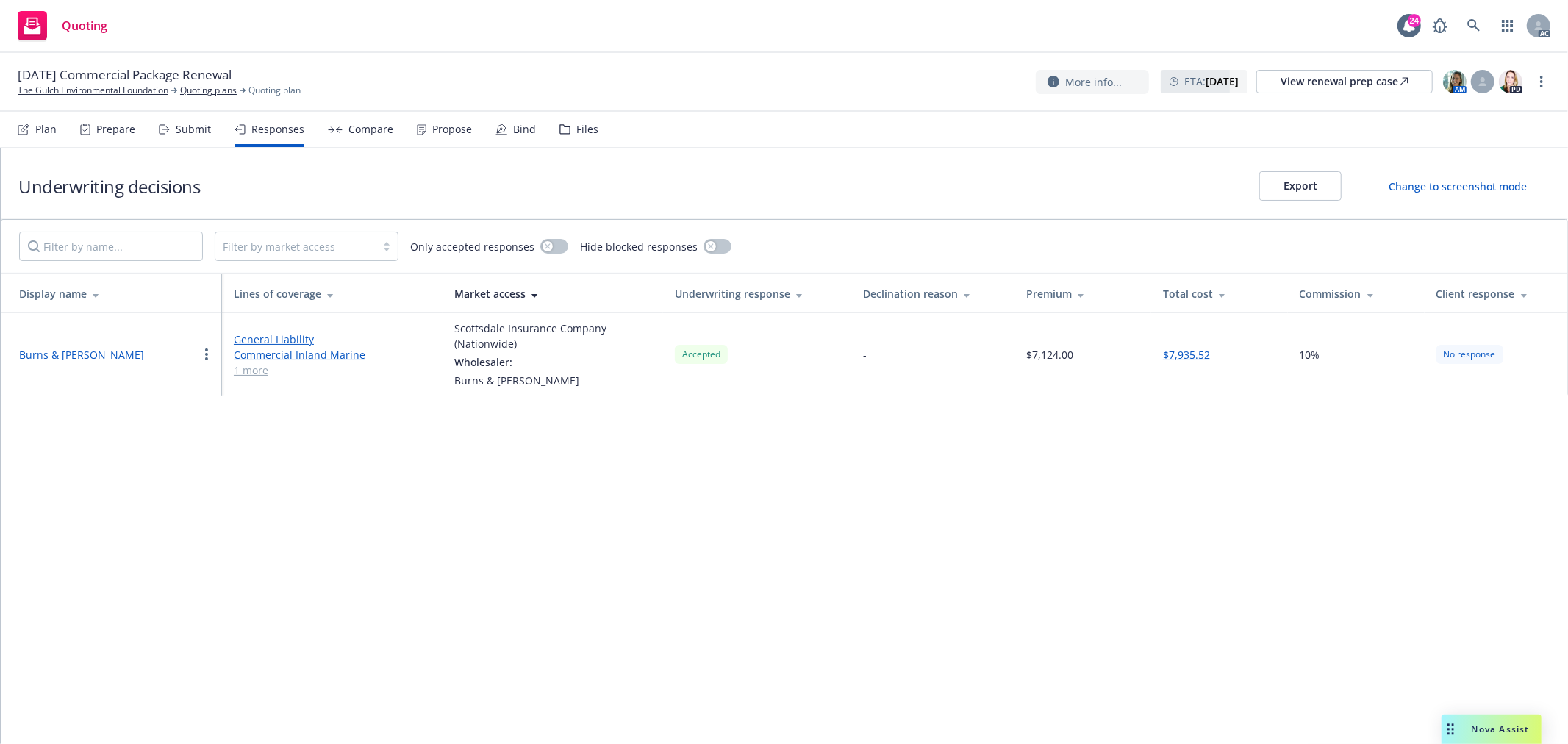
click at [444, 134] on div "Propose" at bounding box center [453, 129] width 40 height 12
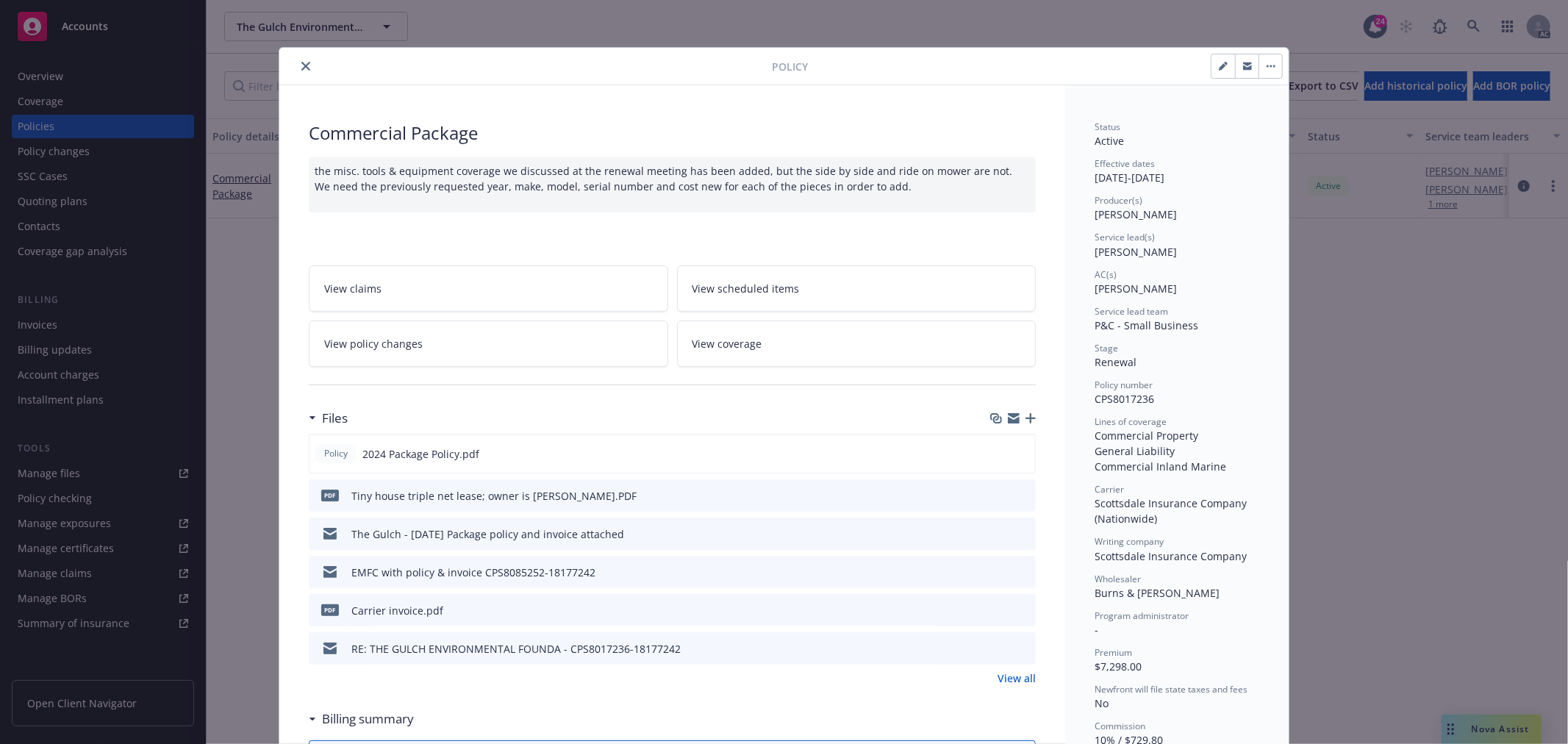
click at [301, 64] on icon "close" at bounding box center [306, 66] width 9 height 9
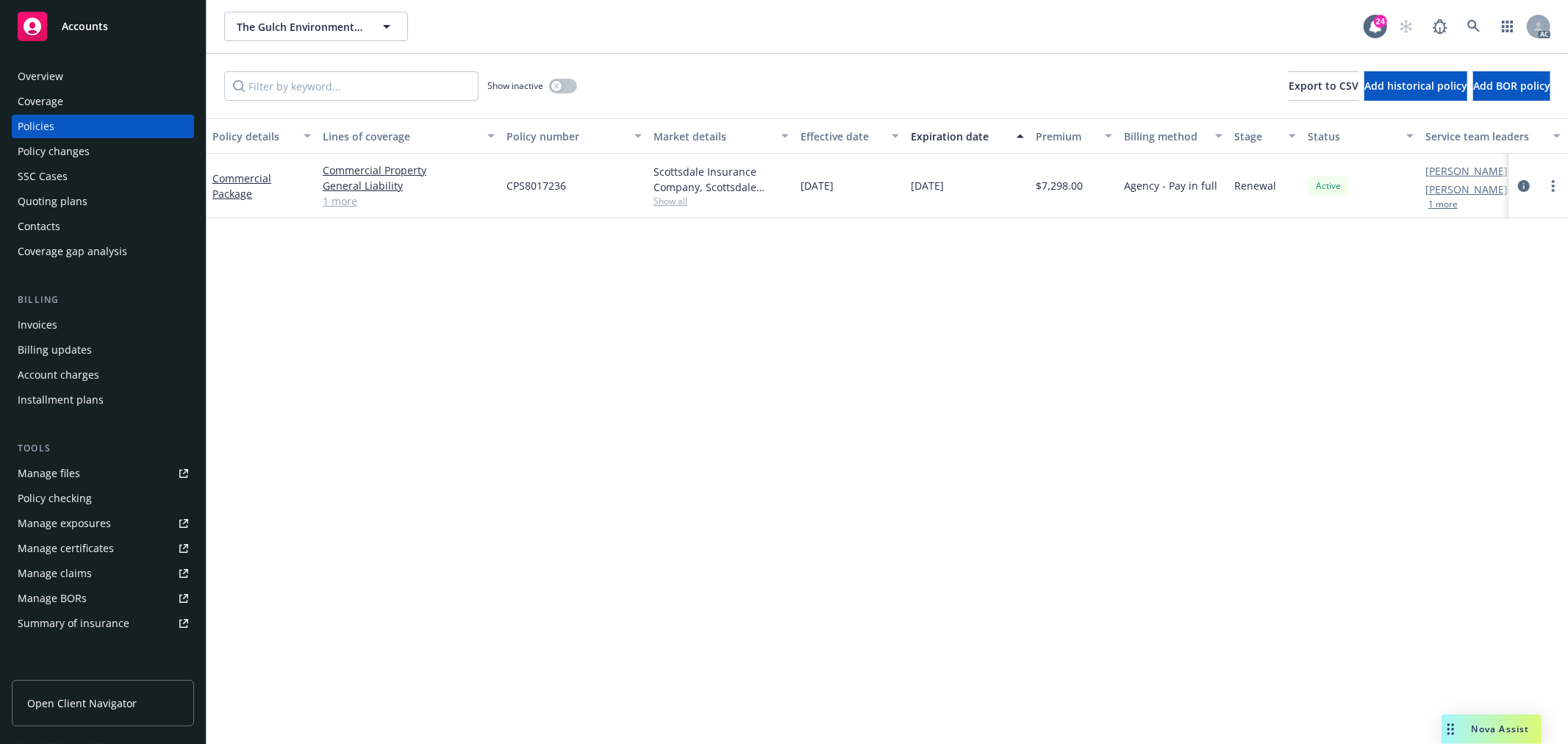
click at [1490, 726] on span "Nova Assist" at bounding box center [1501, 729] width 58 height 13
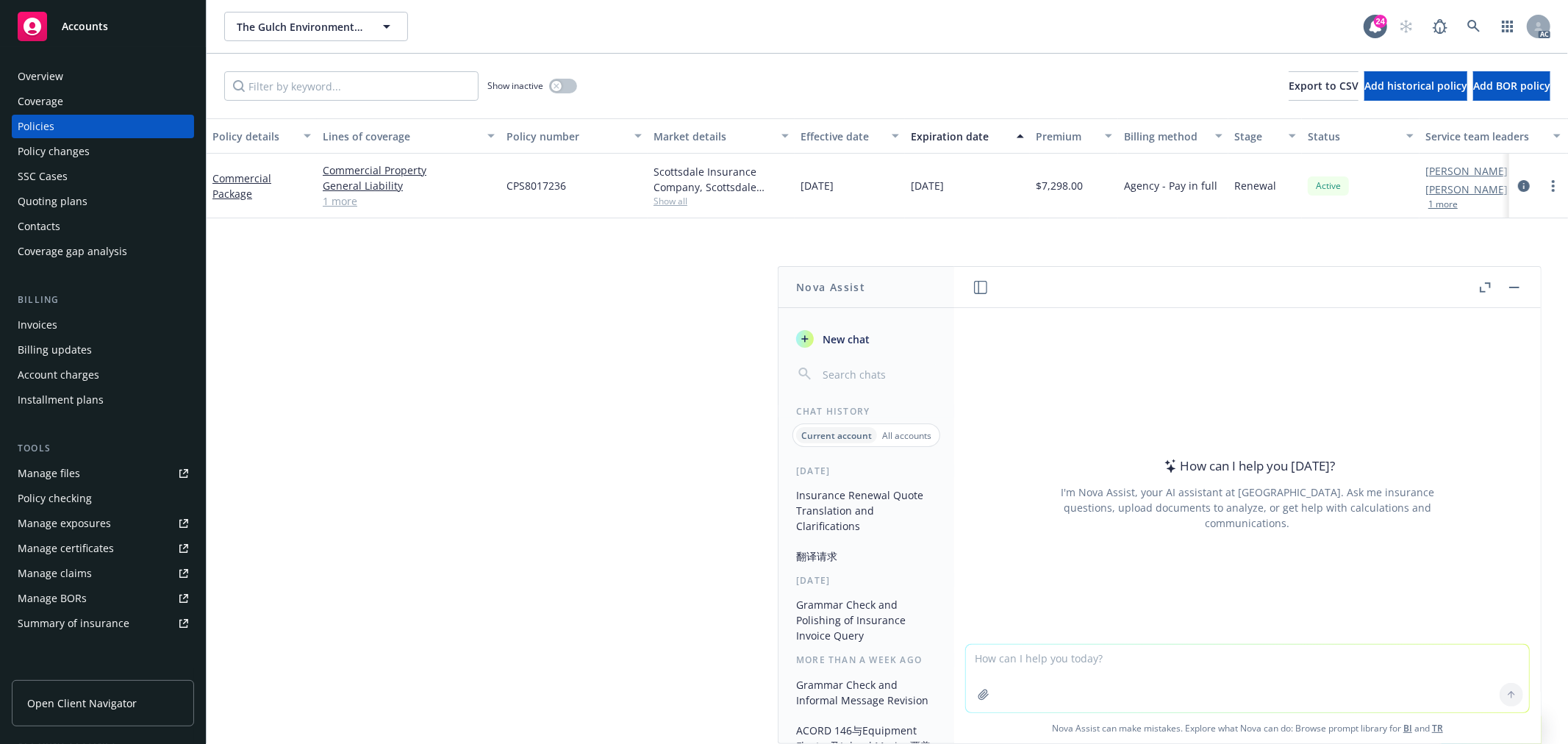
click at [1106, 653] on textarea at bounding box center [1247, 679] width 563 height 68
paste textarea "I noticed your above comments. We still have not received the quote from RT. Pl…"
type textarea "润色： I noticed your above comments. We still have not received the quote from RT…"
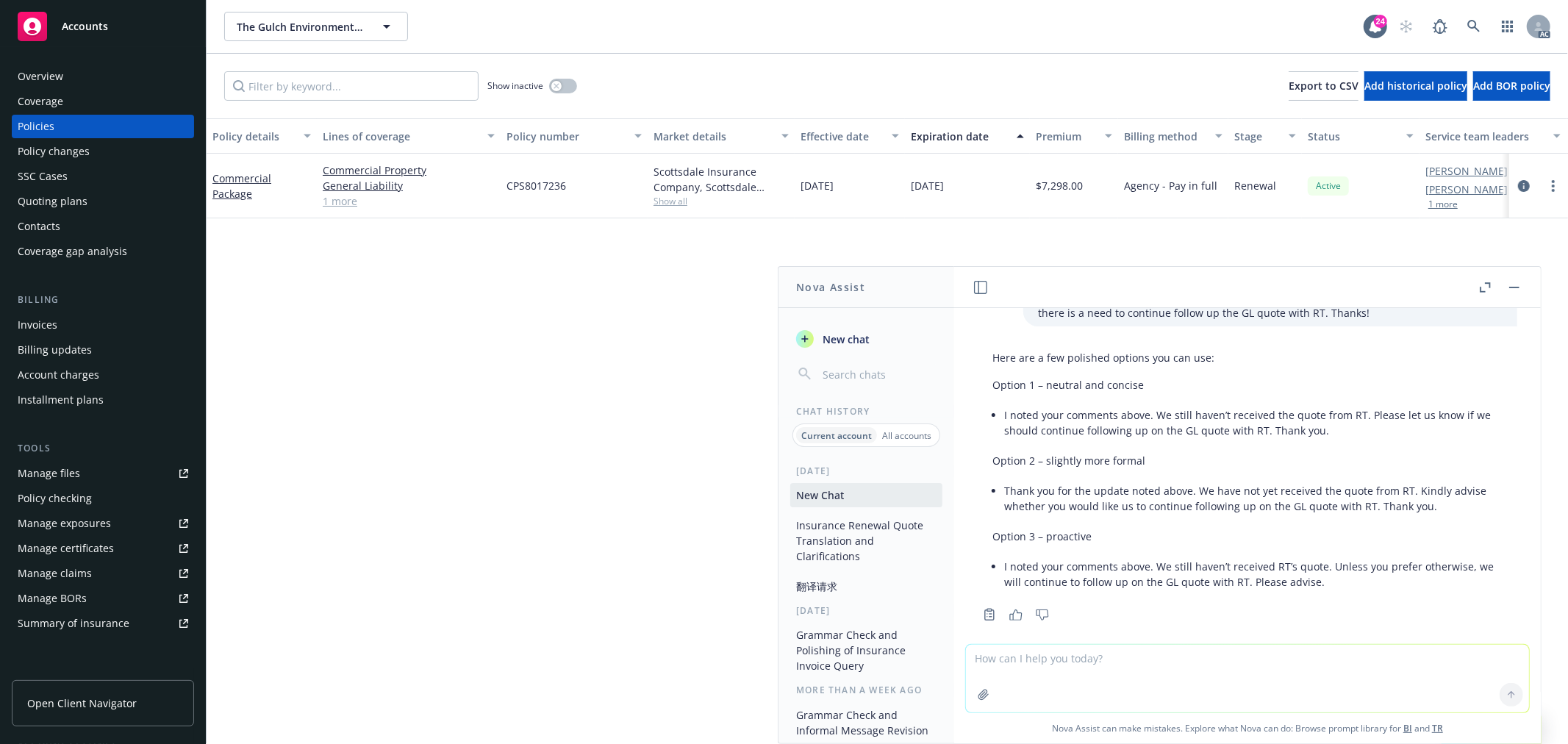
scroll to position [83, 0]
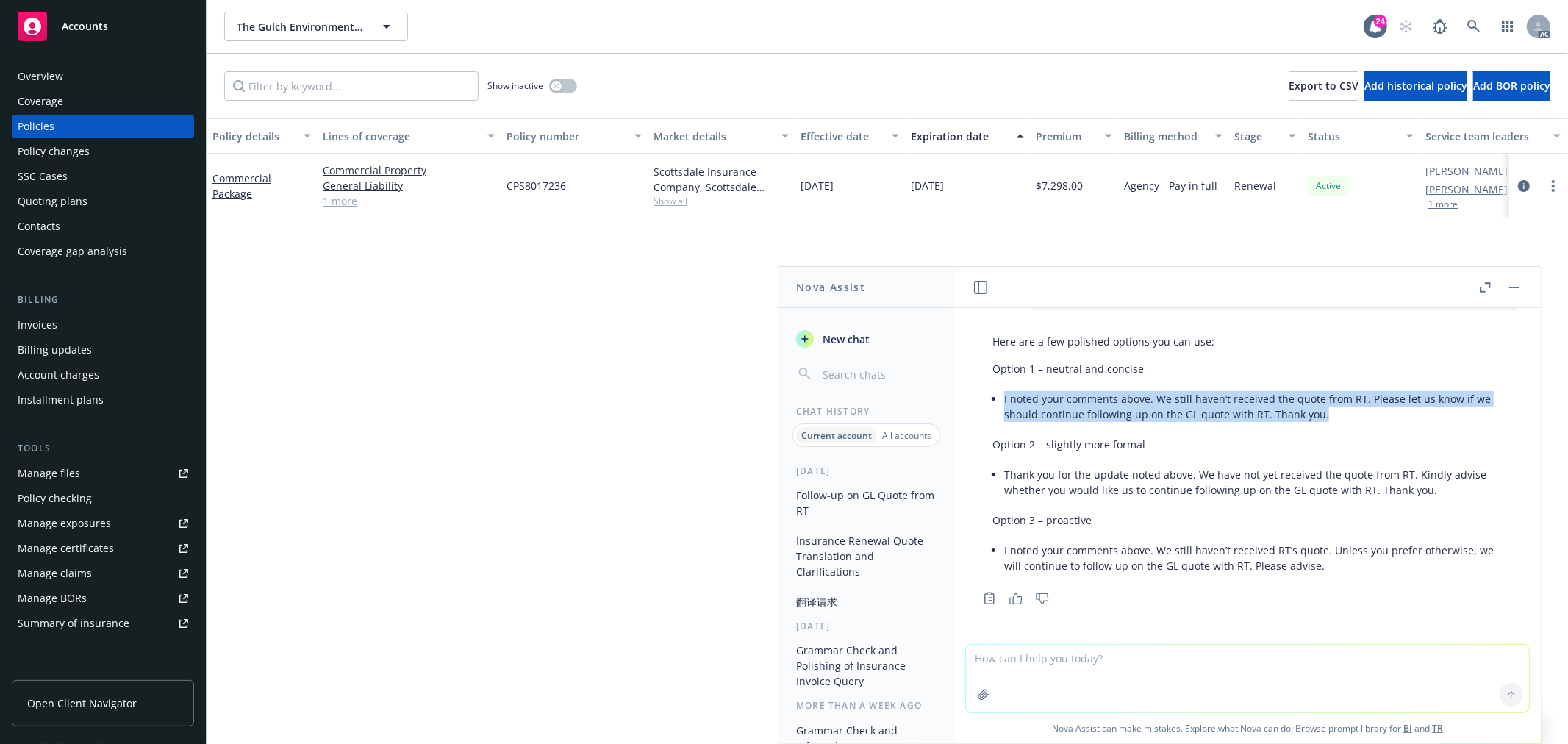
drag, startPoint x: 1004, startPoint y: 398, endPoint x: 1323, endPoint y: 414, distance: 319.4
click at [1323, 414] on li "I noted your comments above. We still haven’t received the quote from RT. Pleas…" at bounding box center [1253, 406] width 499 height 37
copy li "I noted your comments above. We still haven’t received the quote from RT. Pleas…"
click at [1128, 659] on textarea at bounding box center [1247, 679] width 563 height 68
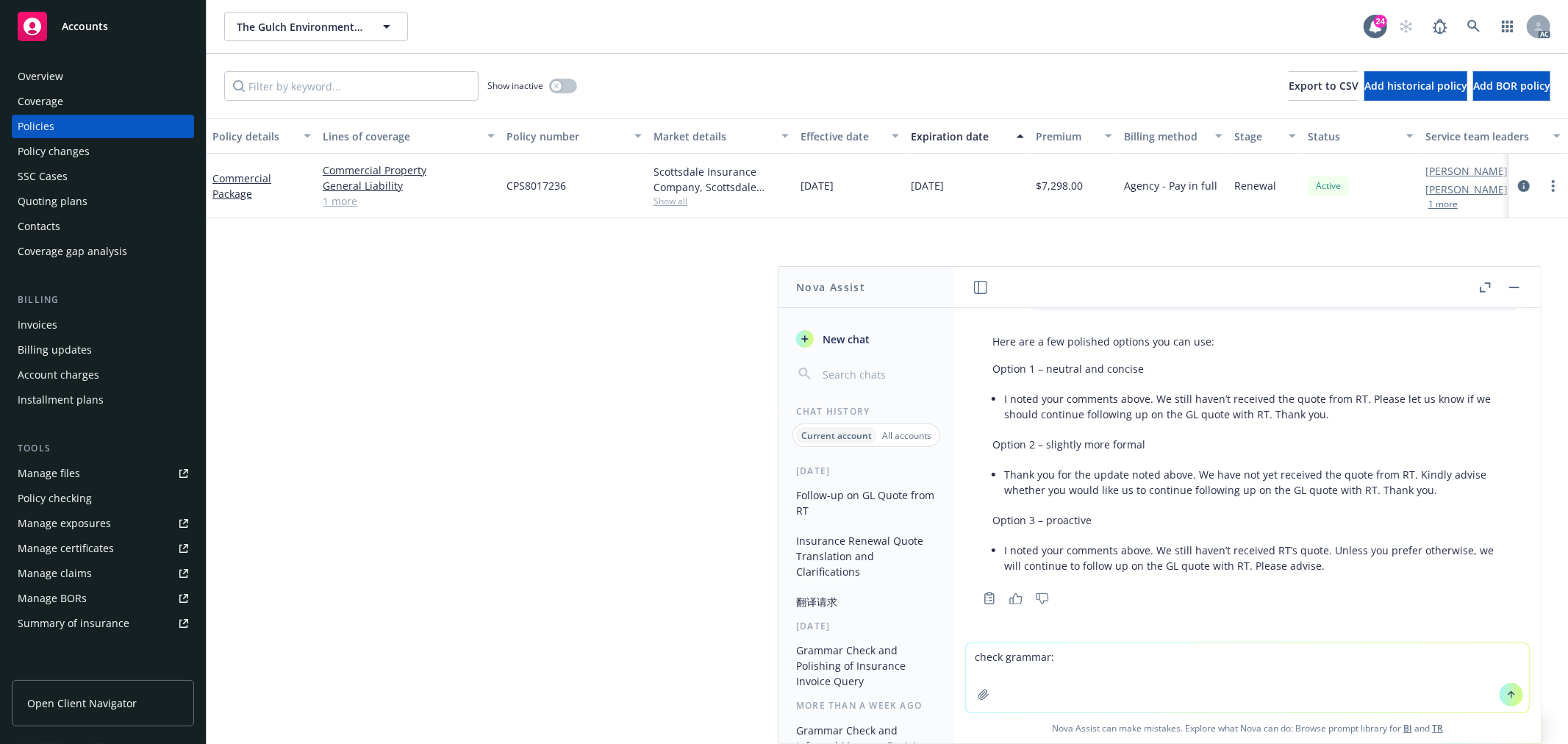
paste textarea "I noticed you took this case back. Just would like to remind you that we still …"
type textarea "check grammar: I noticed you took this case back. Just would like to remind you…"
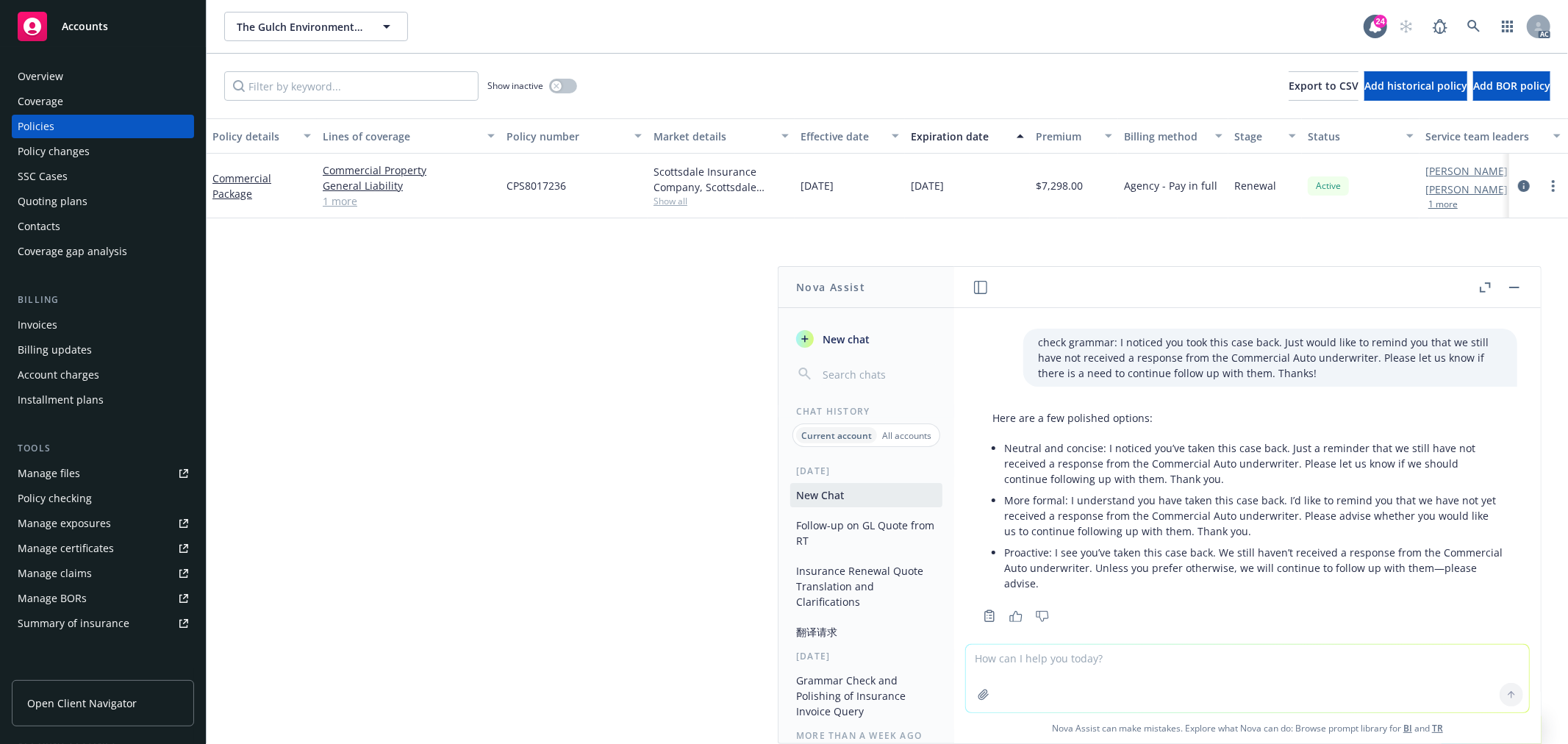
scroll to position [398, 0]
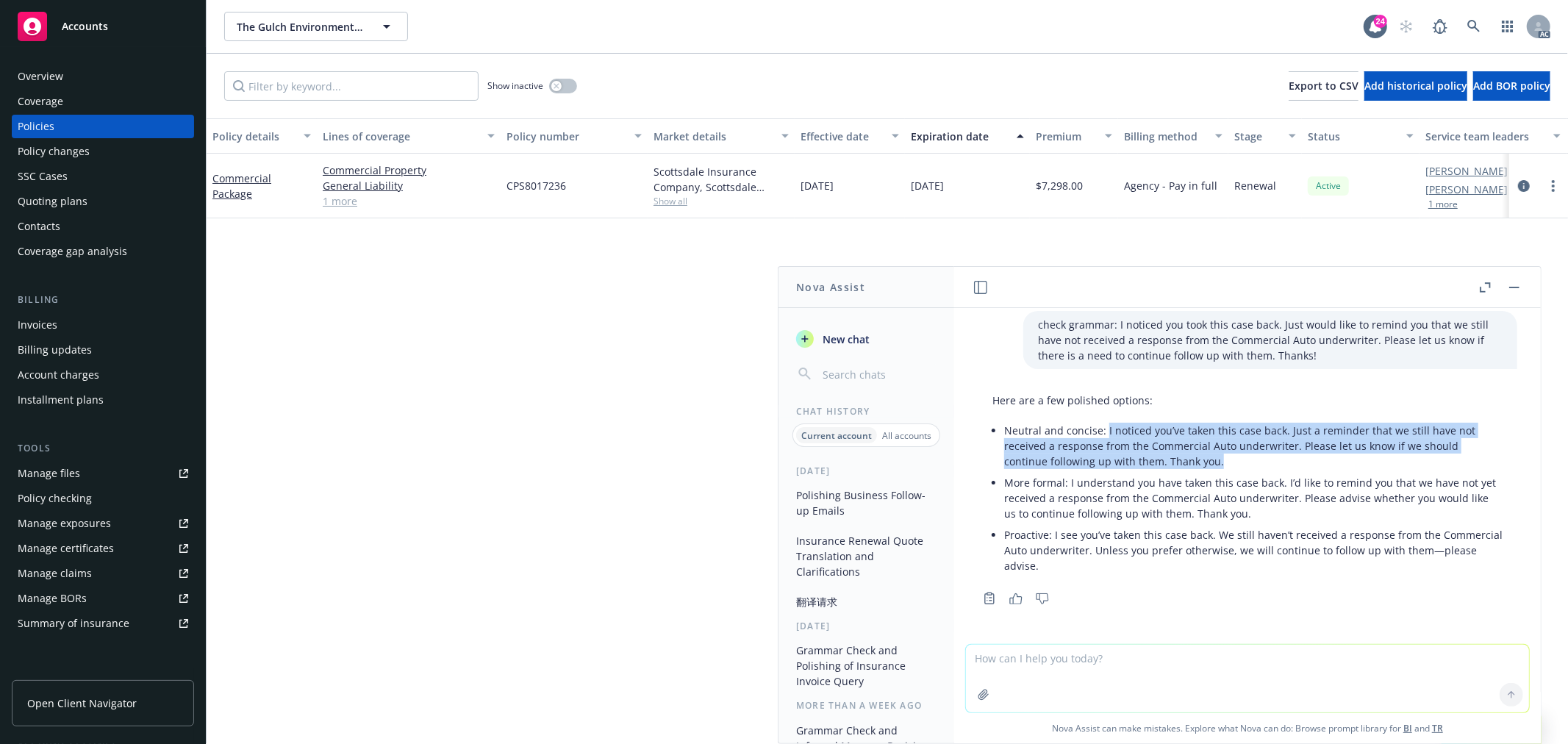
drag, startPoint x: 1105, startPoint y: 428, endPoint x: 1221, endPoint y: 458, distance: 119.8
click at [1221, 458] on p "Neutral and concise: I noticed you’ve taken this case back. Just a reminder tha…" at bounding box center [1253, 445] width 499 height 46
copy p "I noticed you’ve taken this case back. Just a reminder that we still have not r…"
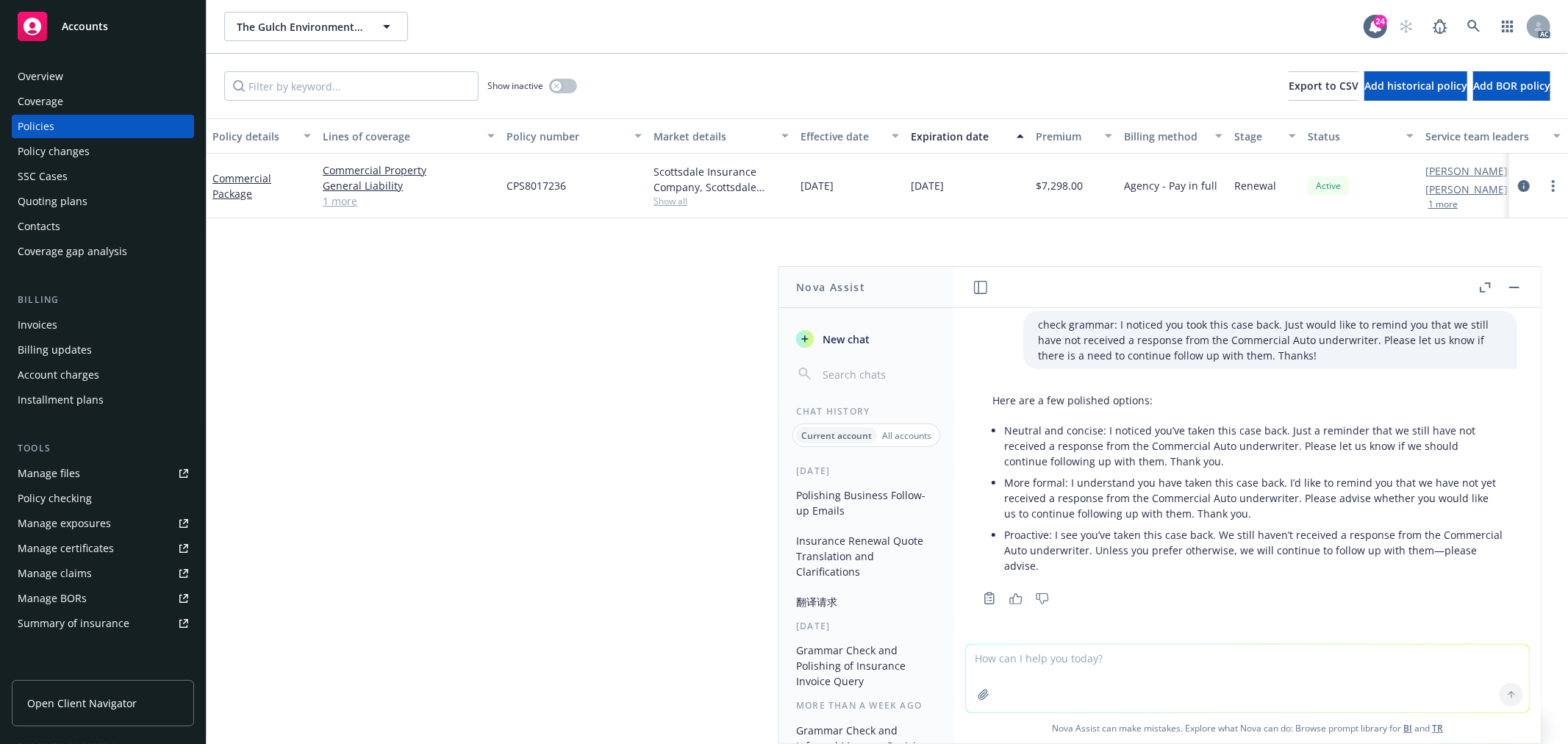
click at [1108, 645] on textarea at bounding box center [1247, 679] width 563 height 68
paste textarea "the insured have not completed the application in Indio. They asked us that "Is…"
type textarea "check grammar： the insured have not completed the application in Indio. They as…"
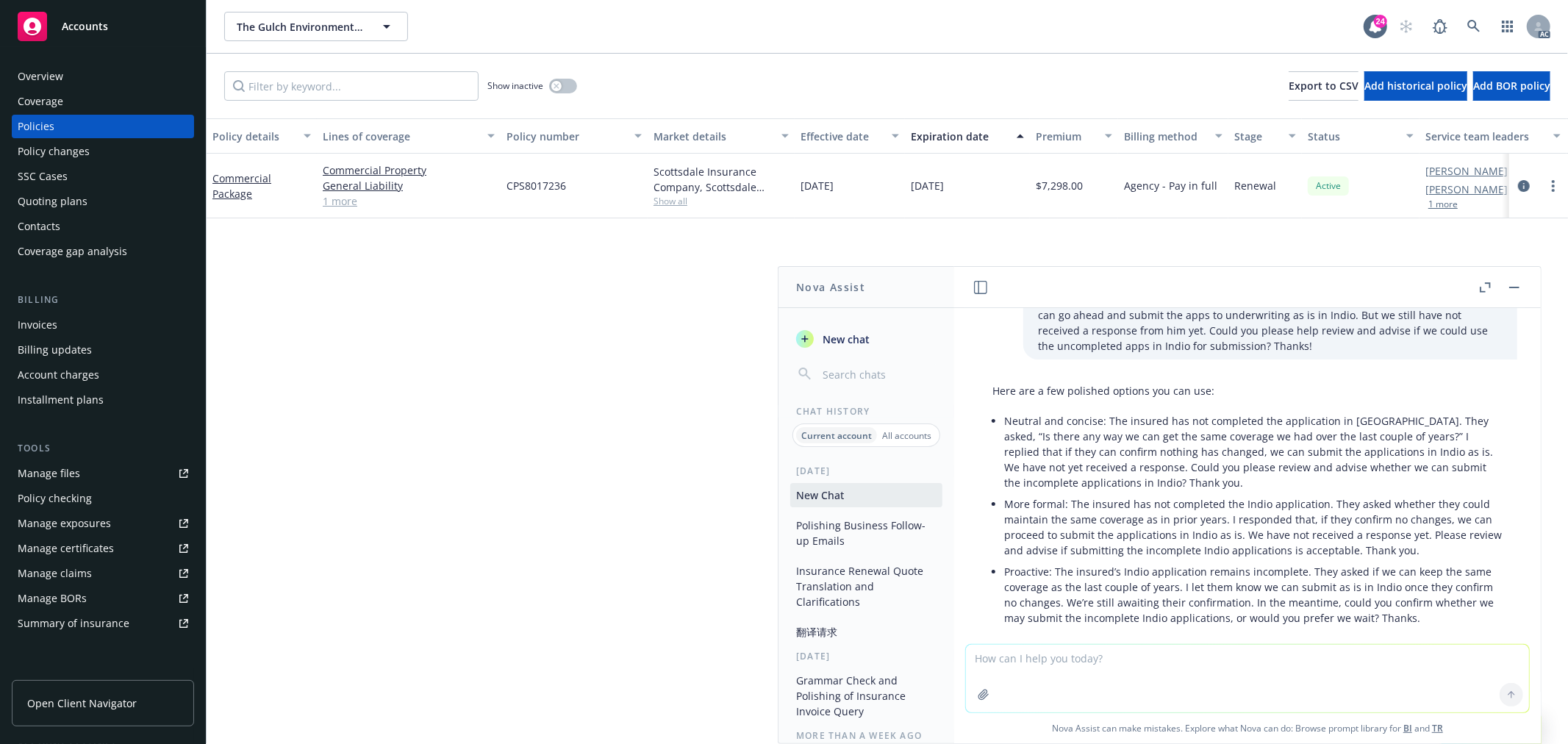
scroll to position [822, 0]
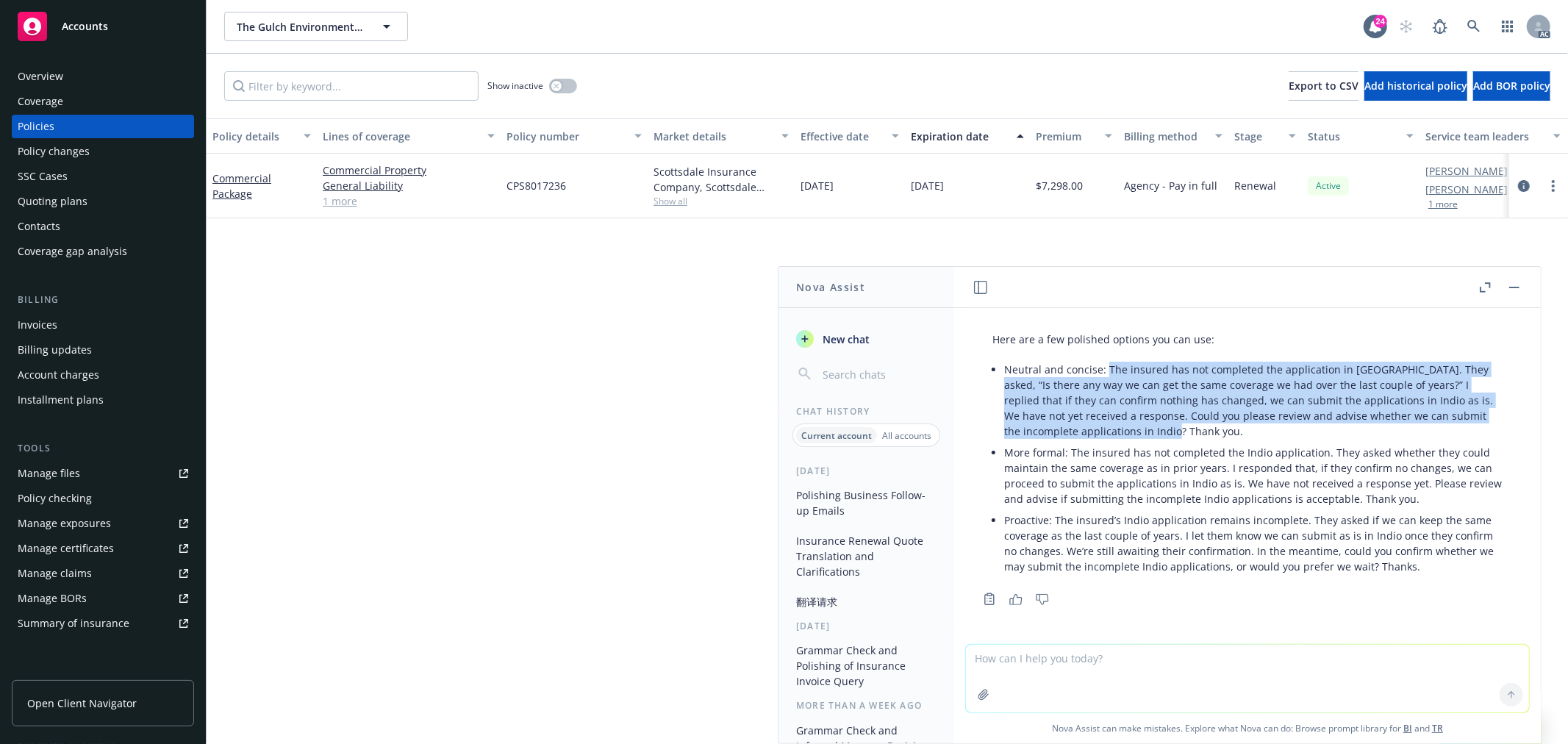
drag, startPoint x: 1105, startPoint y: 371, endPoint x: 1167, endPoint y: 437, distance: 90.6
click at [1167, 437] on p "Neutral and concise: The insured has not completed the application in Indio. Th…" at bounding box center [1253, 400] width 499 height 77
copy p "The insured has not completed the application in Indio. They asked, “Is there a…"
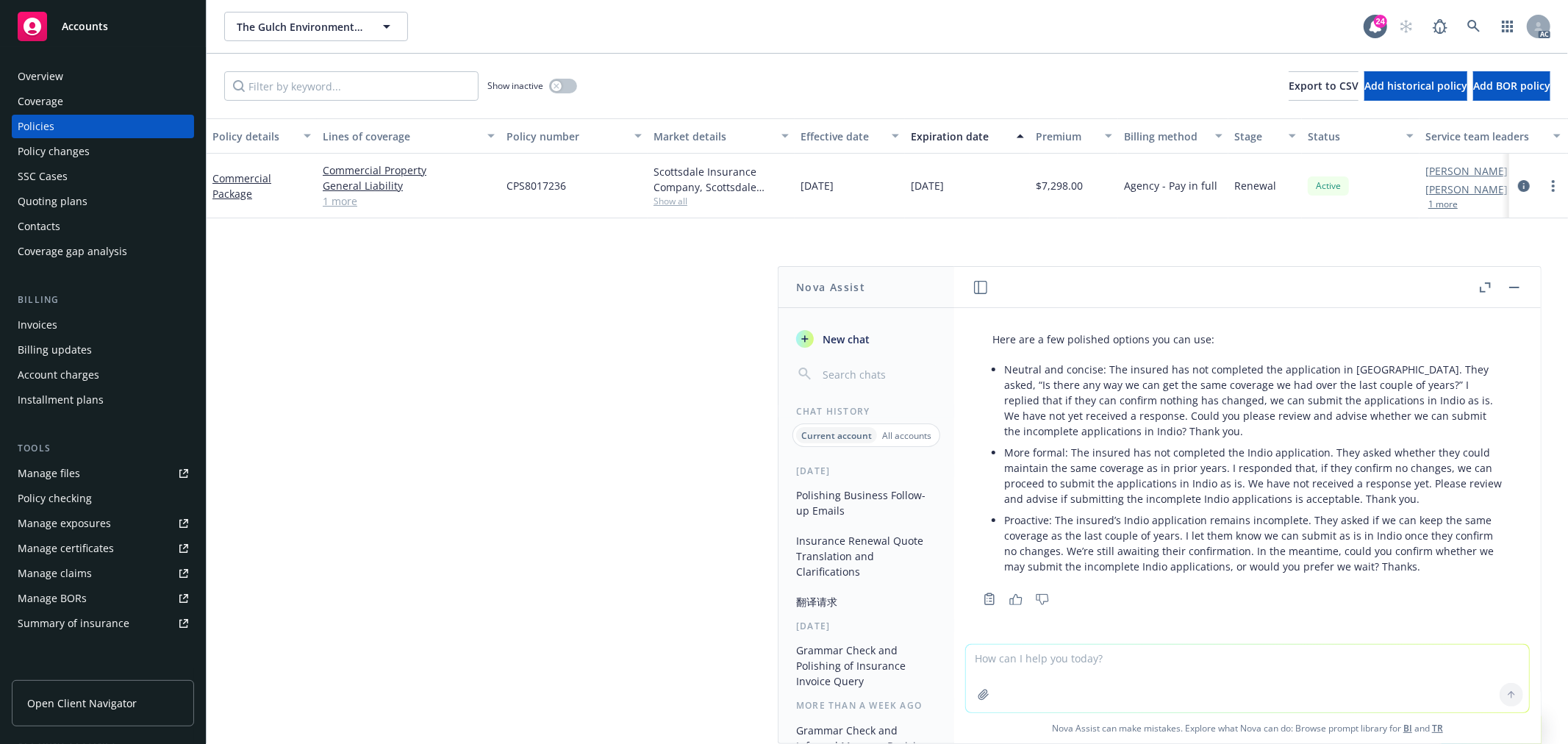
click at [990, 659] on textarea at bounding box center [1247, 679] width 563 height 68
click at [1051, 662] on textarea at bounding box center [1247, 679] width 563 height 68
paste textarea "Could you please help check if the loss runs are available? Thank you!"
type textarea "check grammar:Could you please help check if the loss runs are available? Thank…"
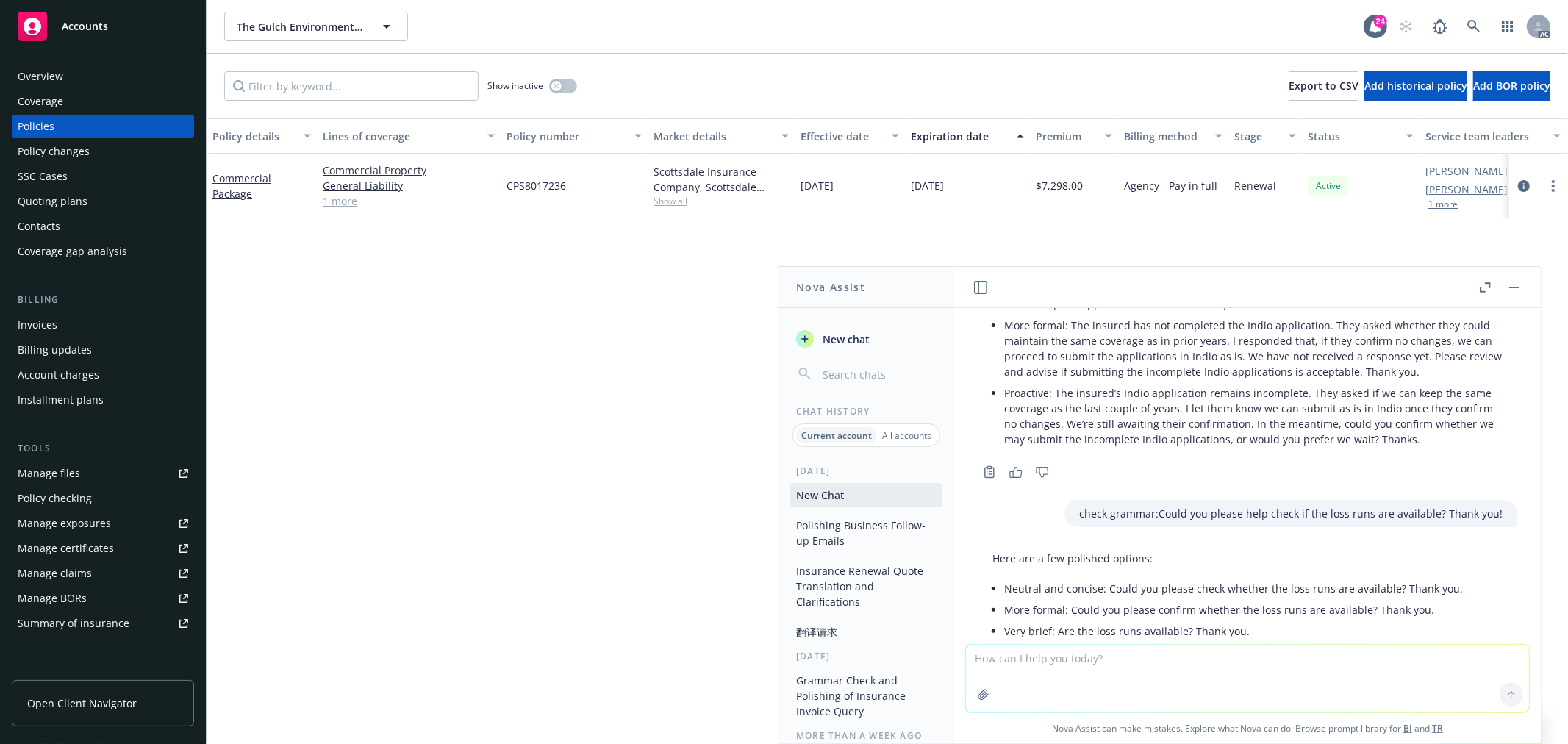
scroll to position [1013, 0]
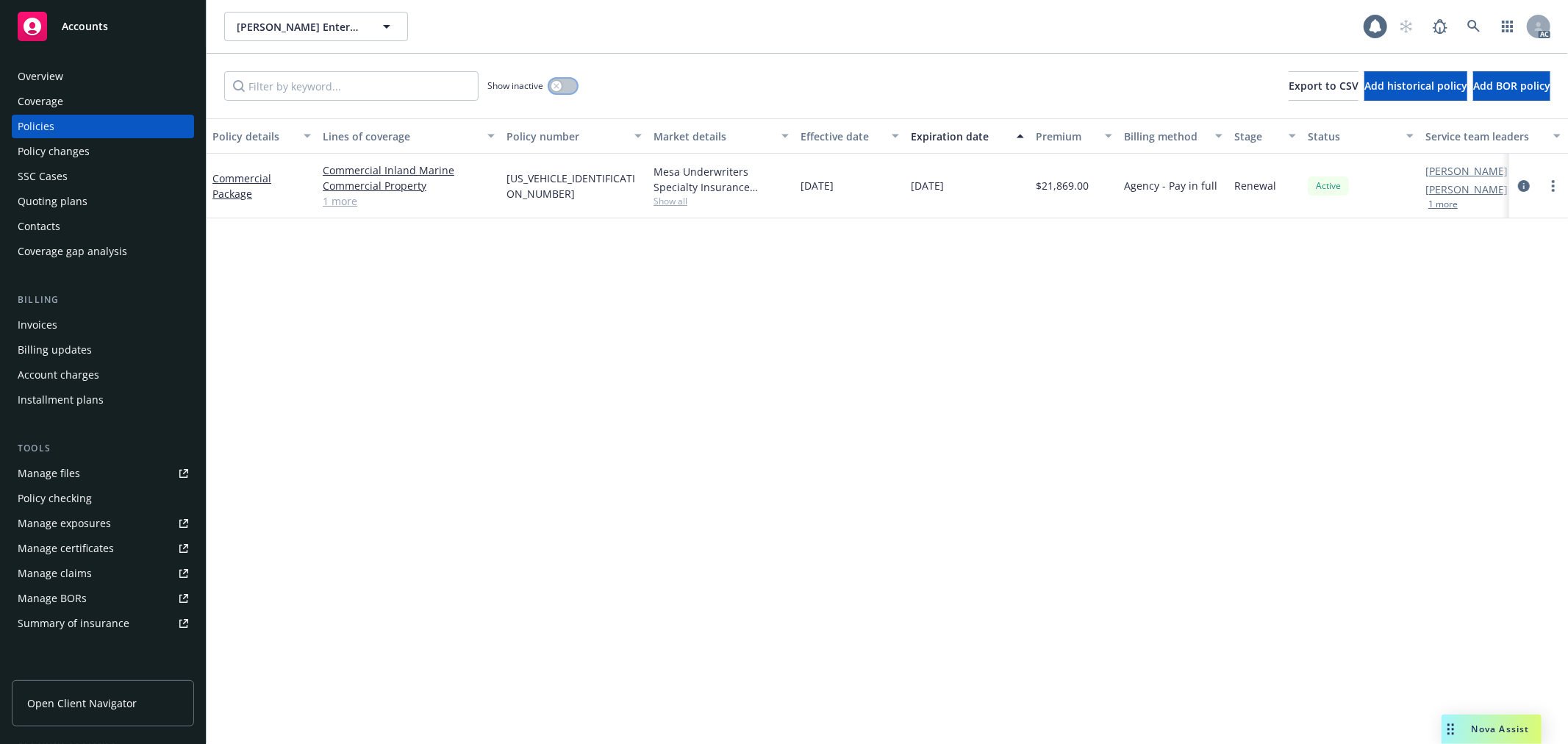
click at [561, 83] on button "button" at bounding box center [563, 86] width 28 height 15
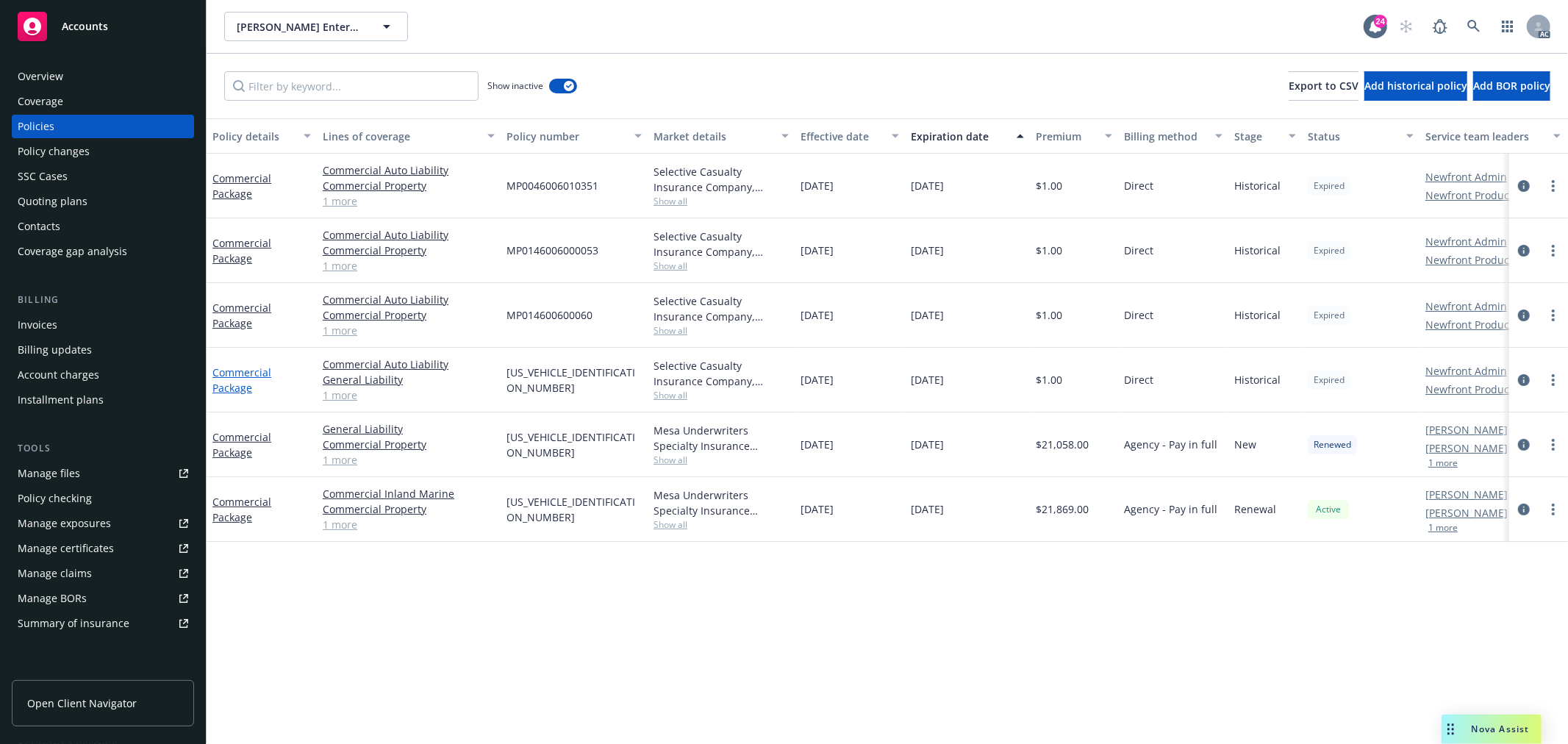
click at [247, 373] on link "Commercial Package" at bounding box center [241, 380] width 59 height 29
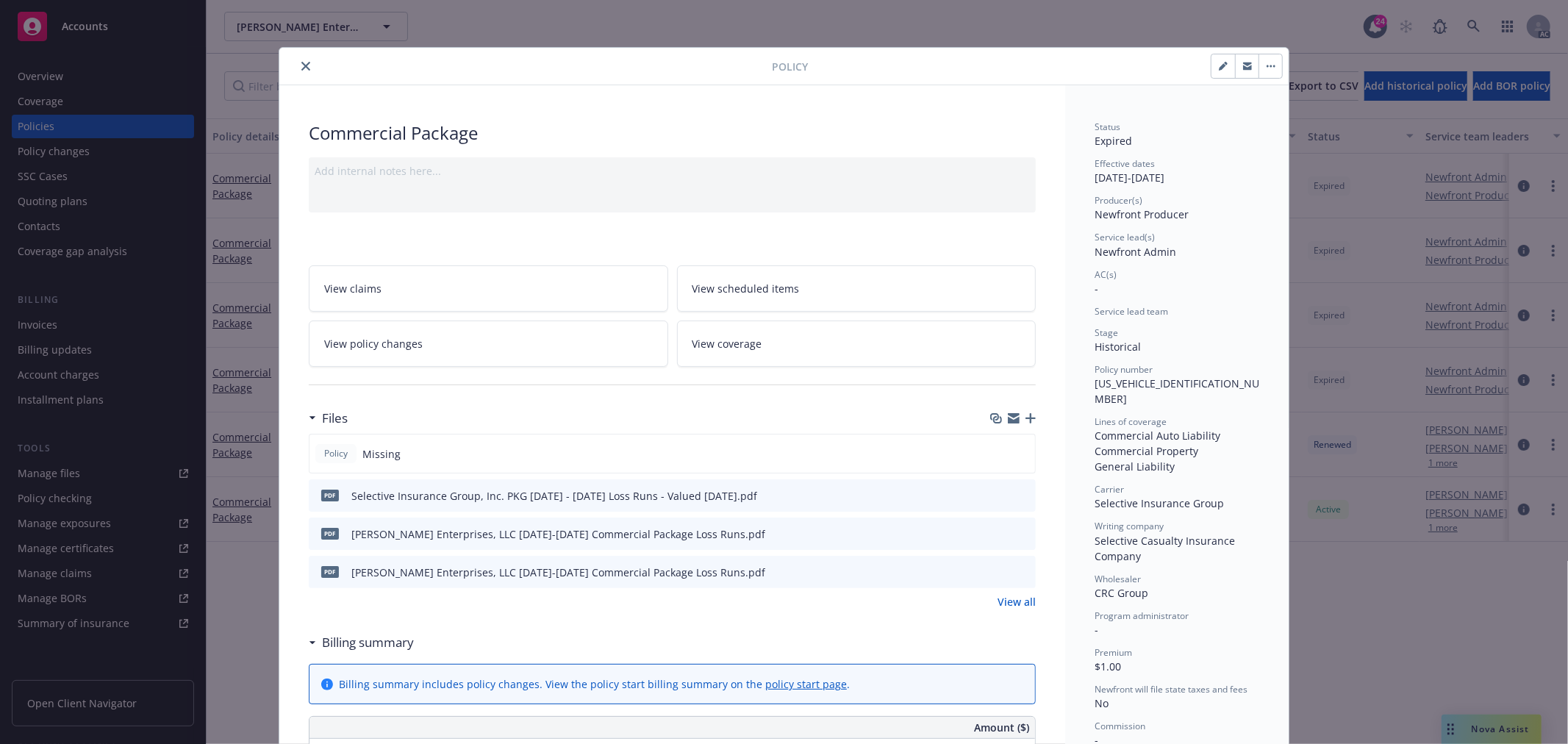
click at [303, 60] on button "close" at bounding box center [306, 65] width 17 height 17
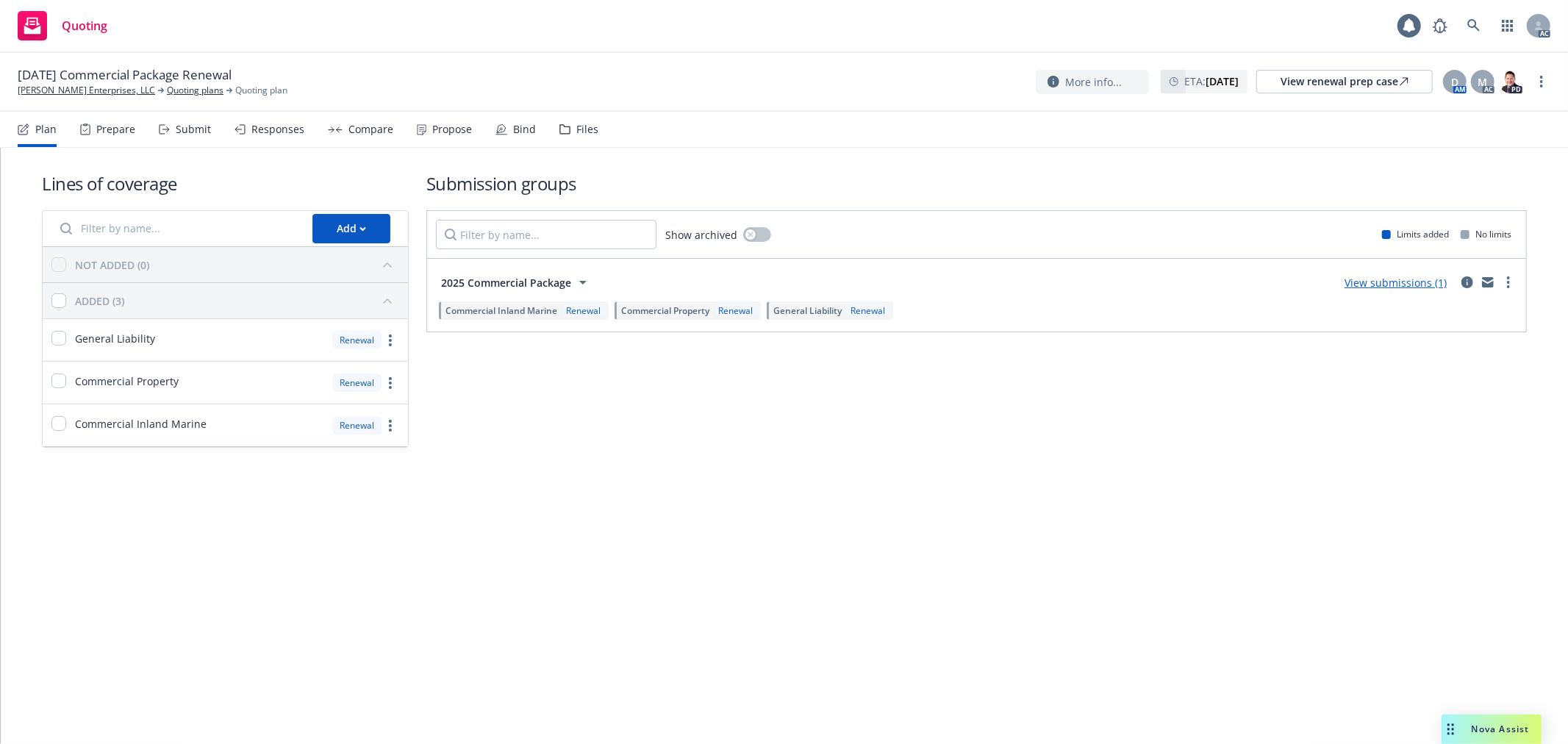
click at [173, 137] on div "Submit" at bounding box center [185, 129] width 53 height 35
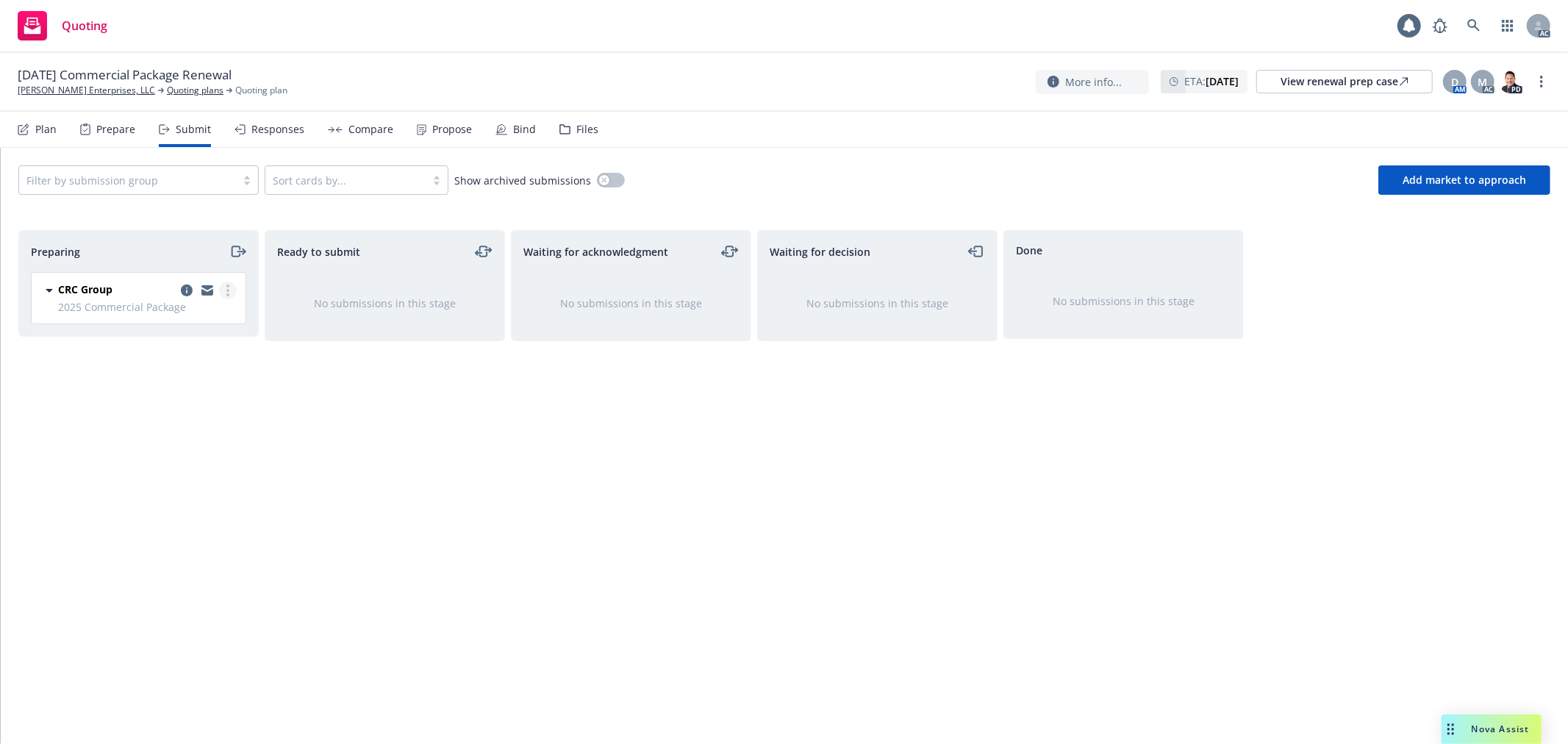
click at [229, 289] on link "more" at bounding box center [228, 290] width 17 height 17
click at [209, 344] on span "Log acknowledgement" at bounding box center [161, 350] width 145 height 14
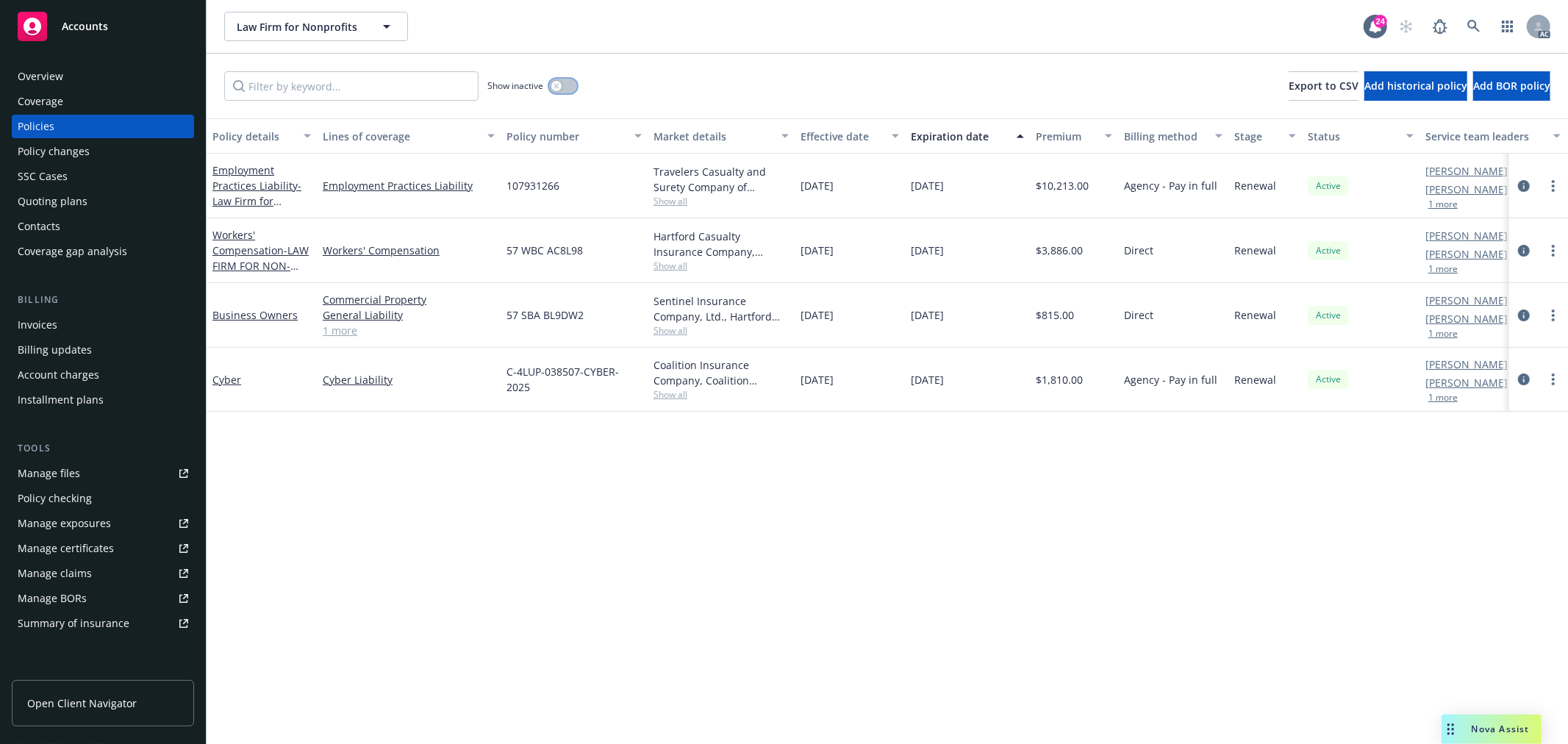
click at [567, 87] on button "button" at bounding box center [563, 86] width 28 height 15
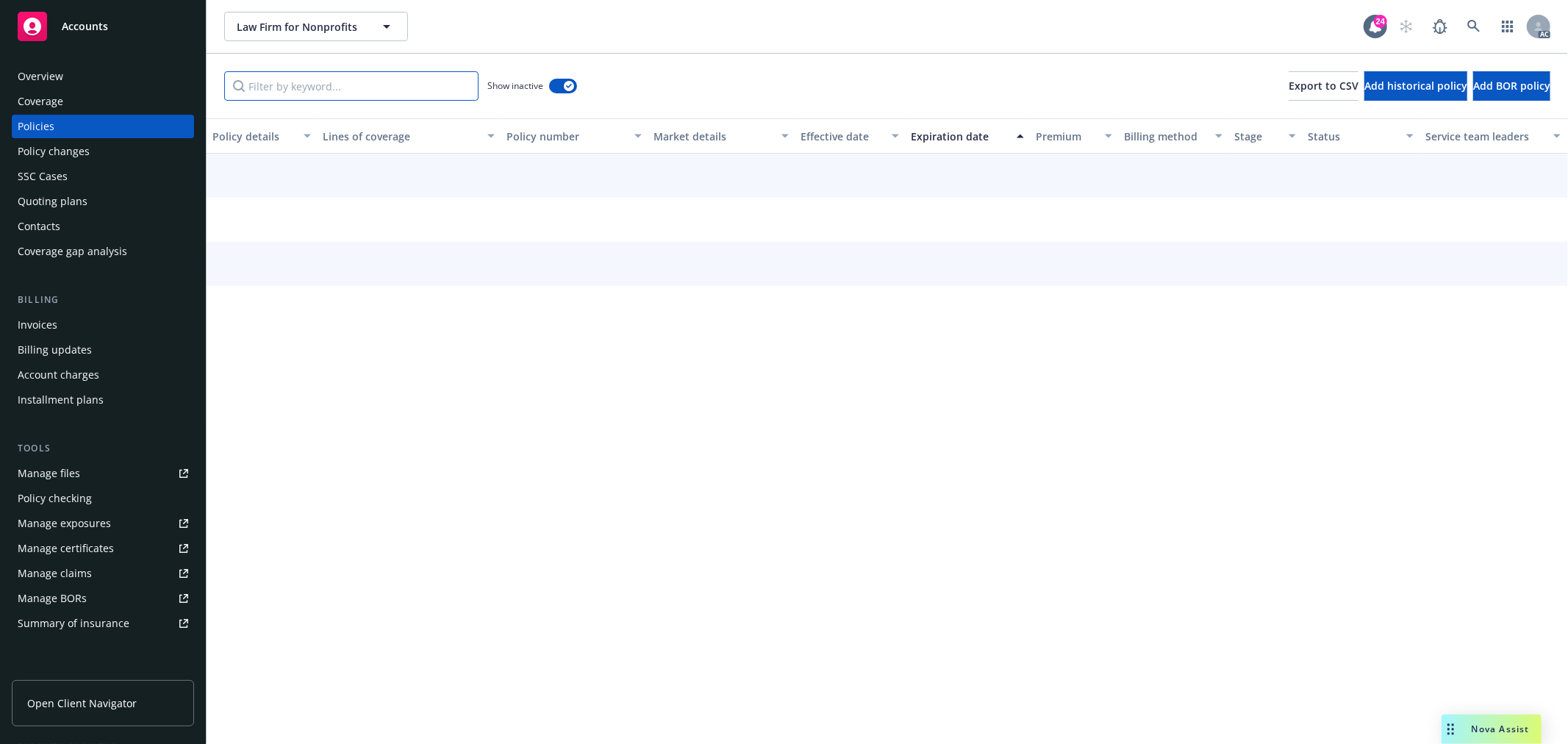
click at [371, 85] on input "Filter by keyword..." at bounding box center [351, 86] width 255 height 29
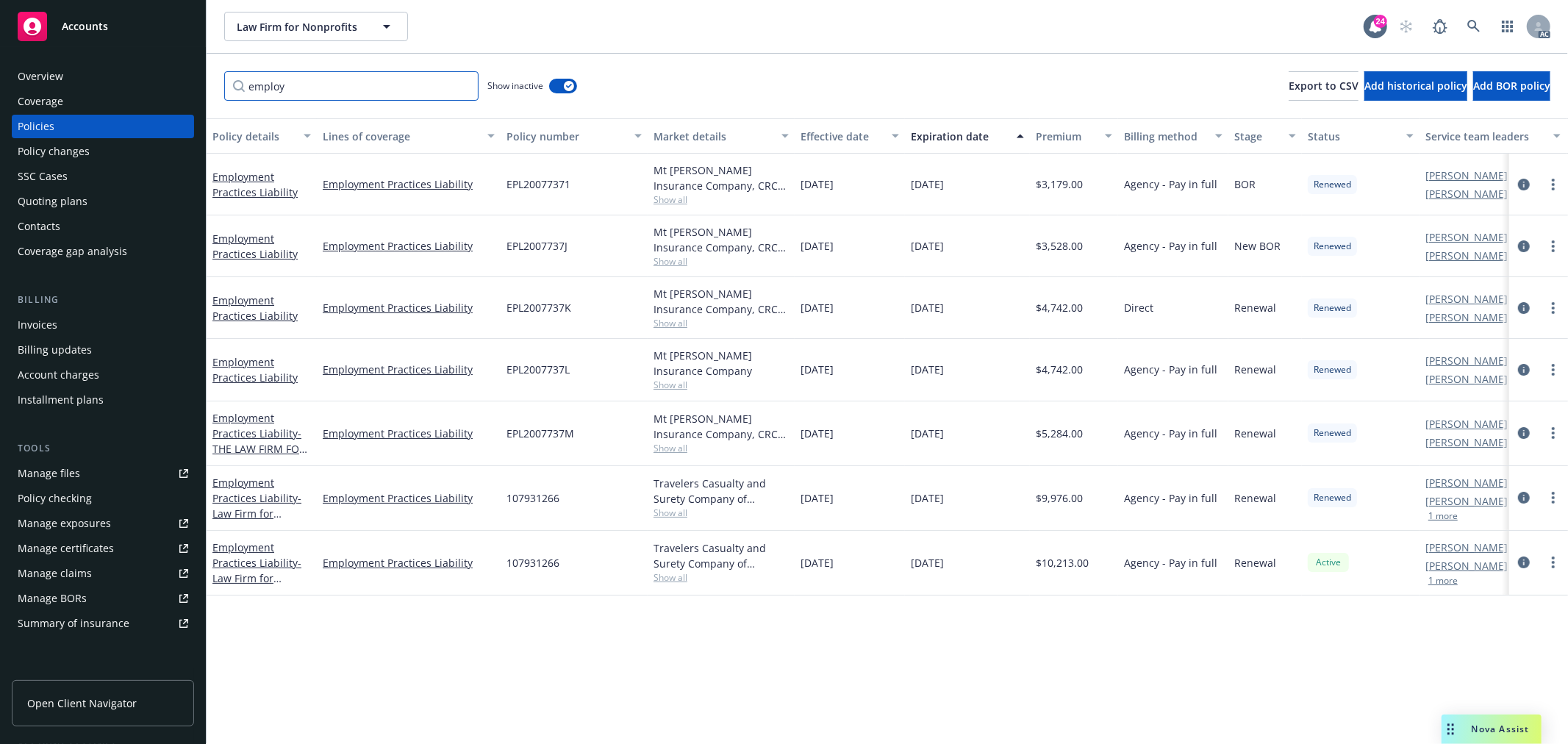
type input "employ"
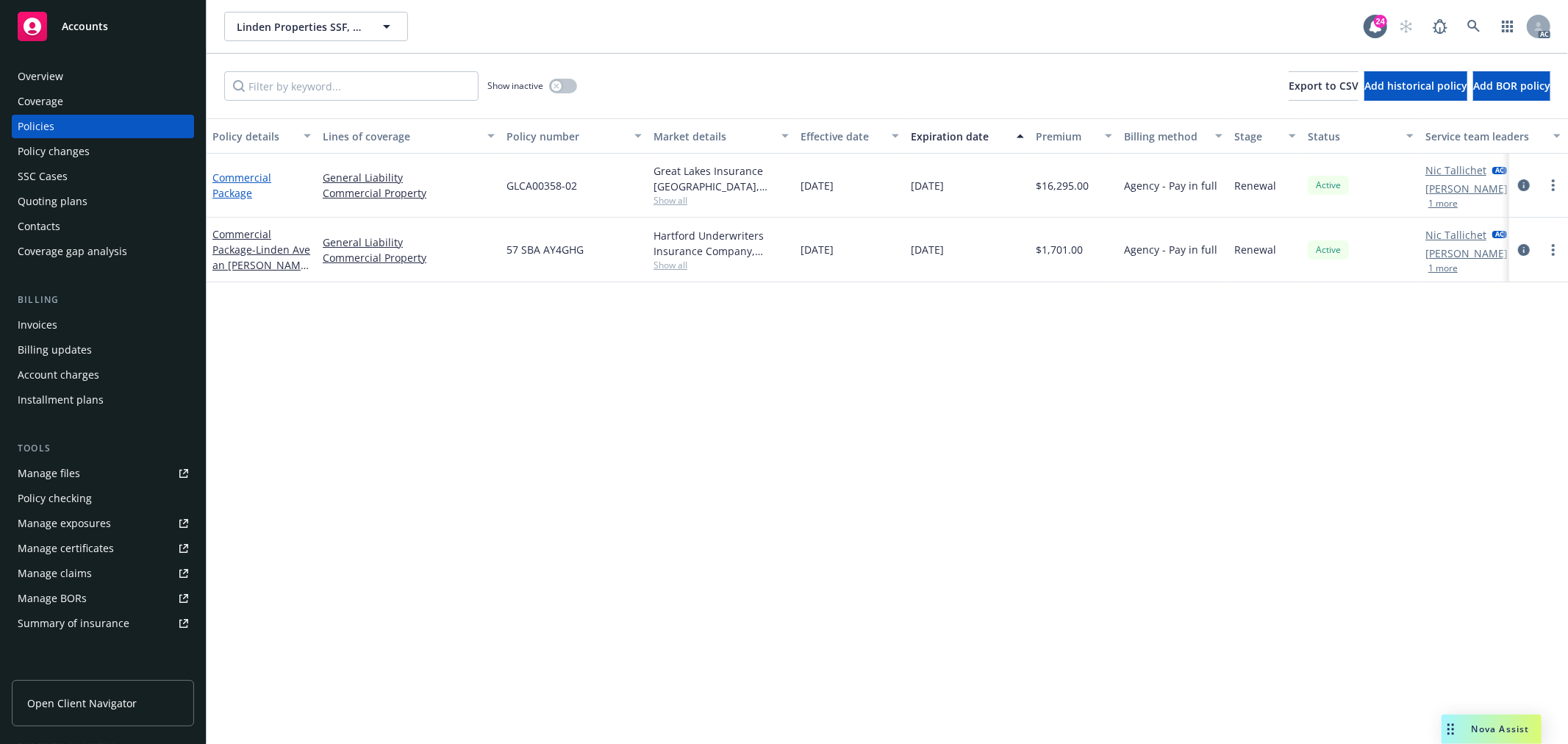
click at [227, 175] on link "Commercial Package" at bounding box center [241, 185] width 59 height 29
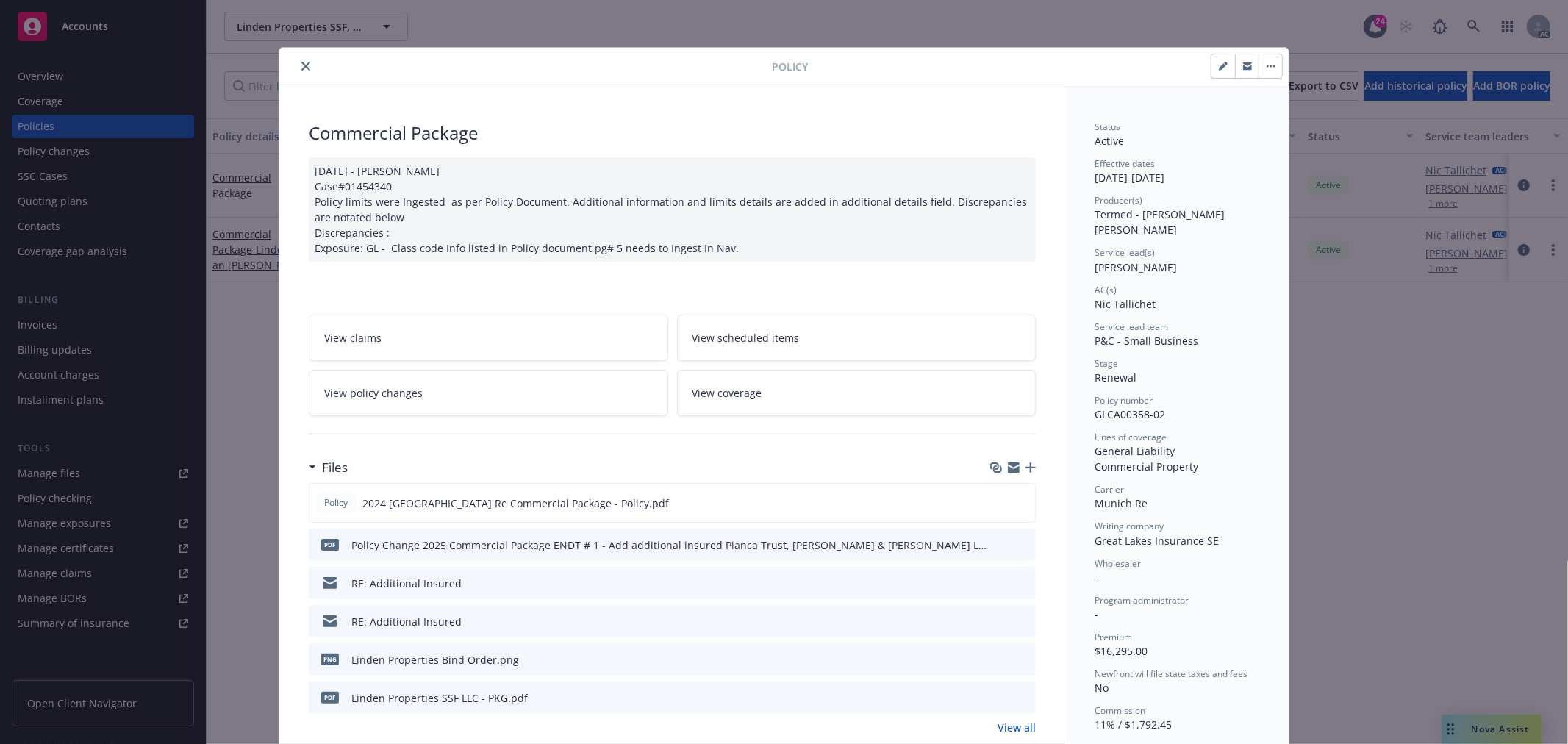
scroll to position [163, 0]
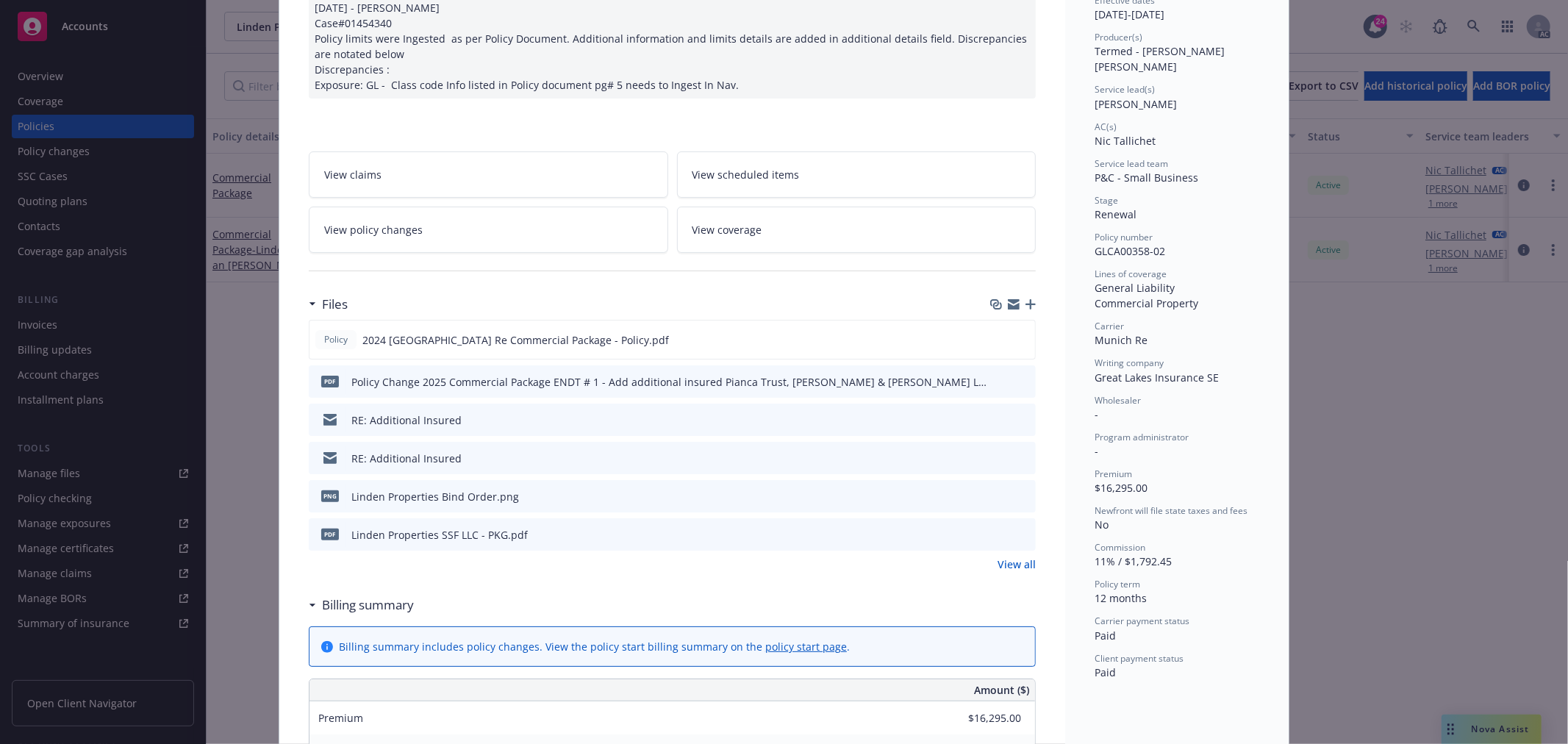
click at [1018, 566] on link "View all" at bounding box center [1017, 564] width 38 height 15
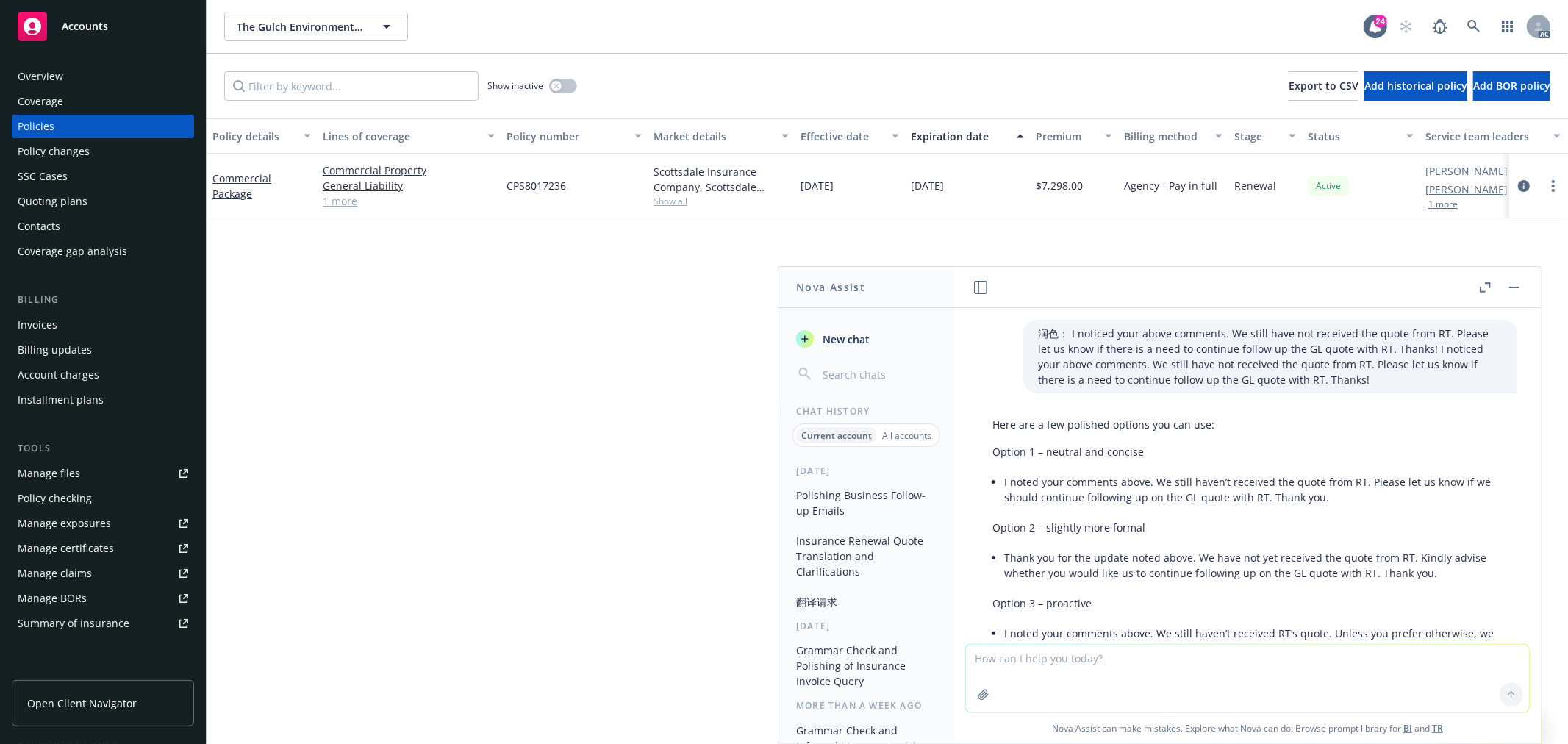
scroll to position [1013, 0]
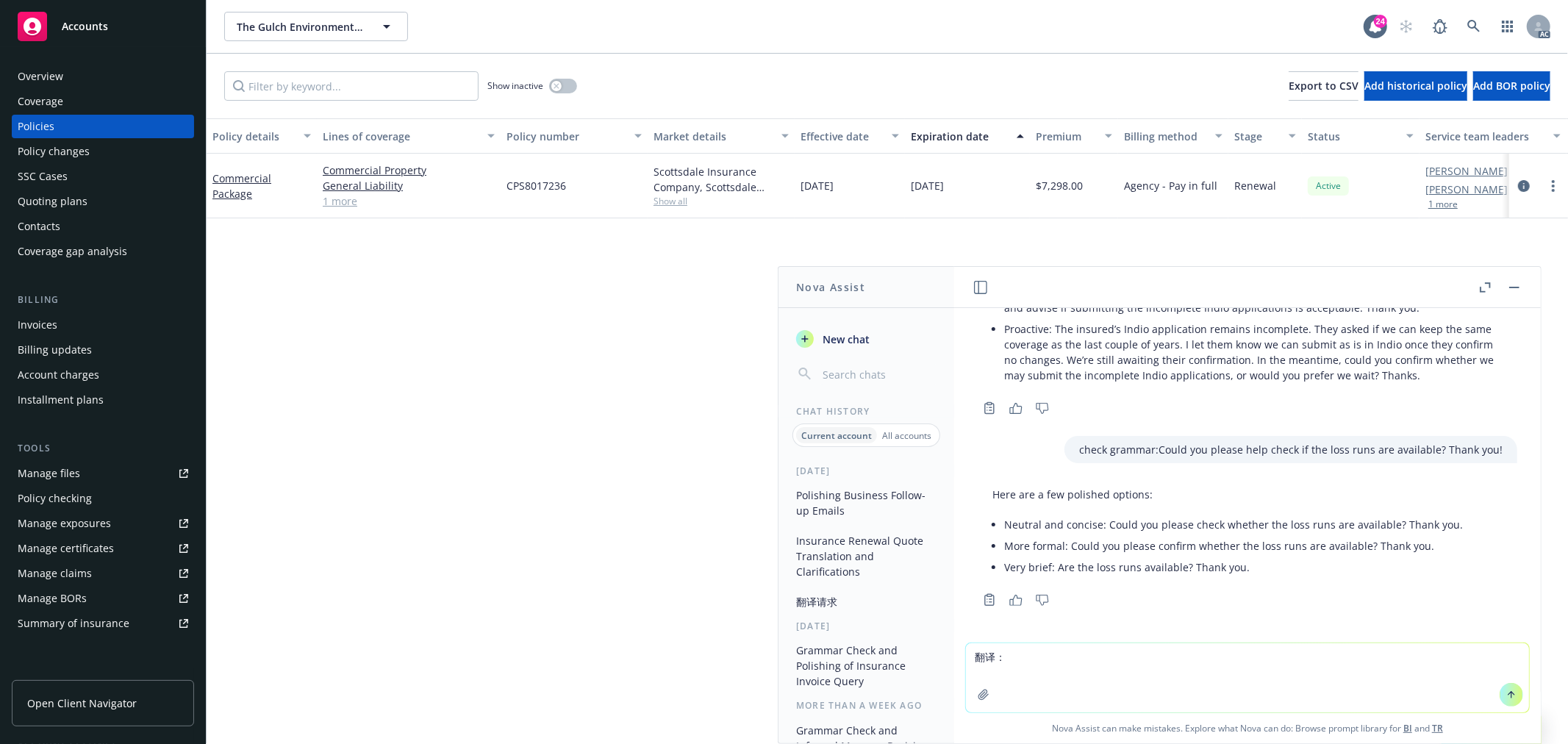
type textarea "翻译：From our standpoint, we’ll need updated rents and ask if any improvements or…"
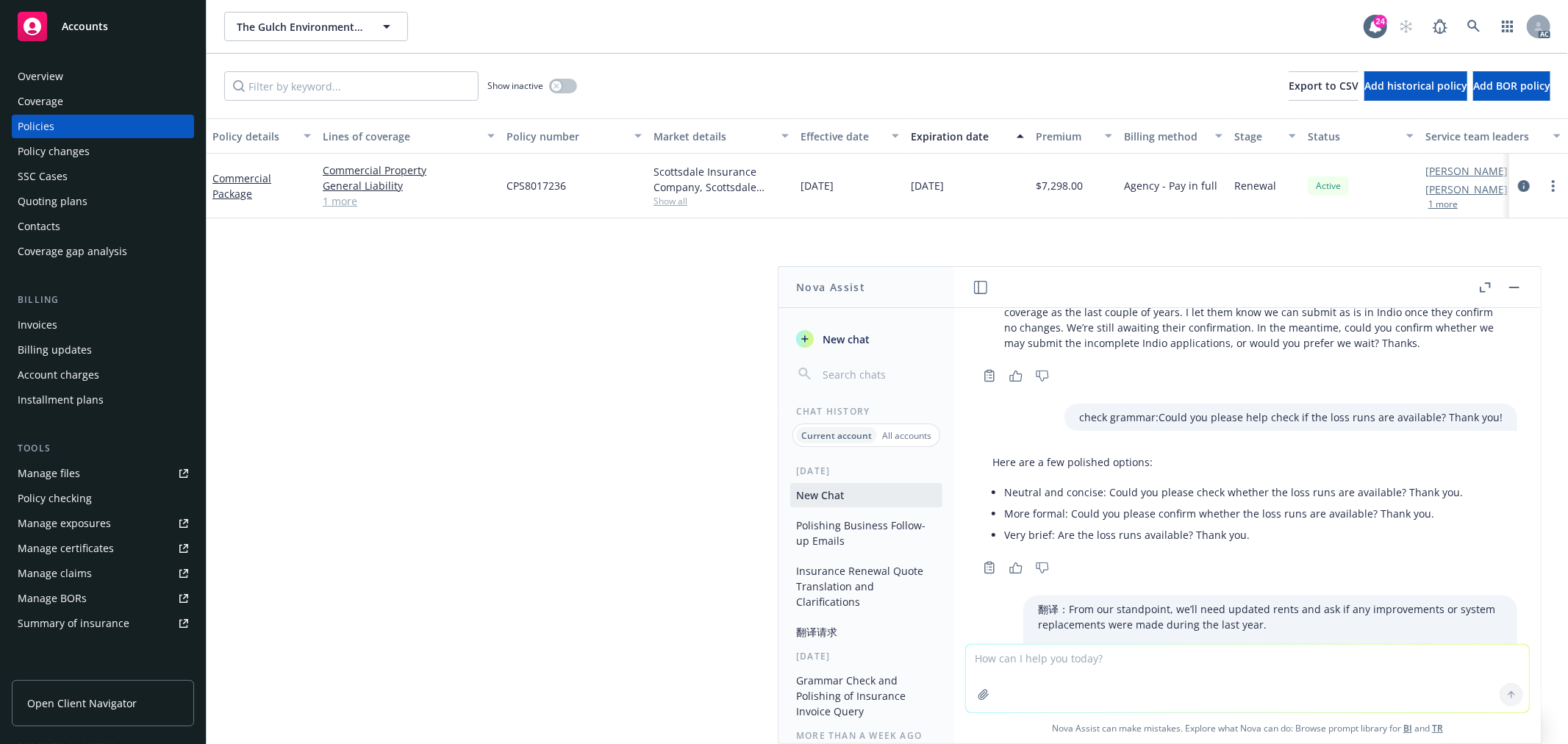
scroll to position [1242, 0]
